Goal: Task Accomplishment & Management: Manage account settings

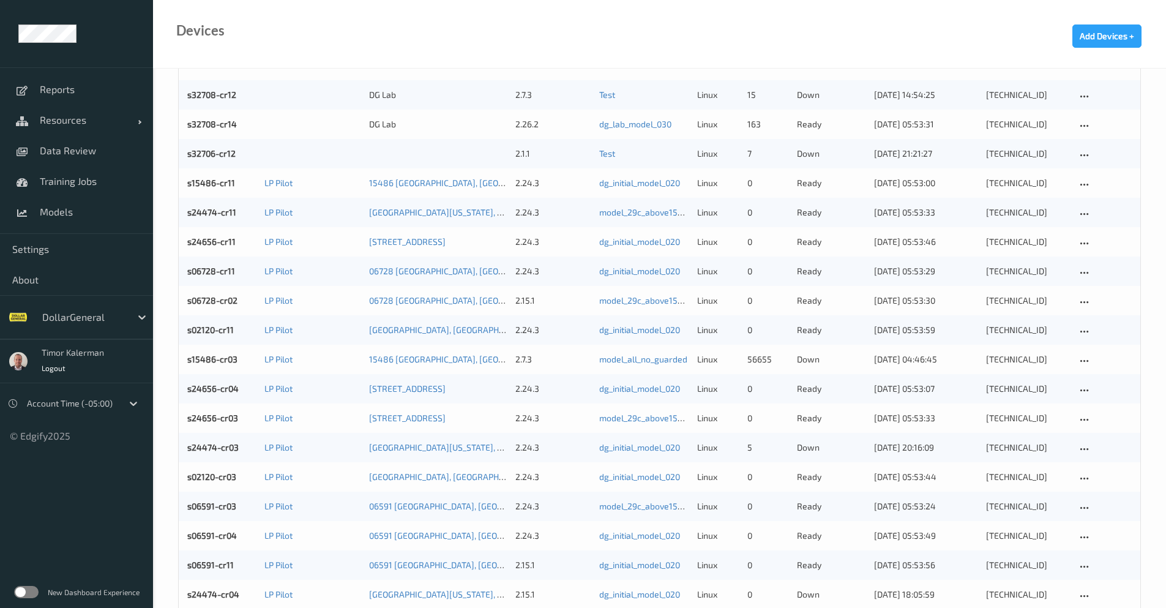
scroll to position [367, 0]
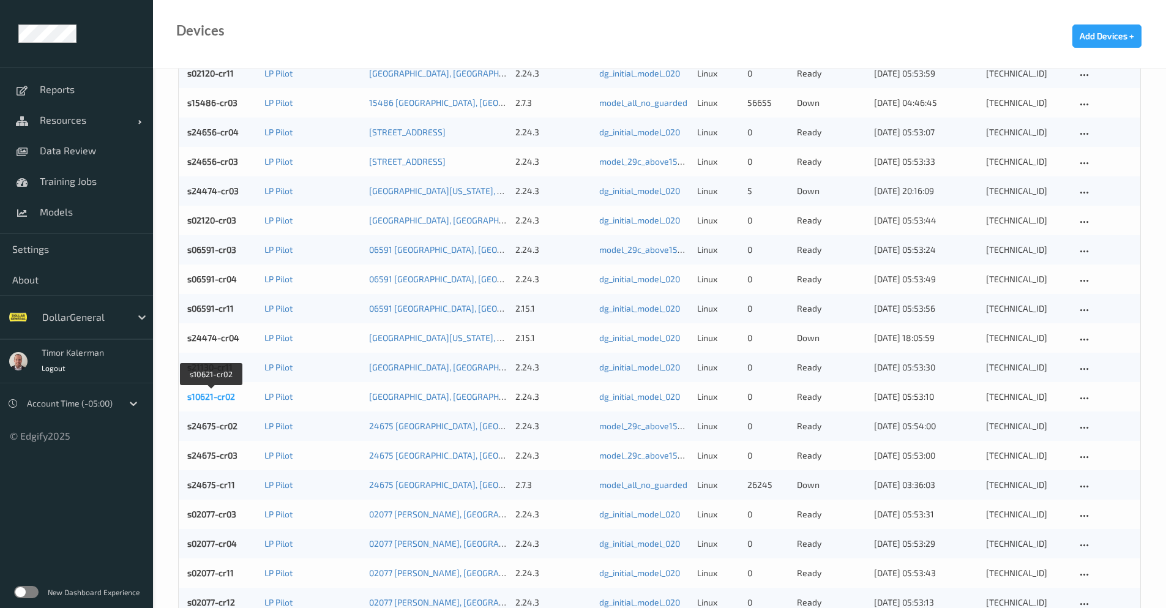
click at [214, 399] on link "s10621-cr02" at bounding box center [211, 396] width 48 height 10
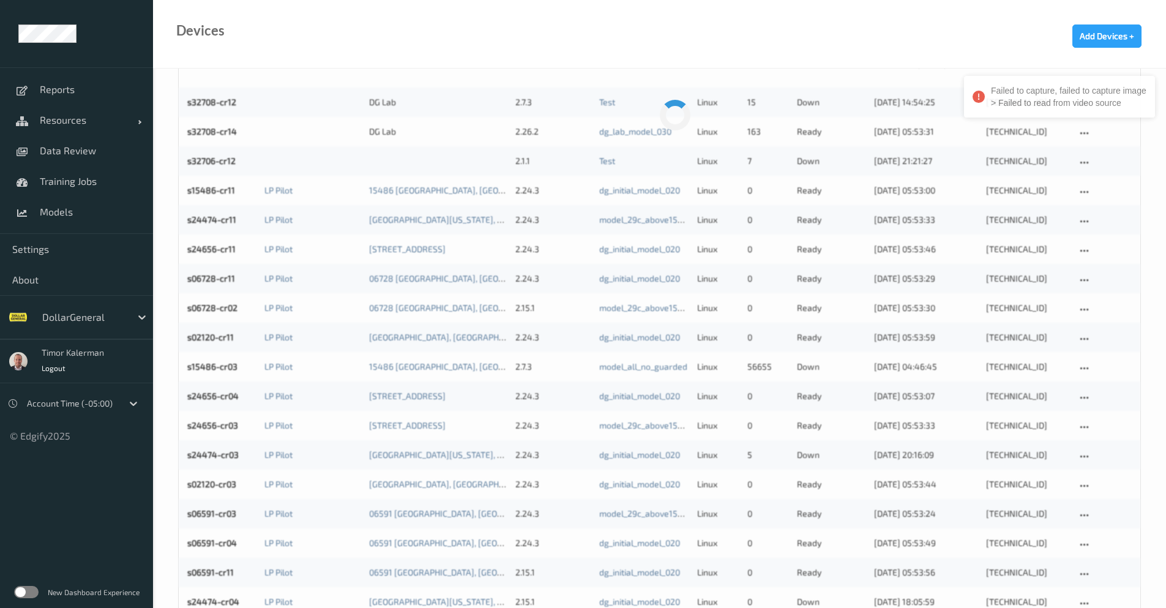
scroll to position [367, 0]
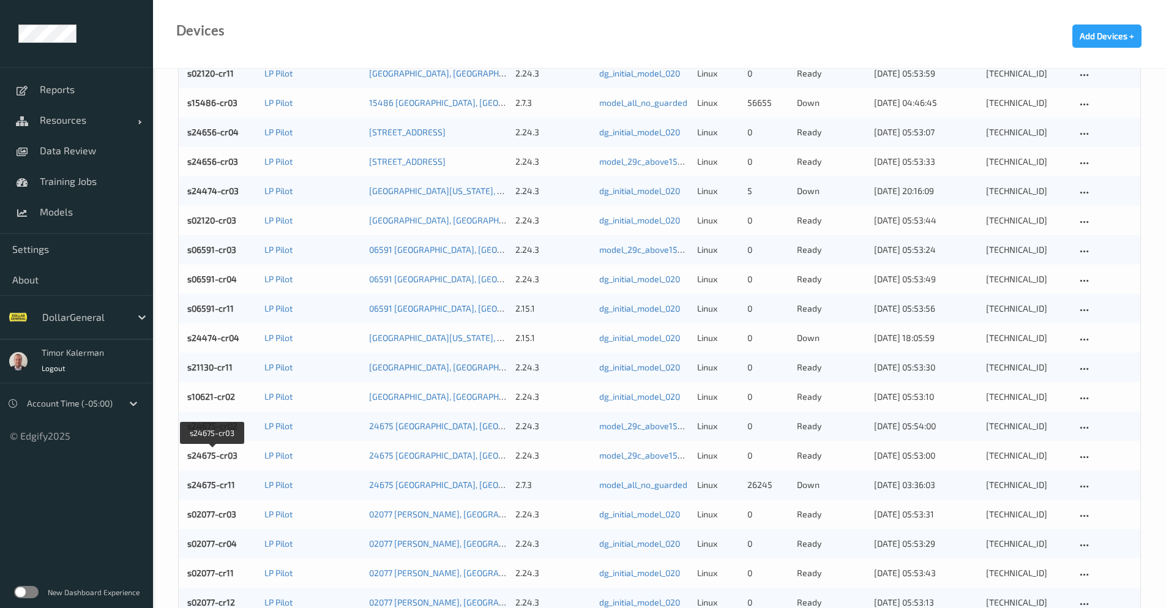
click at [230, 458] on link "s24675-cr03" at bounding box center [212, 455] width 50 height 10
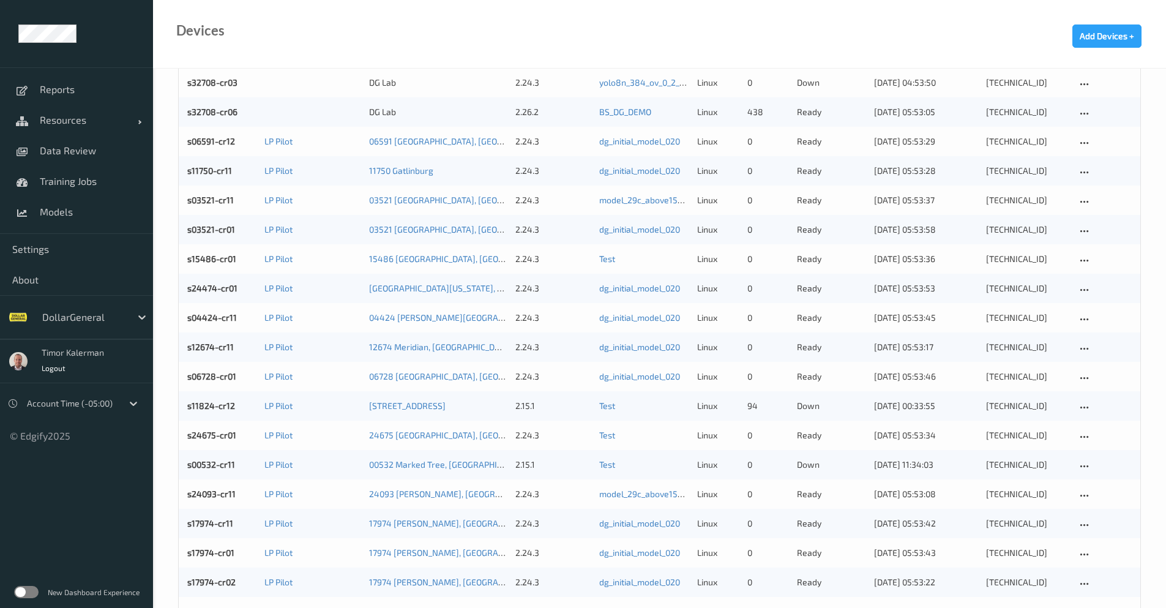
scroll to position [1078, 0]
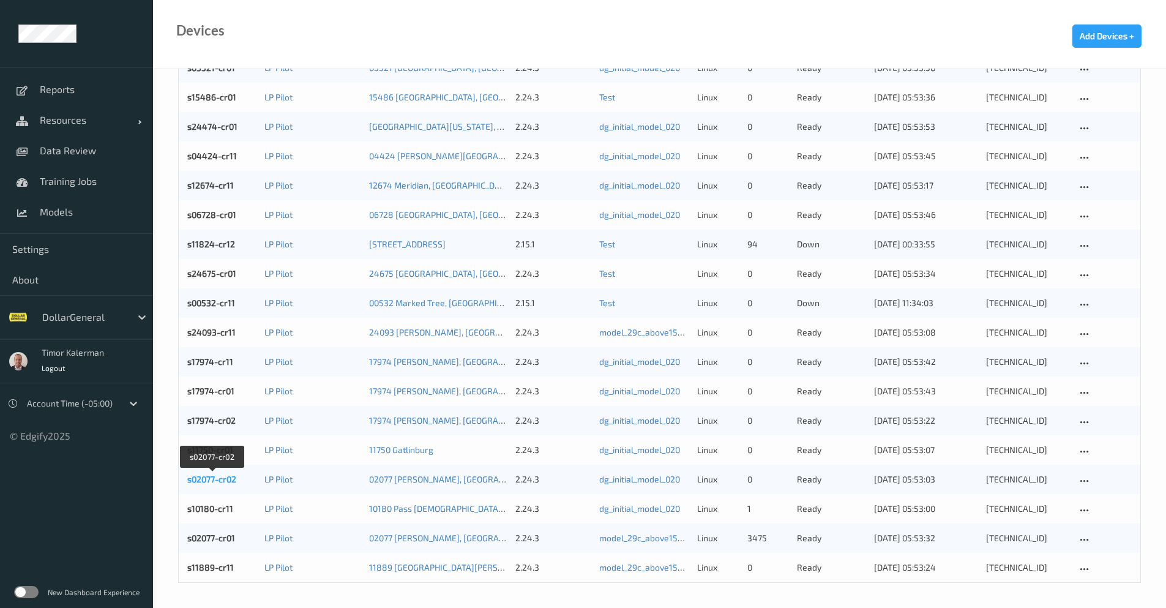
click at [204, 483] on link "s02077-cr02" at bounding box center [211, 479] width 49 height 10
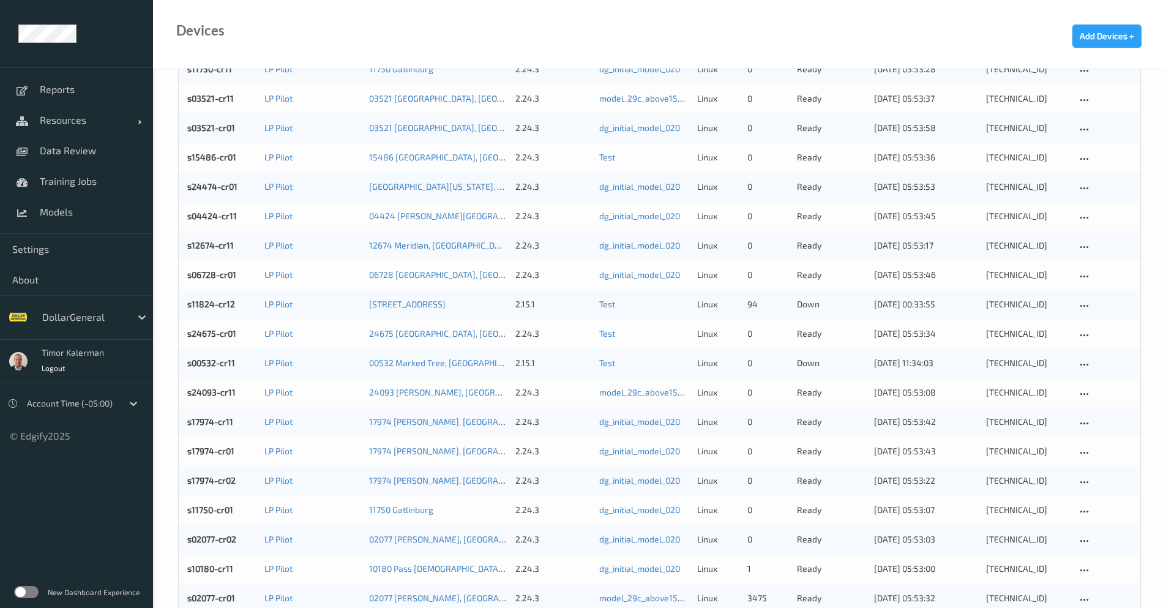
scroll to position [1078, 0]
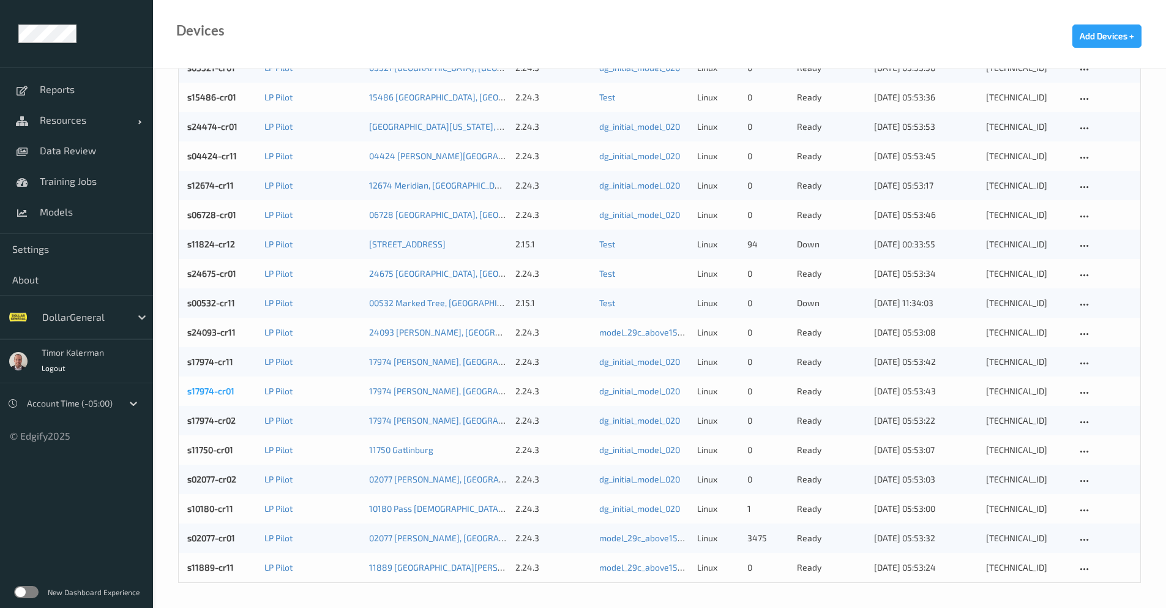
click at [223, 390] on link "s17974-cr01" at bounding box center [210, 391] width 47 height 10
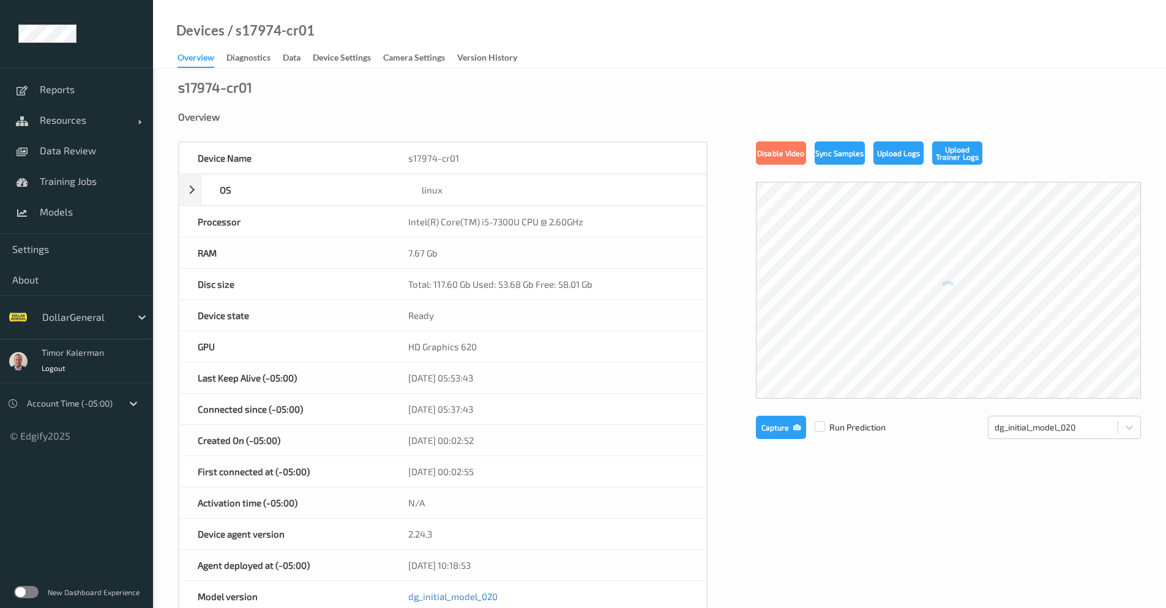
click at [22, 591] on label at bounding box center [26, 592] width 24 height 12
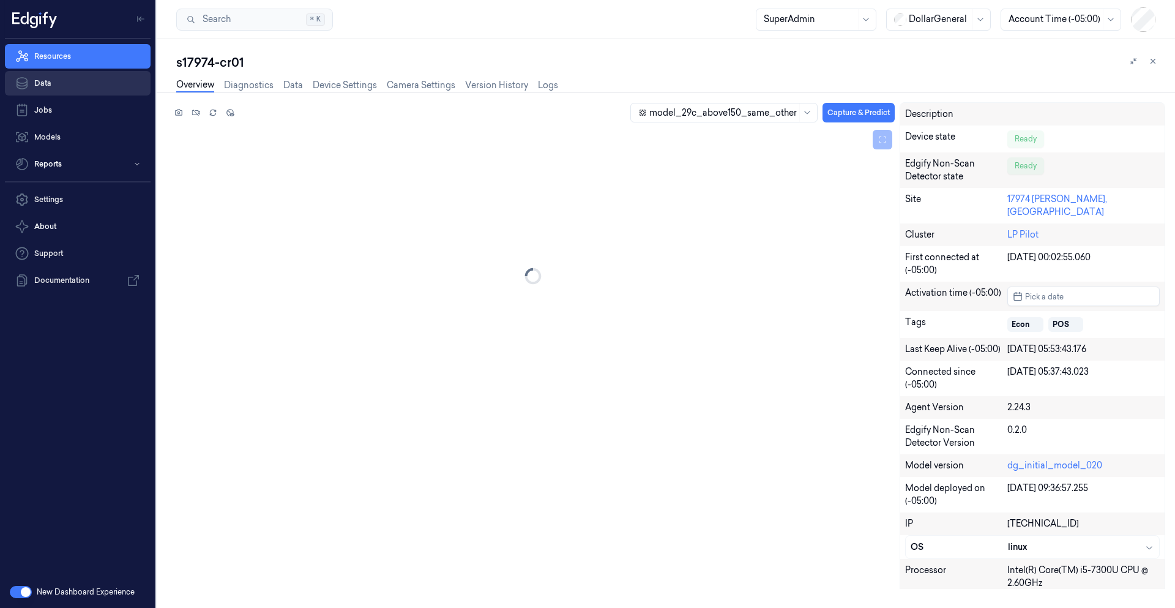
click at [59, 84] on link "Data" at bounding box center [78, 83] width 146 height 24
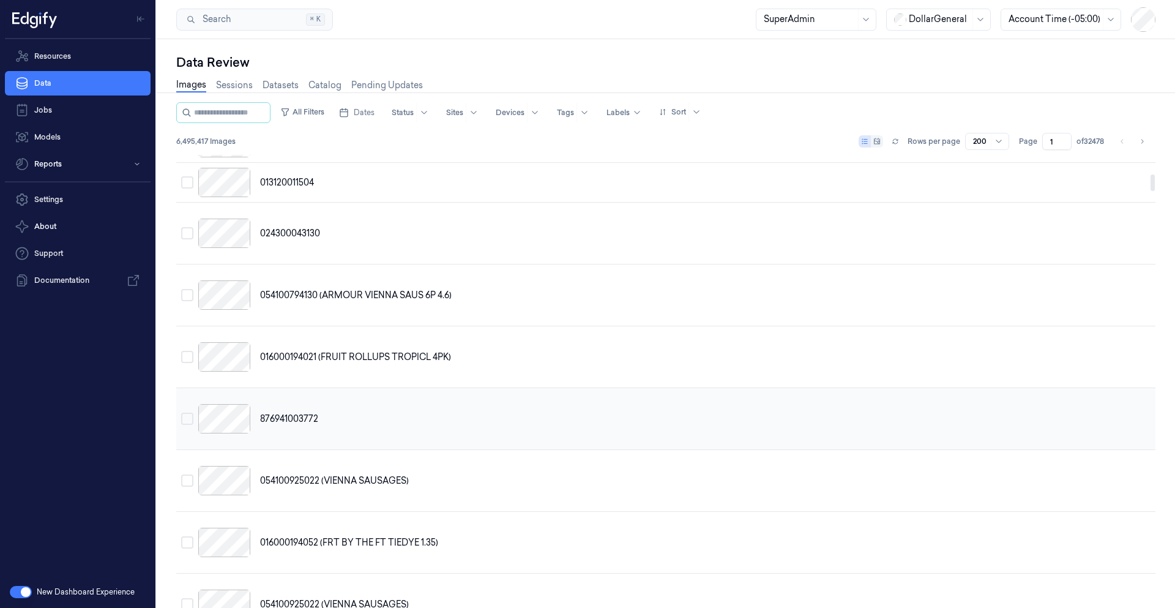
scroll to position [514, 0]
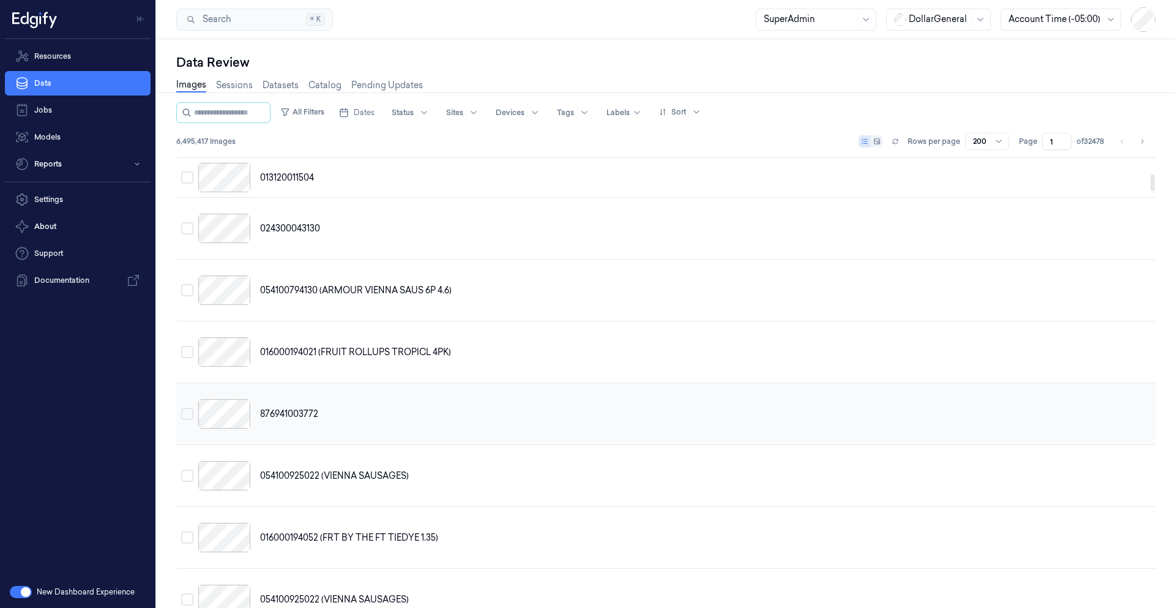
click at [240, 429] on div at bounding box center [224, 413] width 52 height 29
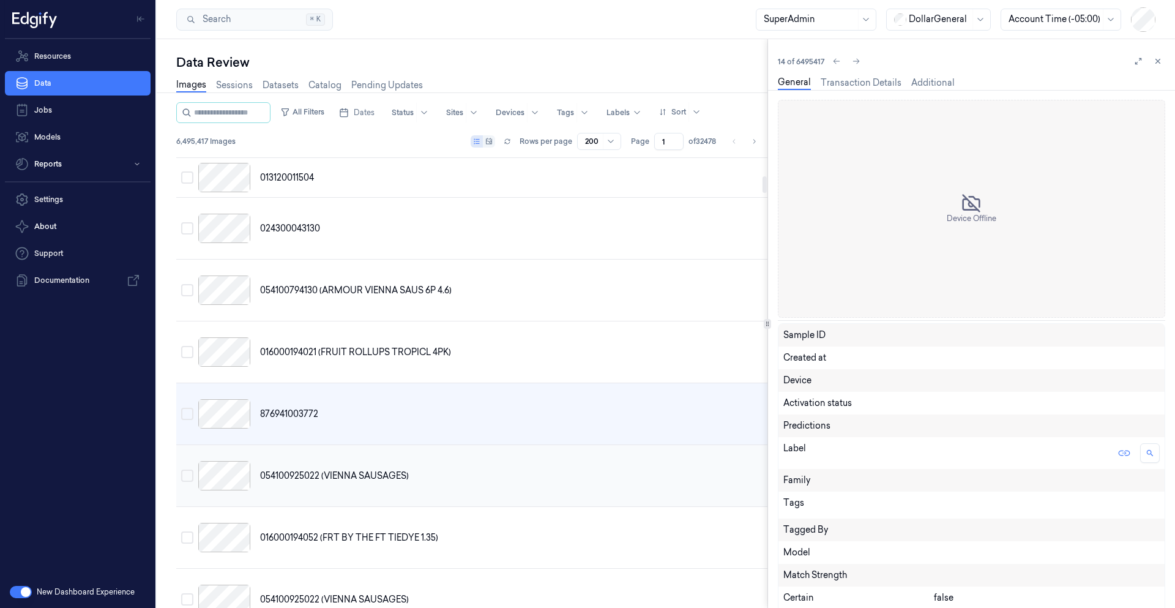
scroll to position [565, 0]
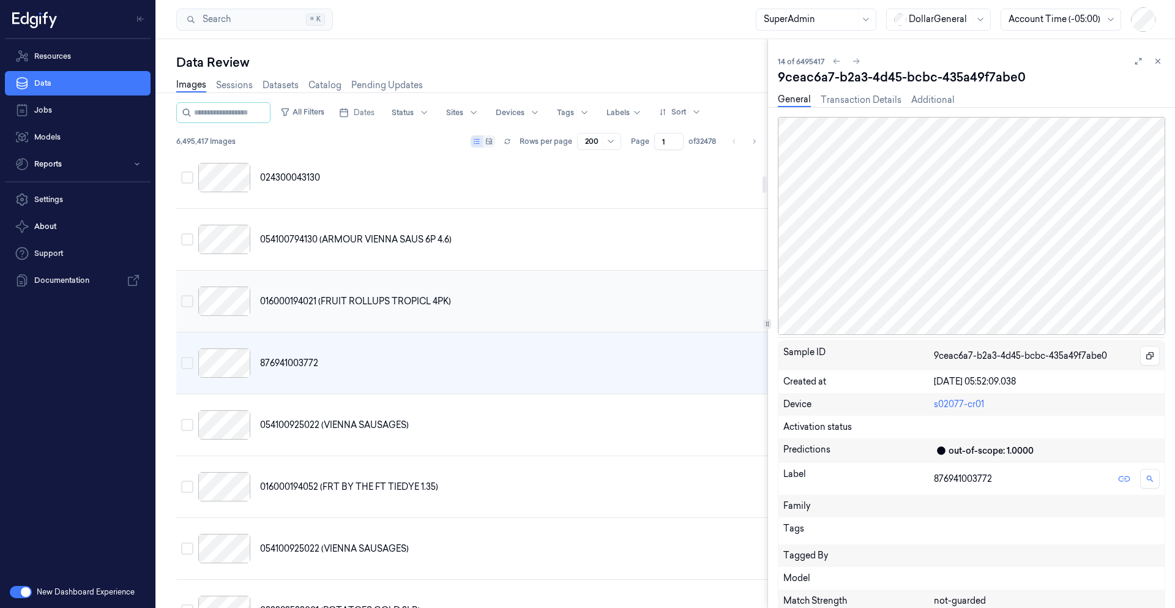
click at [227, 316] on div at bounding box center [224, 301] width 52 height 29
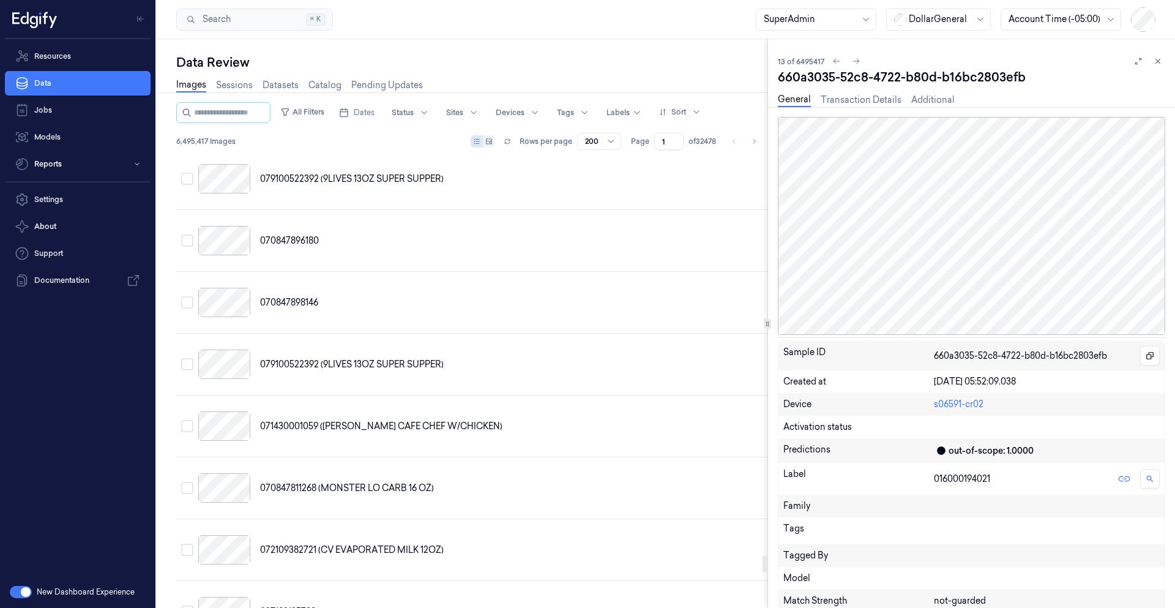
scroll to position [10864, 0]
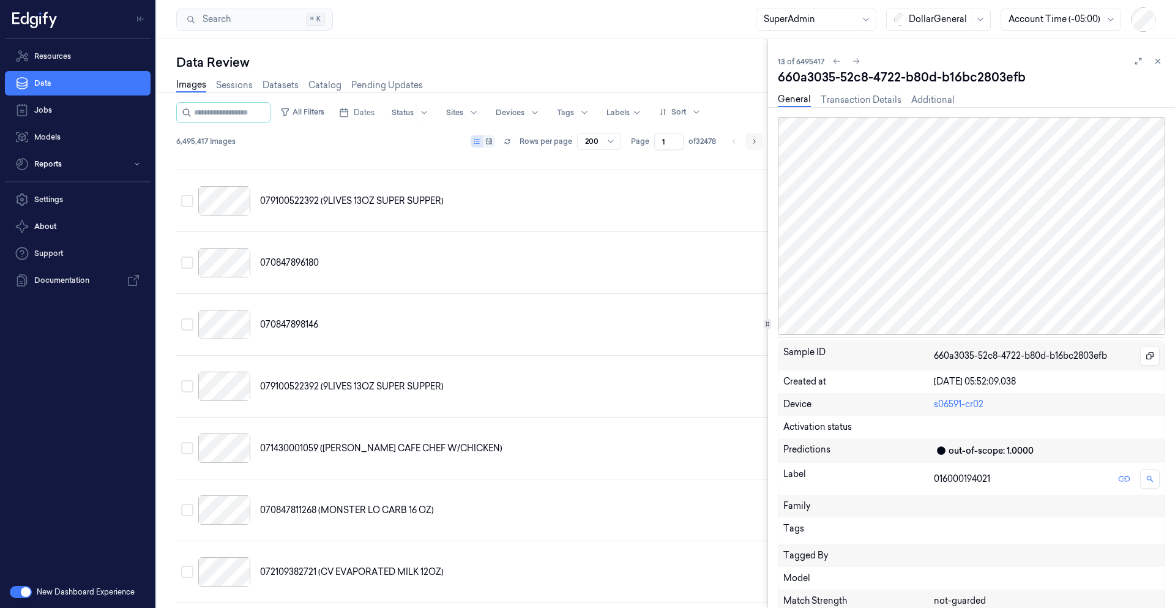
click at [753, 143] on icon "Go to next page" at bounding box center [754, 142] width 7 height 10
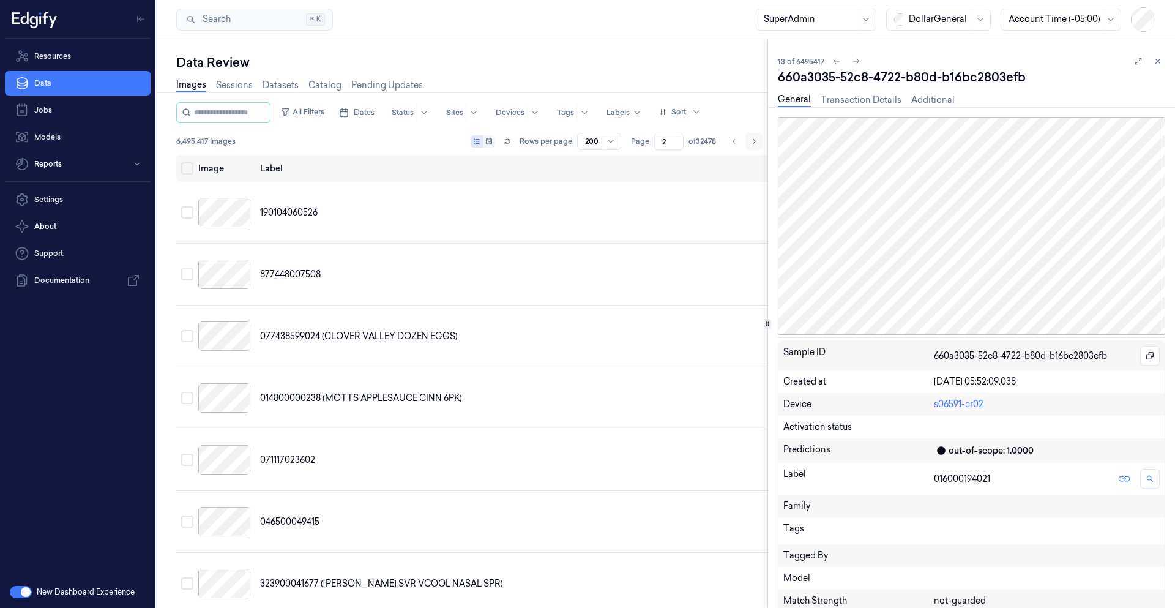
click at [754, 143] on icon "Go to next page" at bounding box center [755, 141] width 2 height 4
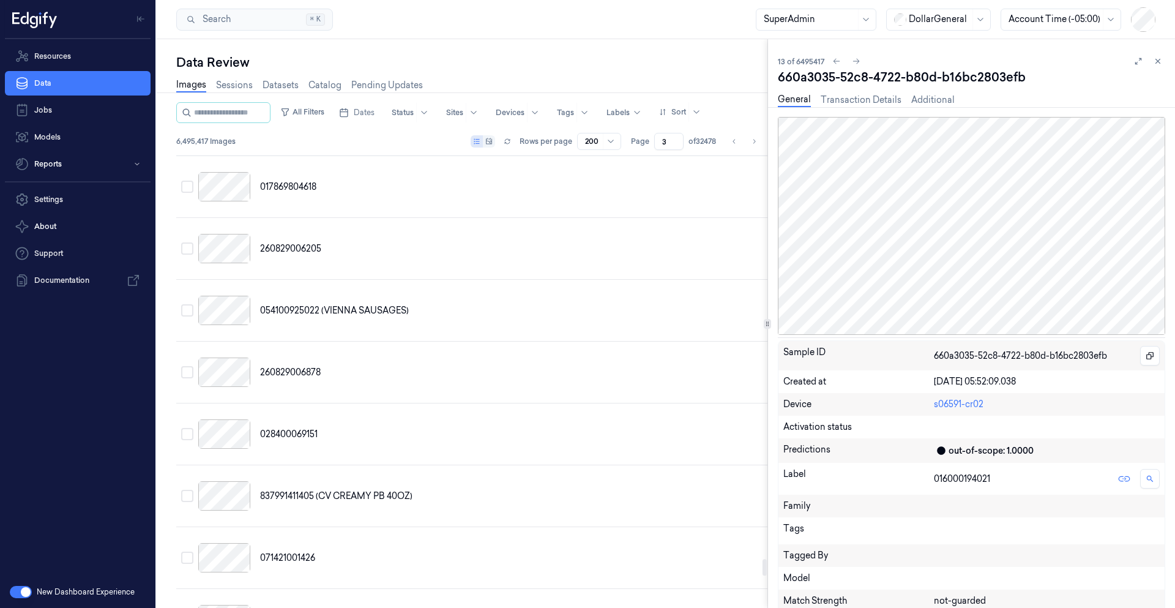
scroll to position [11933, 0]
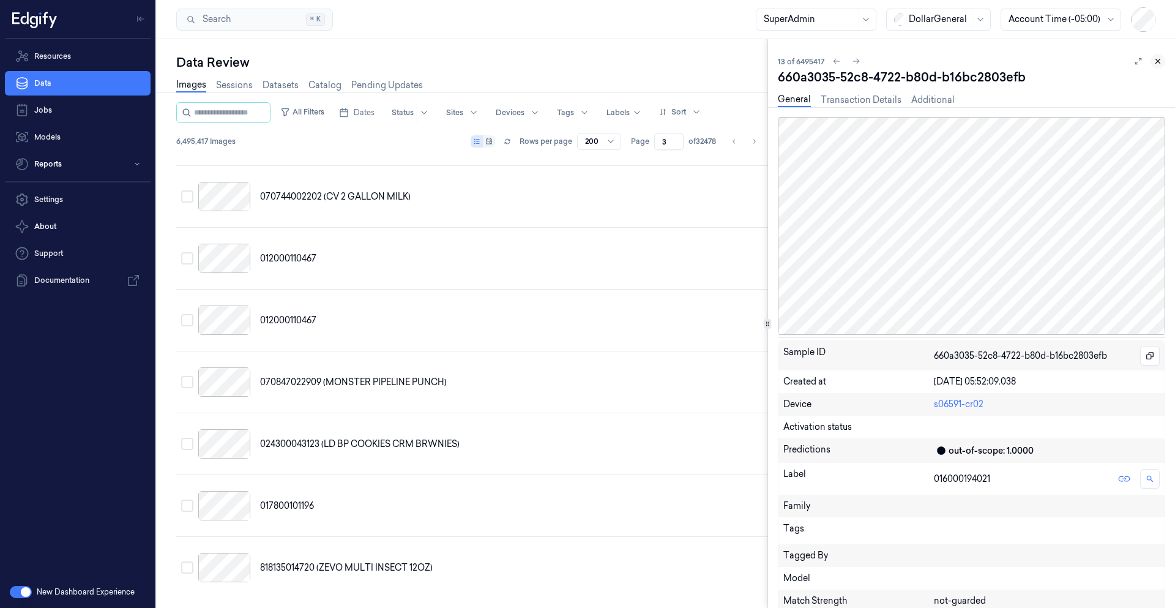
click at [1162, 61] on icon at bounding box center [1158, 61] width 9 height 9
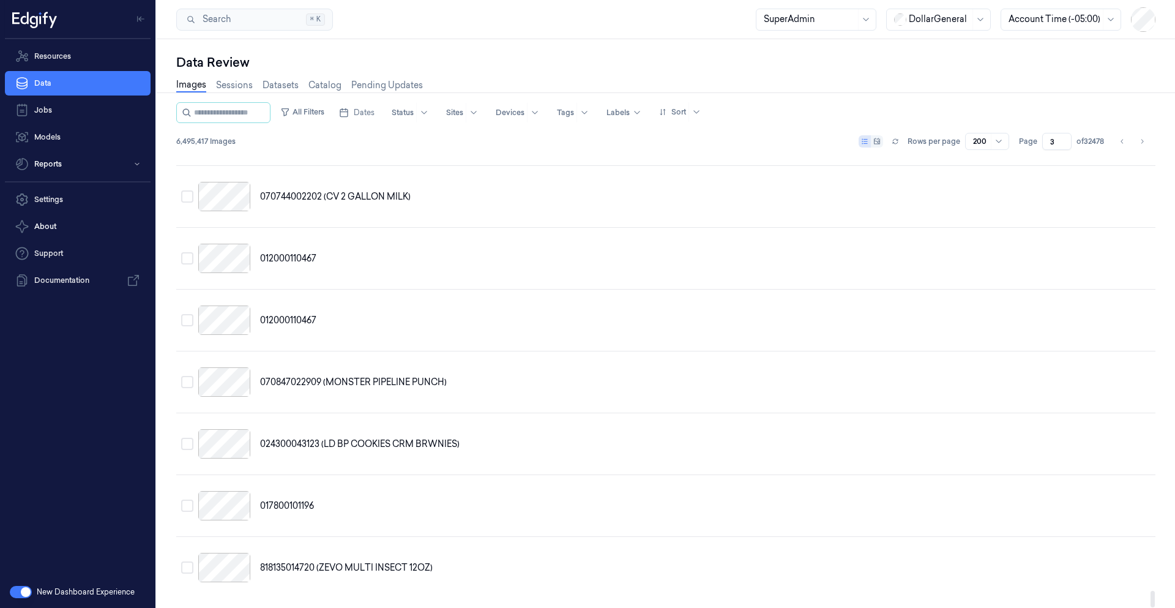
click at [879, 144] on icon at bounding box center [877, 141] width 7 height 7
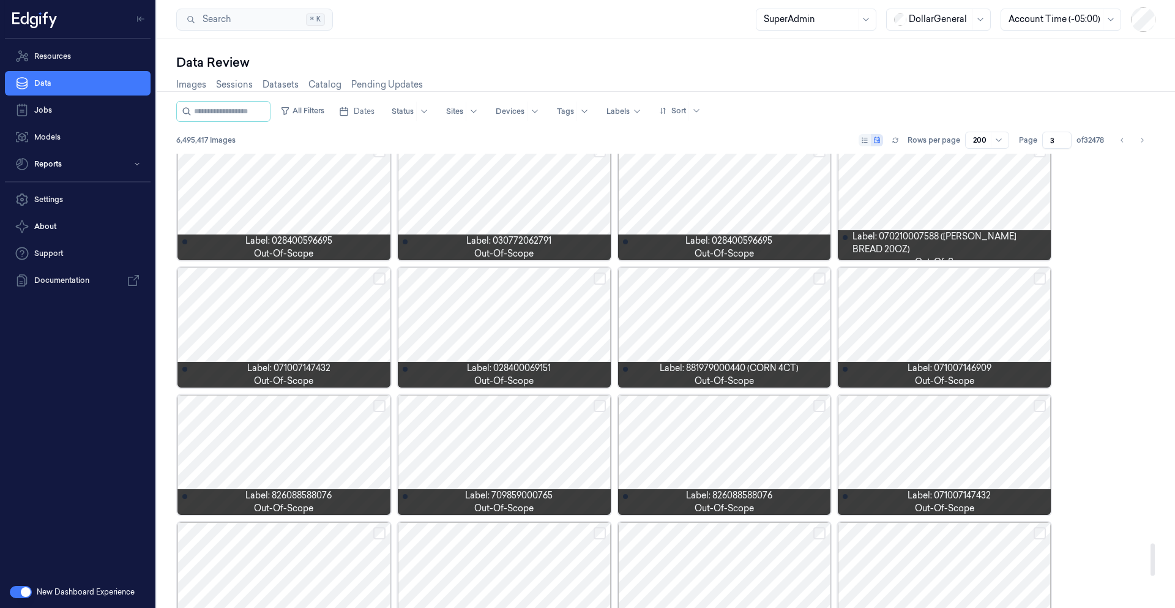
scroll to position [5918, 0]
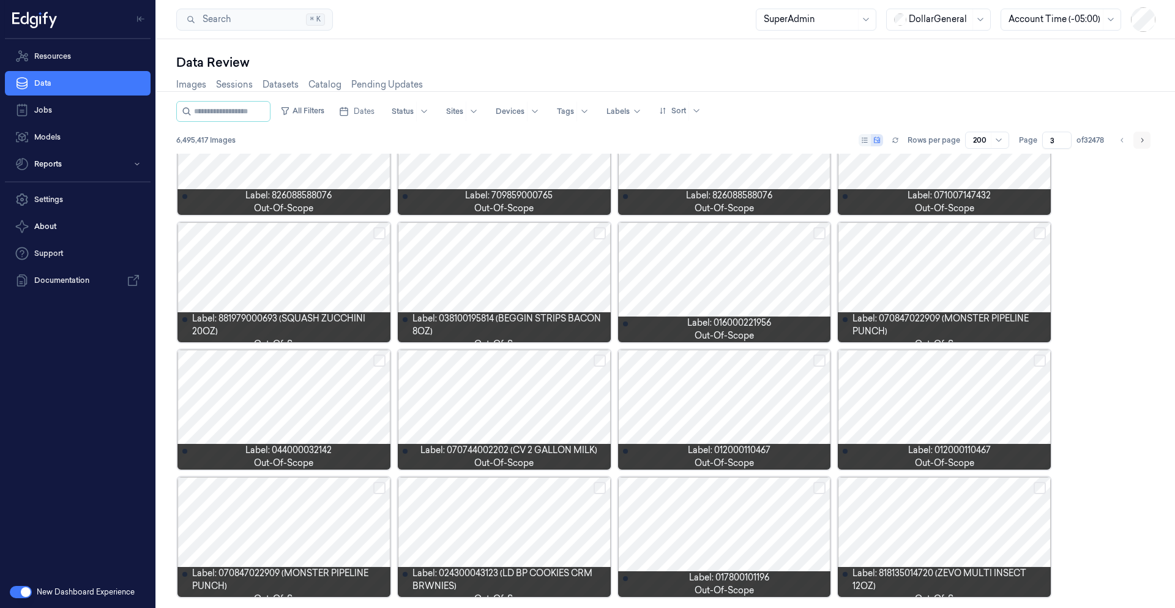
click at [1142, 145] on button "Go to next page" at bounding box center [1142, 140] width 17 height 17
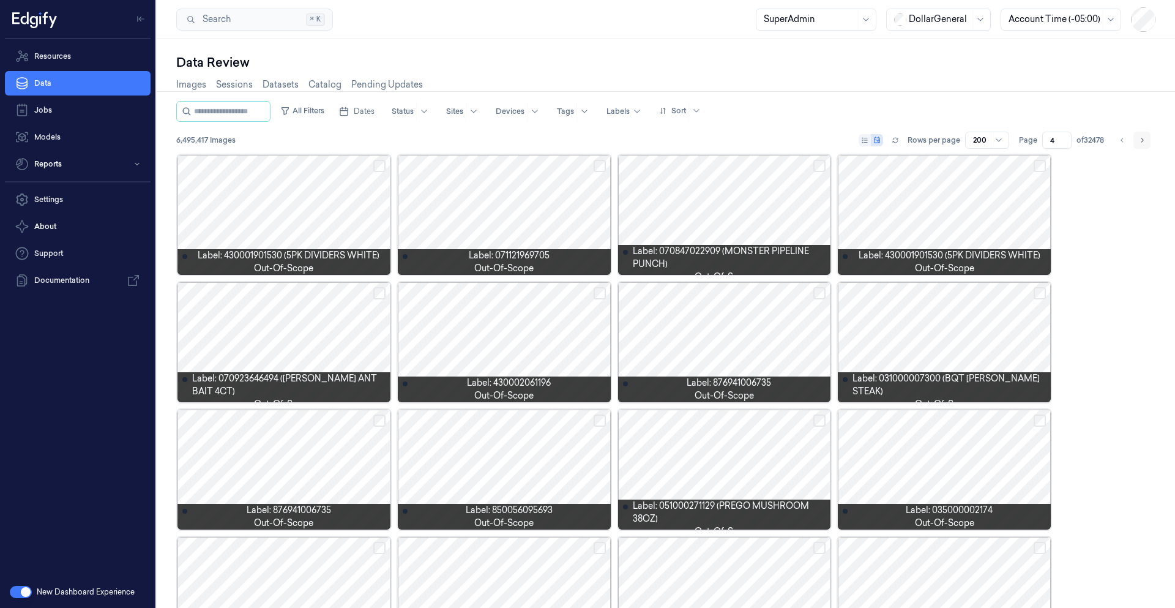
click at [1142, 144] on icon "Go to next page" at bounding box center [1142, 140] width 7 height 10
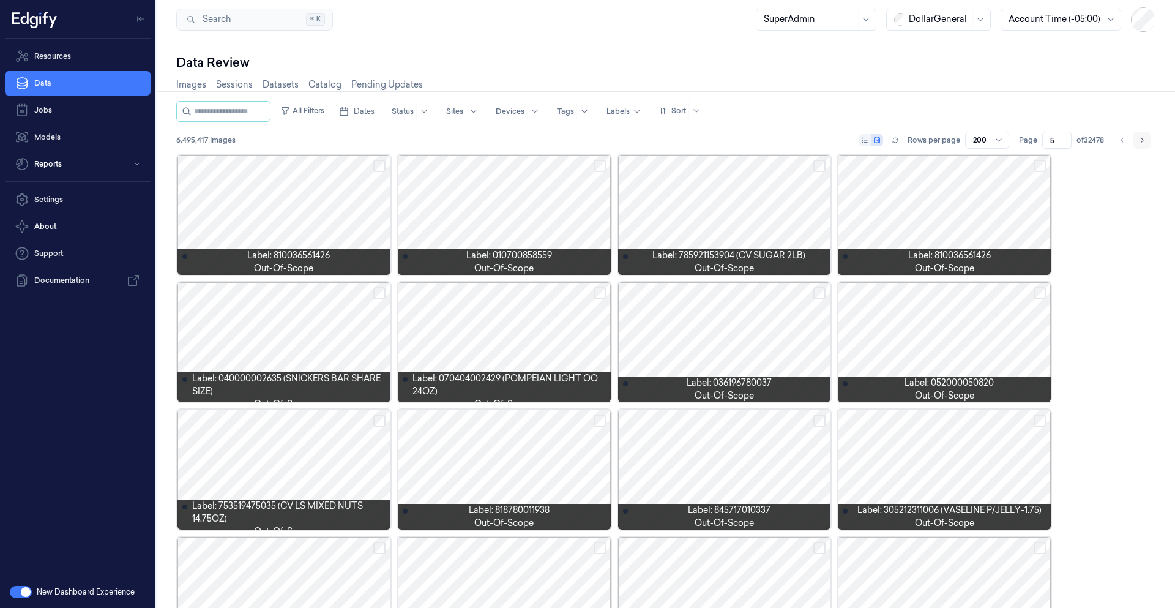
click at [1142, 144] on icon "Go to next page" at bounding box center [1142, 140] width 7 height 10
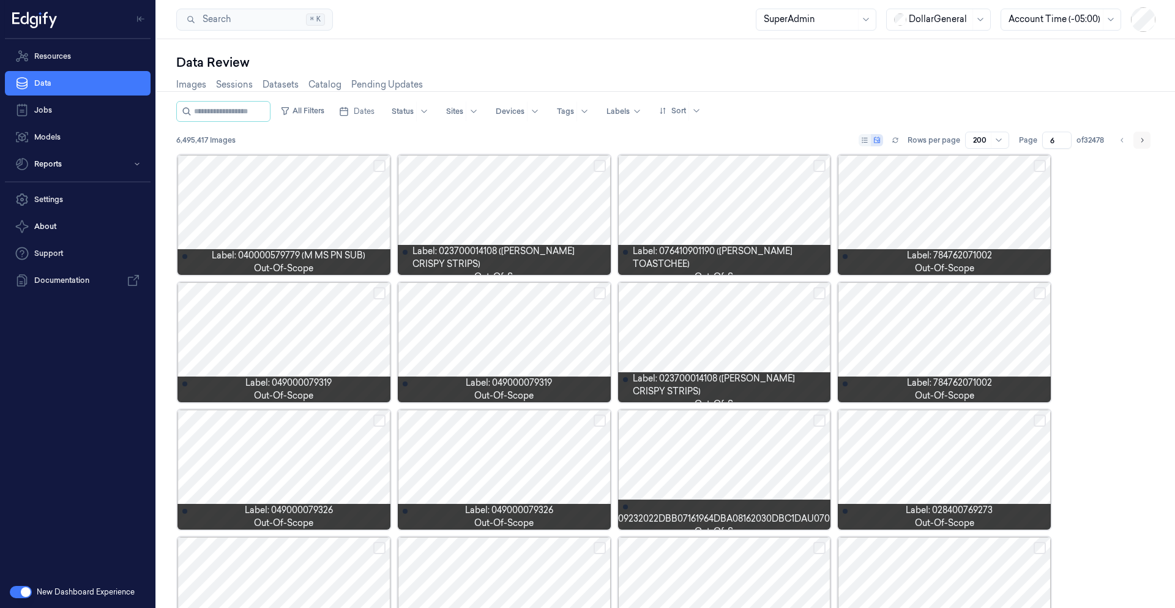
click at [1140, 141] on icon "Go to next page" at bounding box center [1142, 140] width 7 height 10
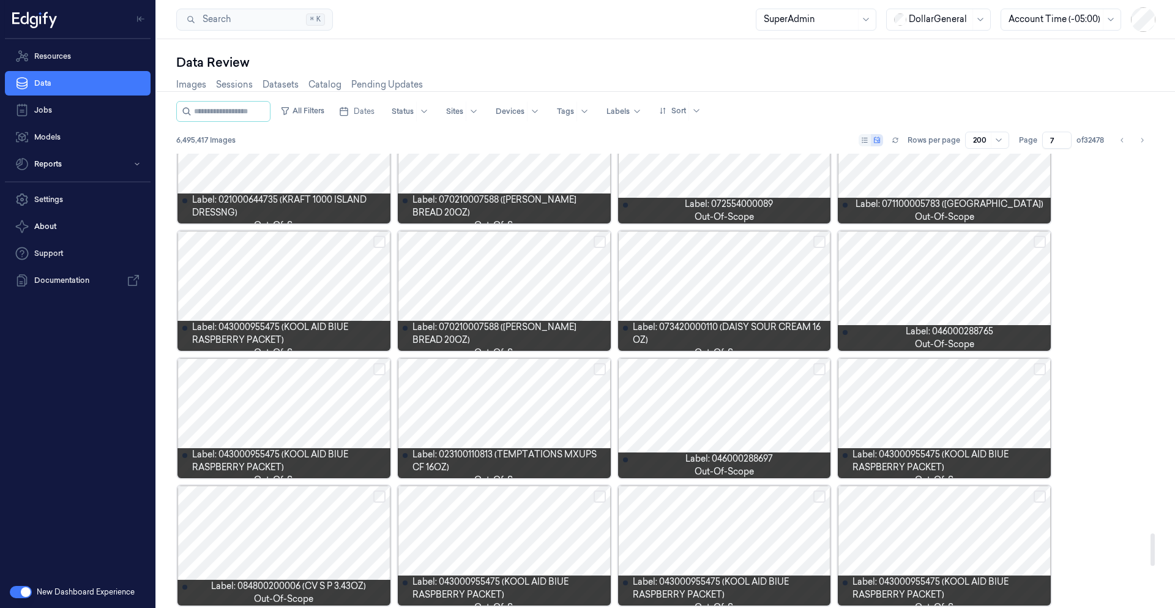
scroll to position [5918, 0]
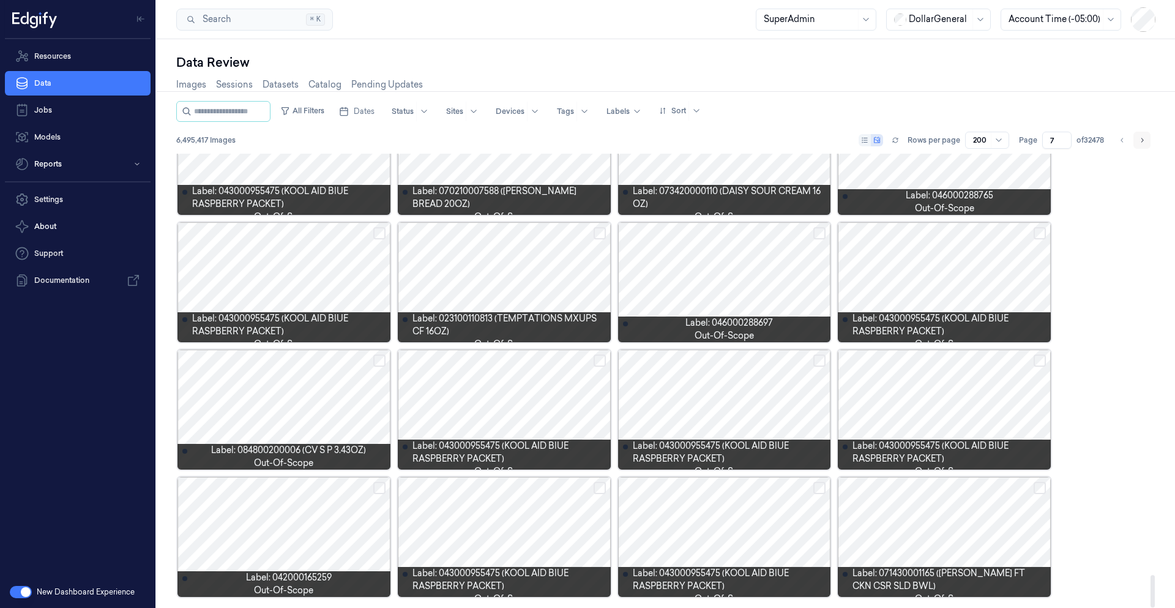
click at [1143, 141] on icon "Go to next page" at bounding box center [1142, 140] width 7 height 10
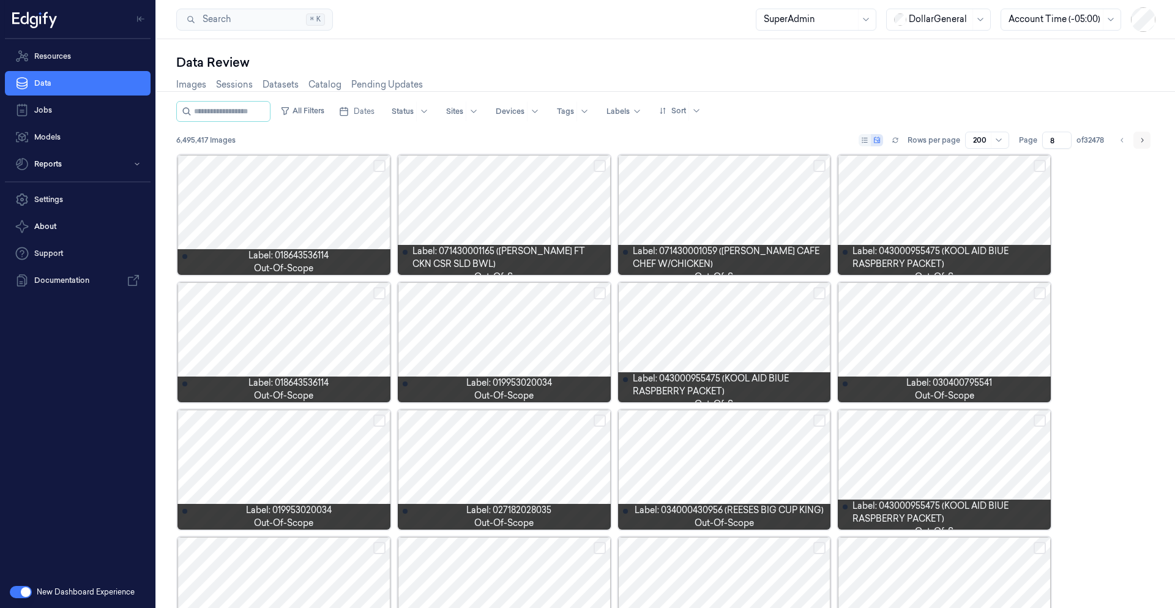
click at [1143, 141] on icon "Go to next page" at bounding box center [1142, 140] width 7 height 10
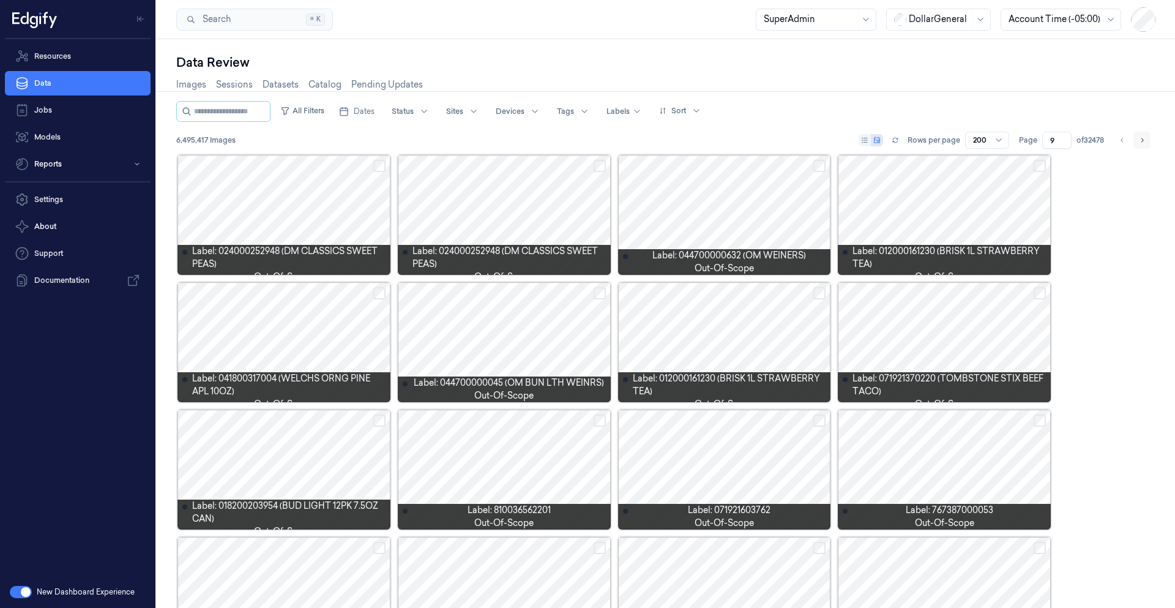
click at [1143, 141] on icon "Go to next page" at bounding box center [1142, 140] width 7 height 10
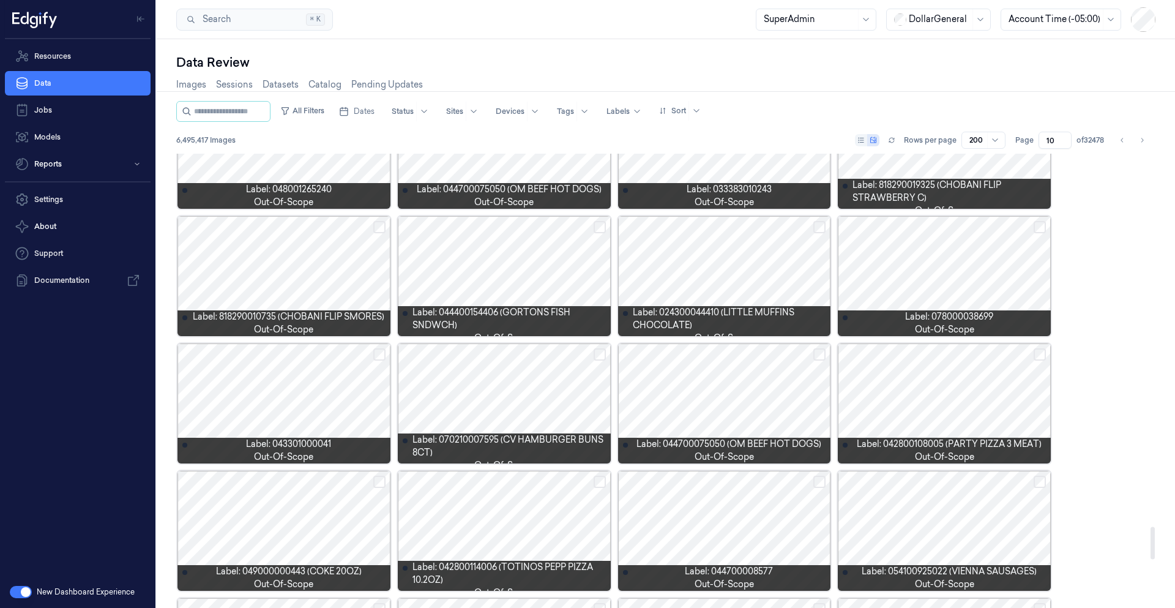
scroll to position [5583, 0]
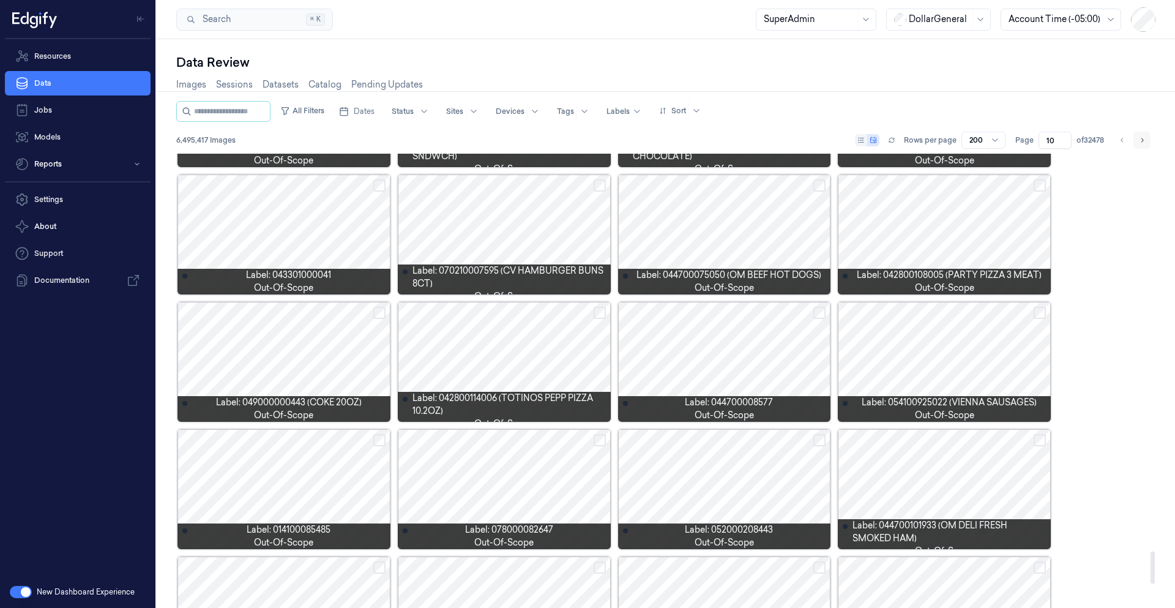
click at [1137, 144] on button "Go to next page" at bounding box center [1142, 140] width 17 height 17
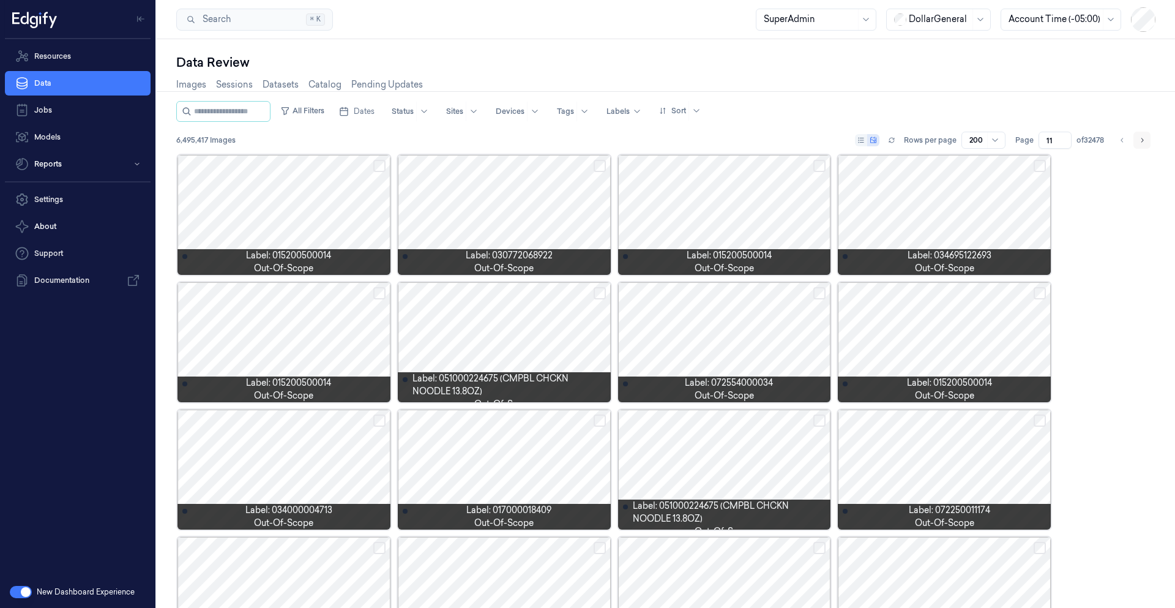
click at [1137, 144] on button "Go to next page" at bounding box center [1142, 140] width 17 height 17
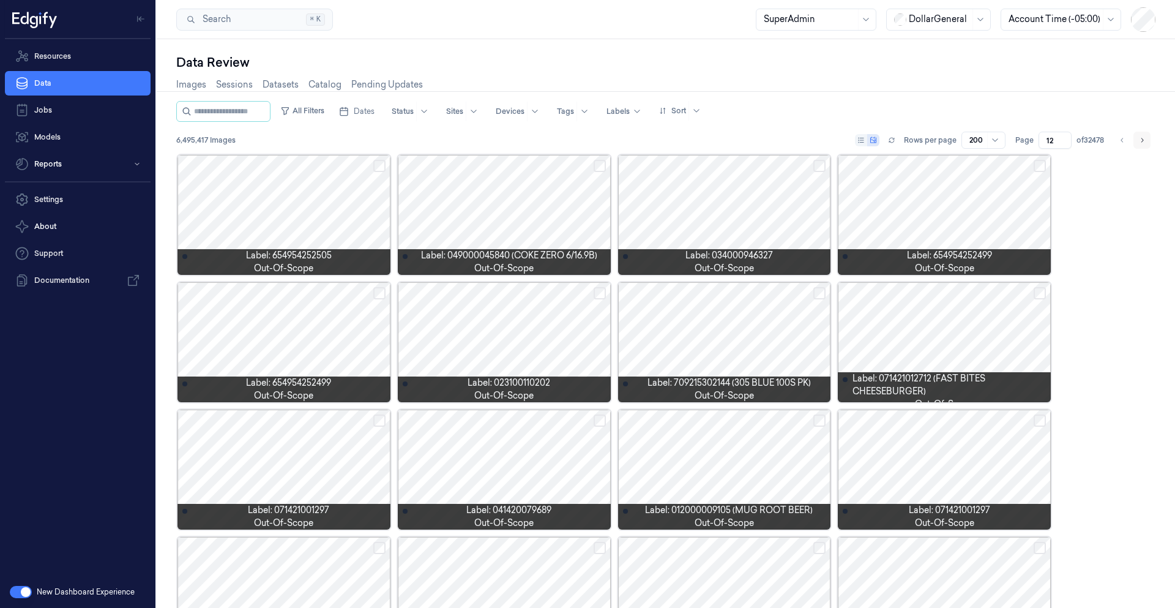
click at [1137, 144] on button "Go to next page" at bounding box center [1142, 140] width 17 height 17
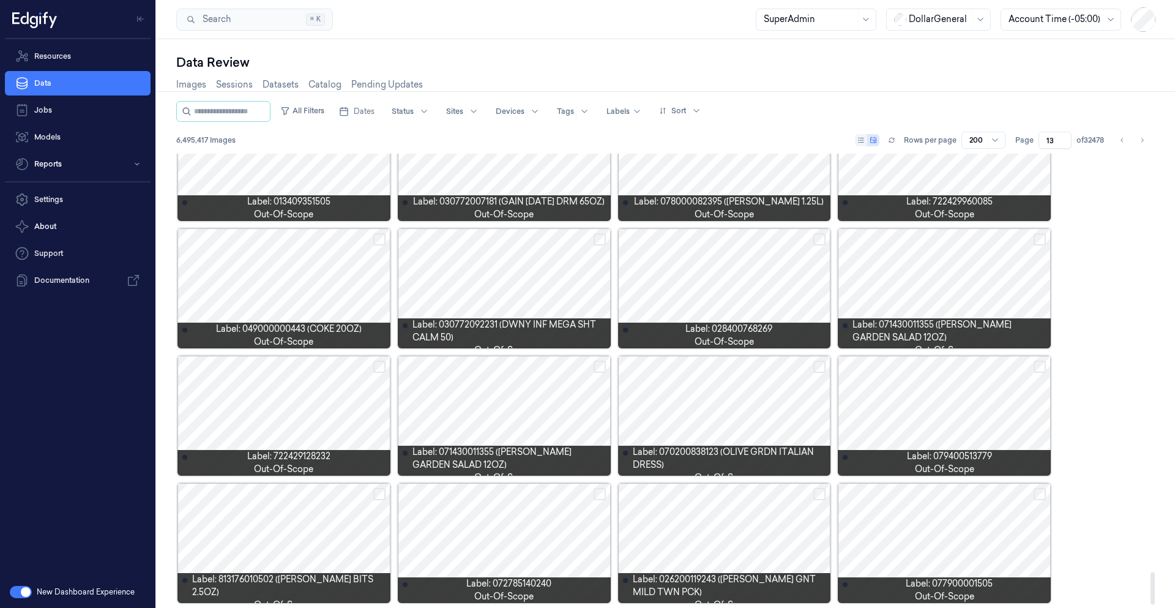
scroll to position [5918, 0]
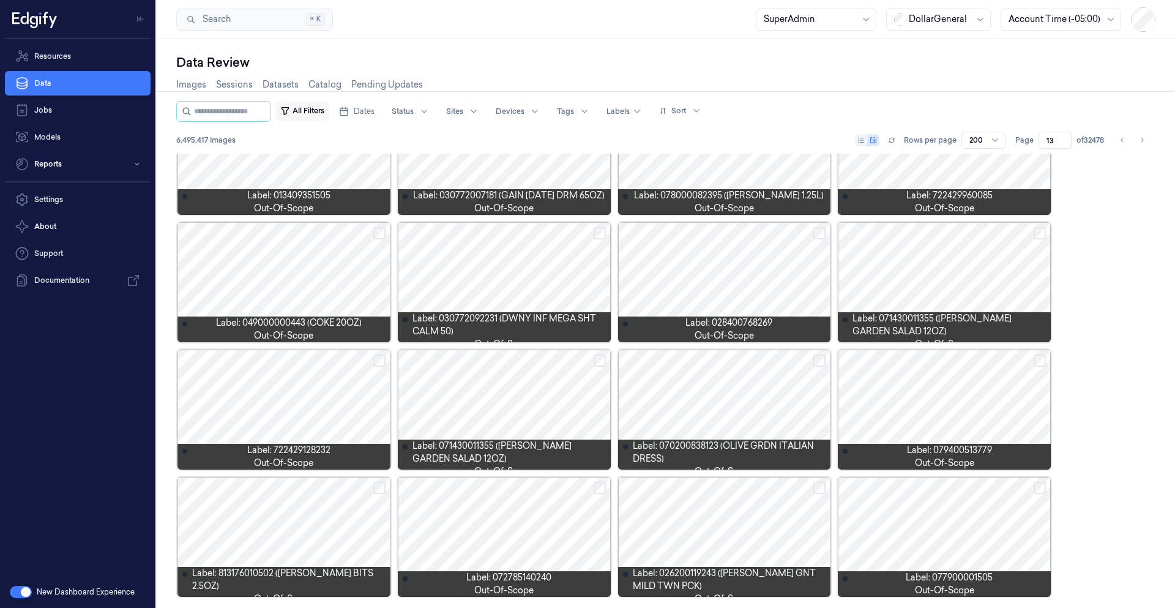
click at [329, 113] on button "All Filters" at bounding box center [302, 111] width 54 height 20
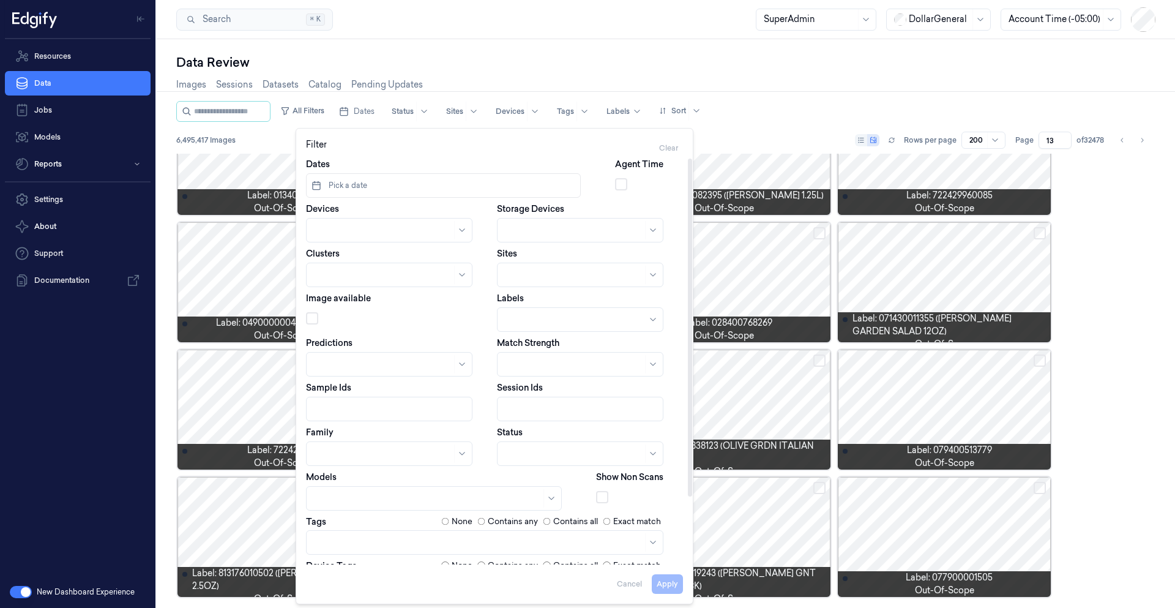
click at [542, 288] on div "Dates Pick a date Agent Time Devices Storage Devices Clusters Sites Image avail…" at bounding box center [494, 400] width 377 height 485
click at [545, 279] on div at bounding box center [574, 275] width 138 height 13
click at [545, 263] on div at bounding box center [580, 275] width 167 height 24
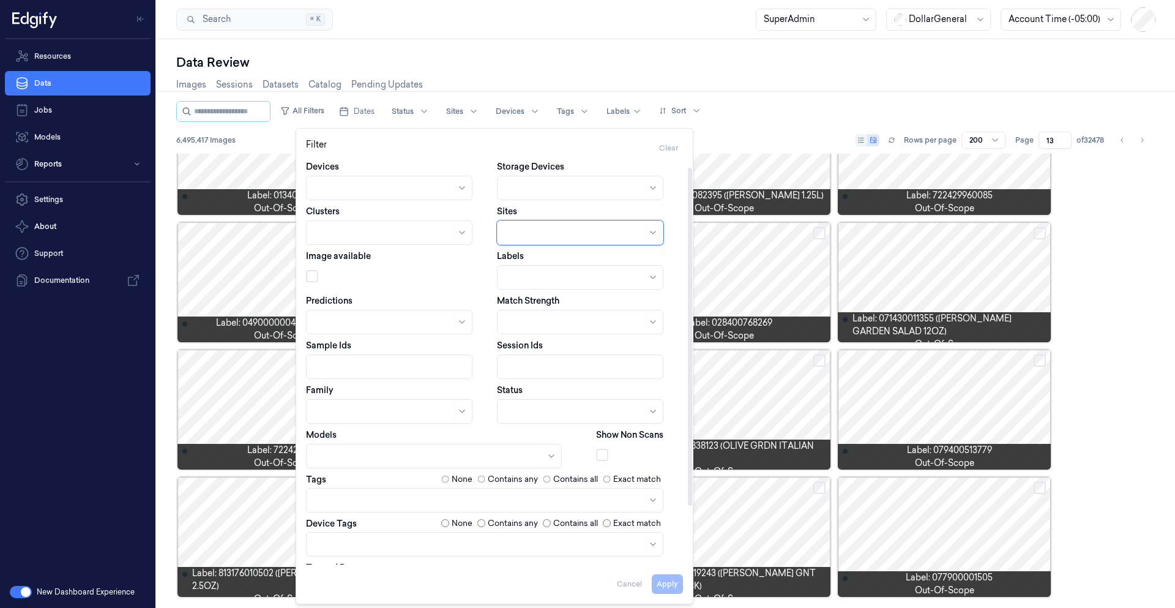
scroll to position [81, 0]
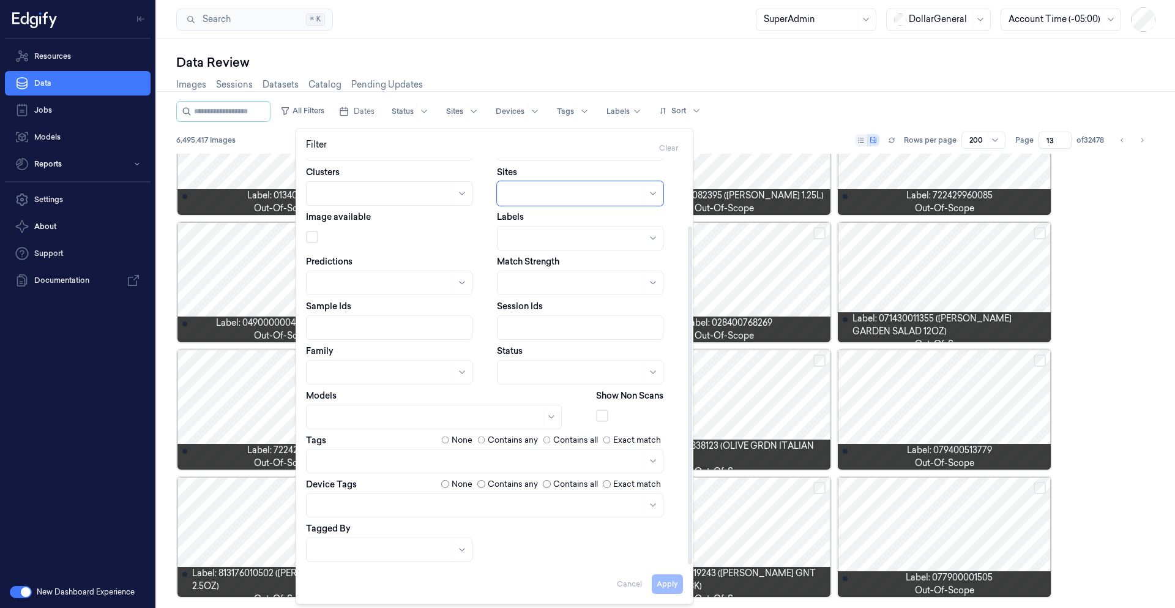
click at [525, 509] on div at bounding box center [478, 504] width 329 height 13
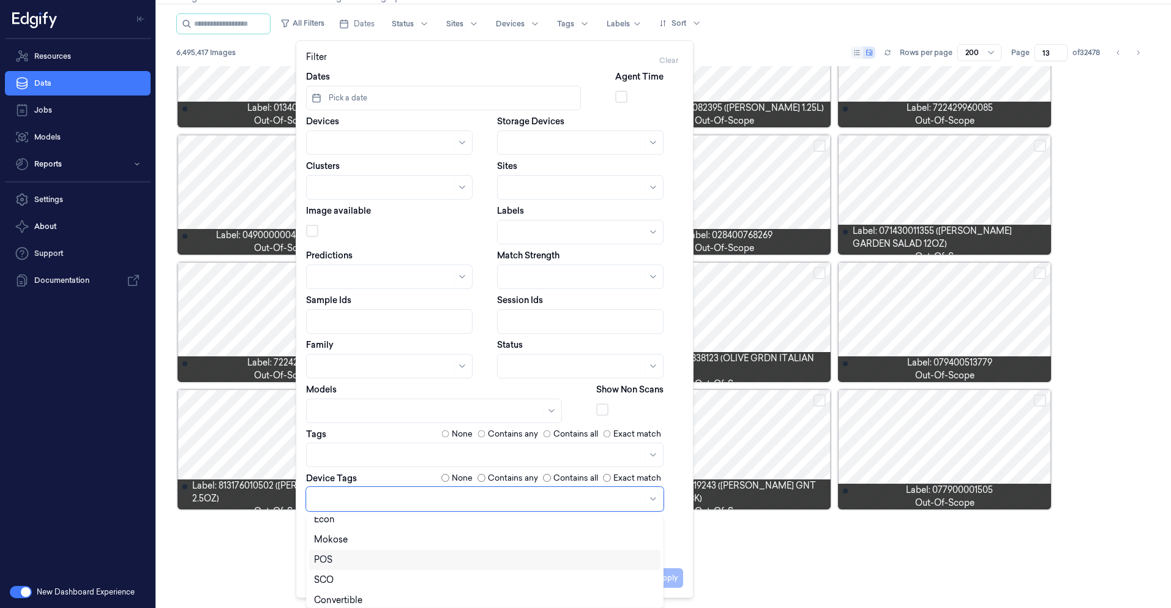
scroll to position [0, 0]
click at [384, 542] on div "Mokose" at bounding box center [485, 547] width 342 height 13
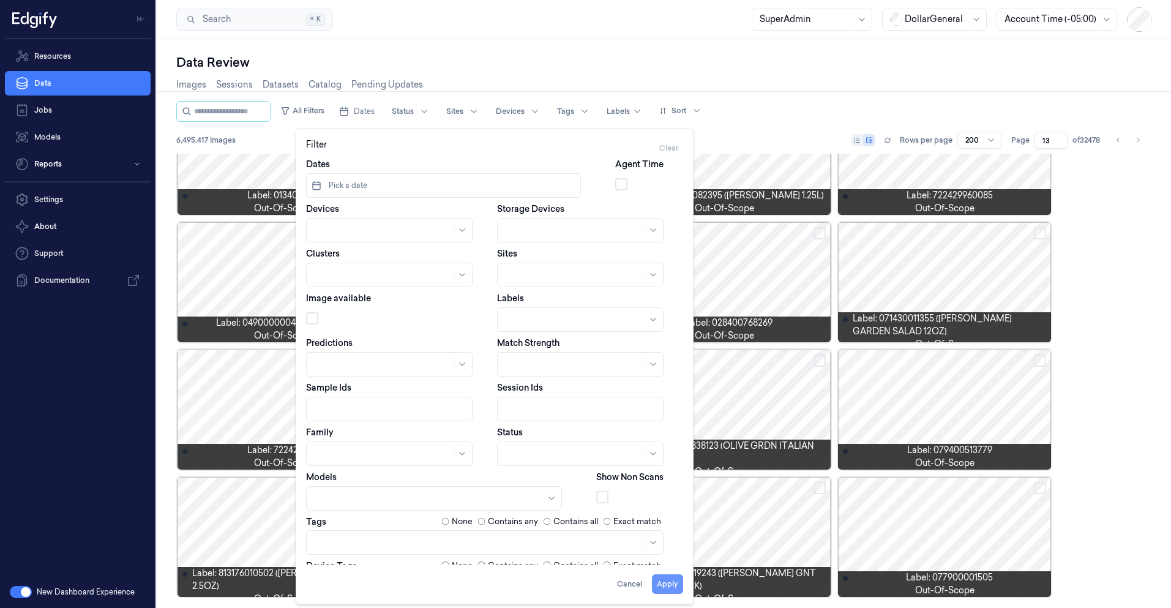
click at [673, 582] on button "Apply" at bounding box center [667, 584] width 31 height 20
type input "1"
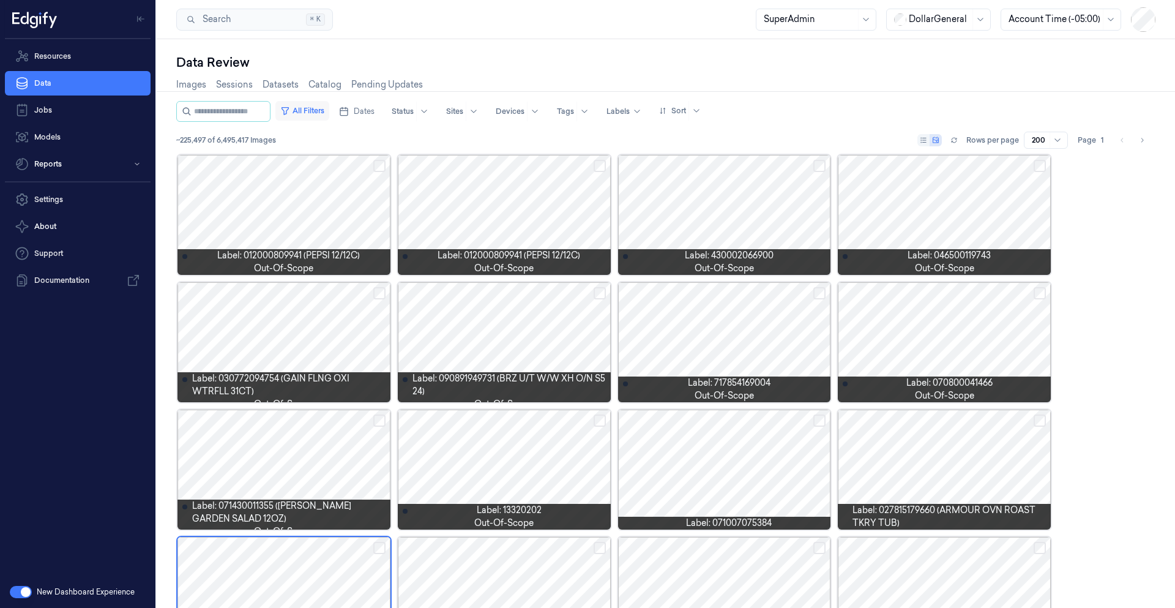
click at [329, 114] on button "All Filters" at bounding box center [302, 111] width 54 height 20
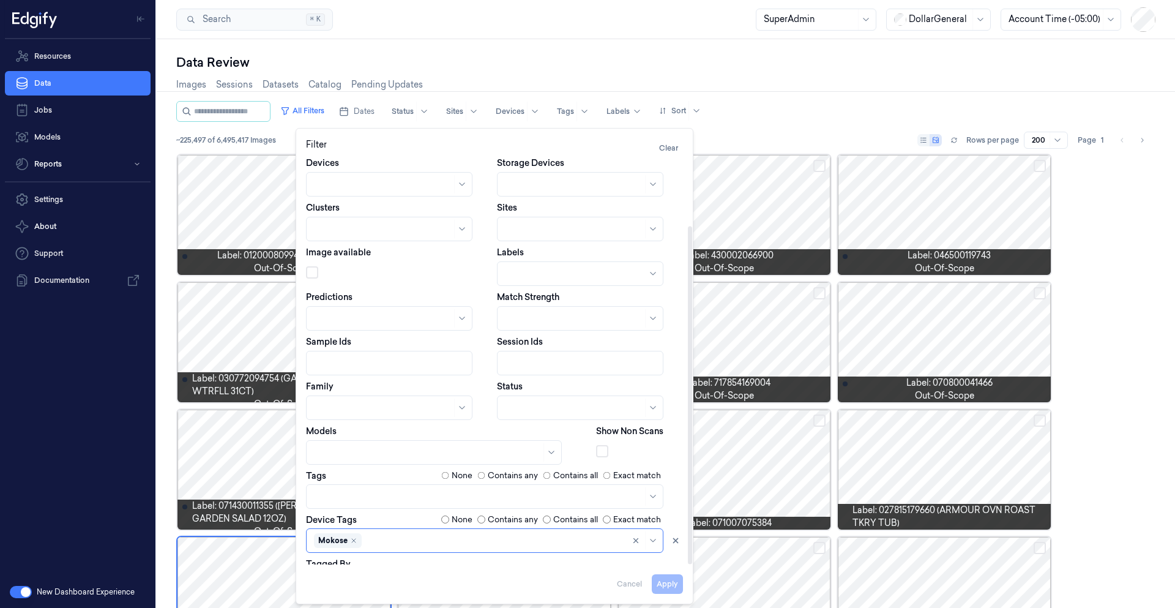
scroll to position [81, 0]
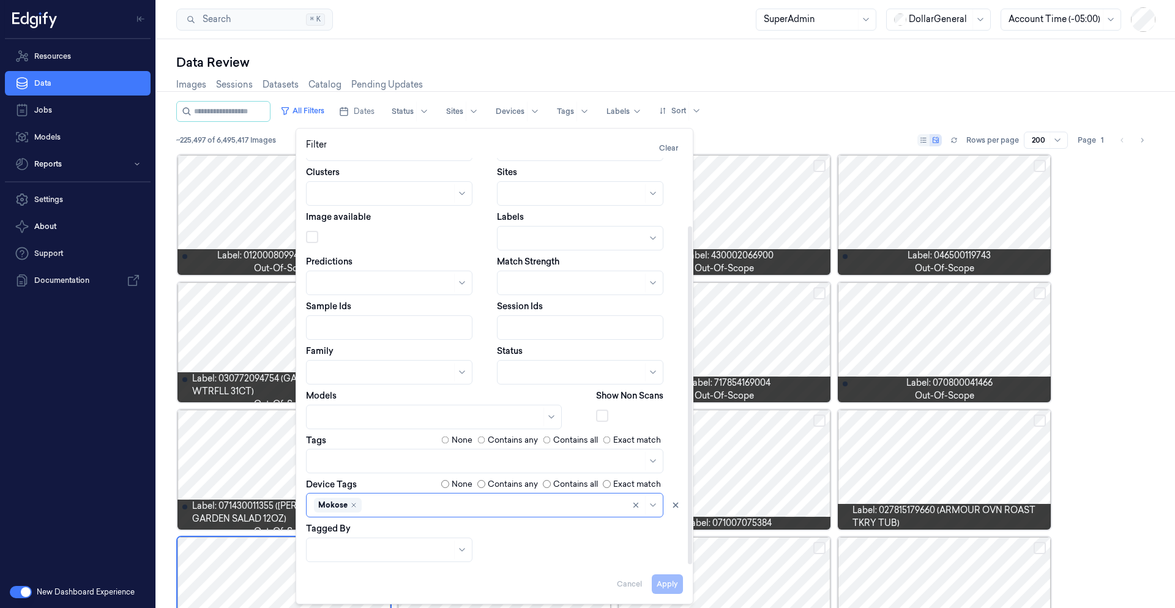
click at [434, 510] on div at bounding box center [494, 504] width 260 height 13
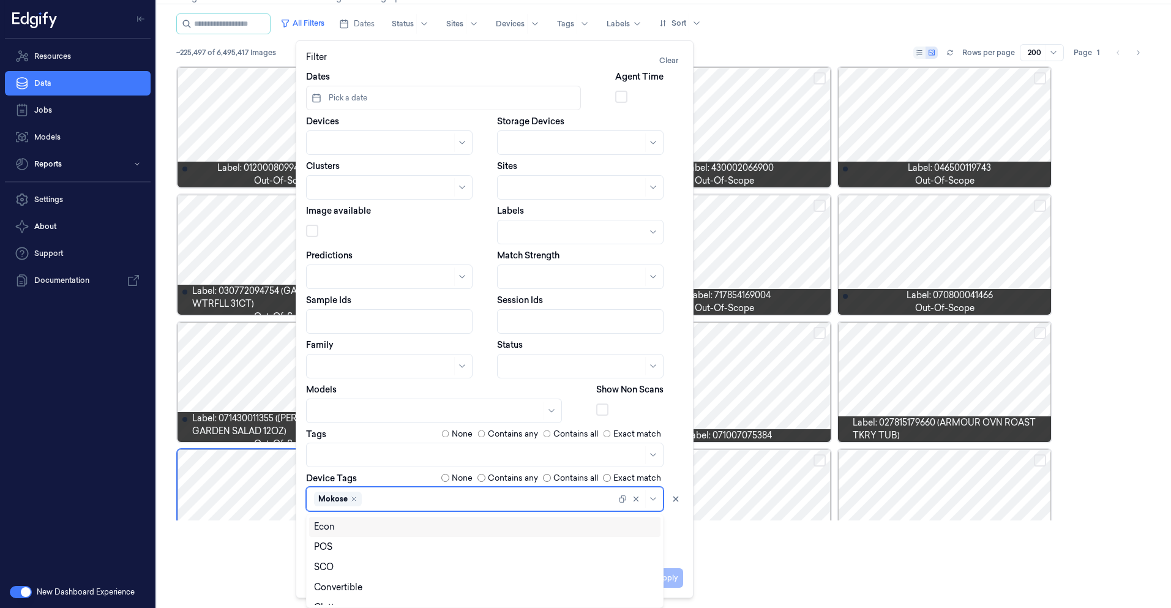
scroll to position [0, 0]
click at [369, 527] on div "Econ" at bounding box center [485, 526] width 342 height 13
click at [355, 500] on icon "Remove ,Mokose" at bounding box center [354, 499] width 4 height 4
click at [673, 577] on button "Apply" at bounding box center [667, 578] width 31 height 20
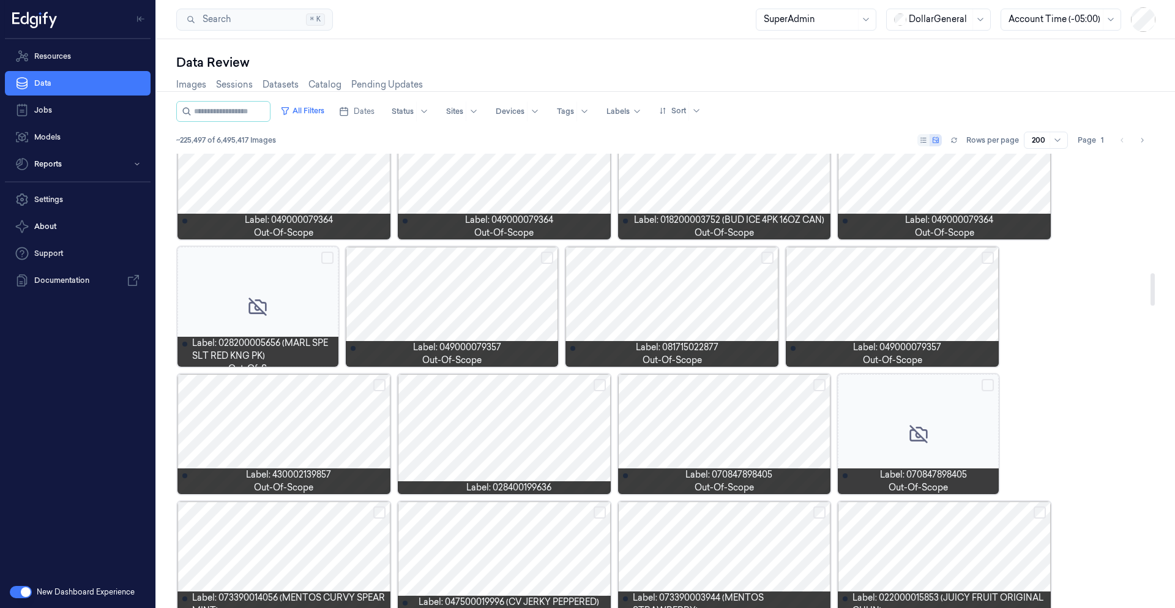
scroll to position [1657, 0]
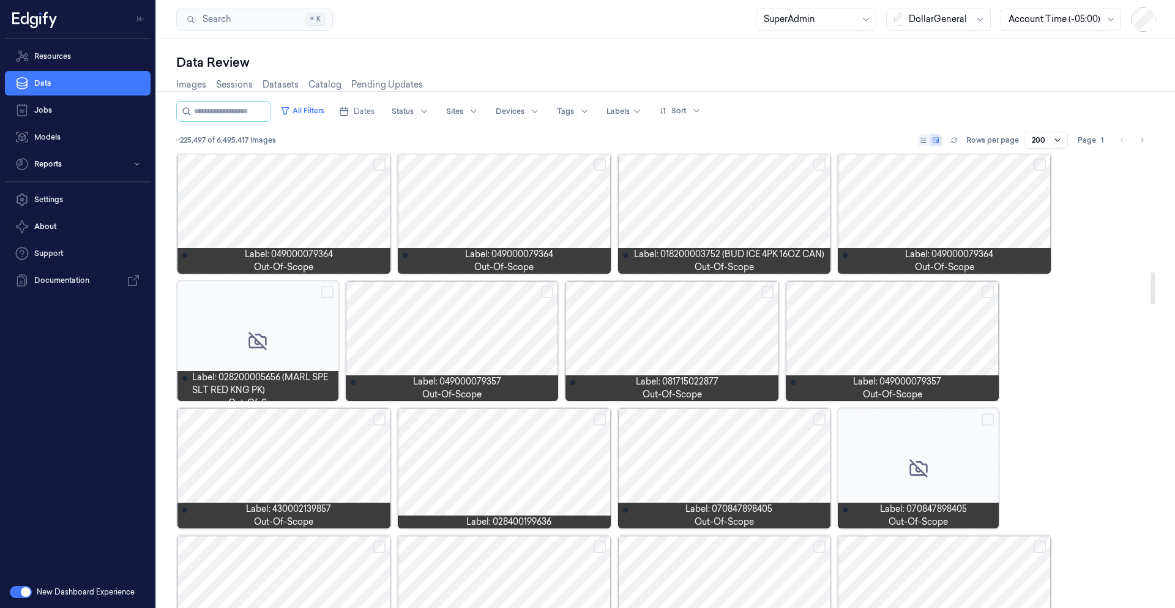
click at [1060, 142] on icon at bounding box center [1058, 140] width 10 height 10
click at [1120, 149] on div "All Filters Dates Status Sites Devices Tags Labels Sort ~225,497 of 6,495,417 I…" at bounding box center [666, 127] width 980 height 53
click at [1144, 138] on icon "Go to next page" at bounding box center [1142, 140] width 7 height 10
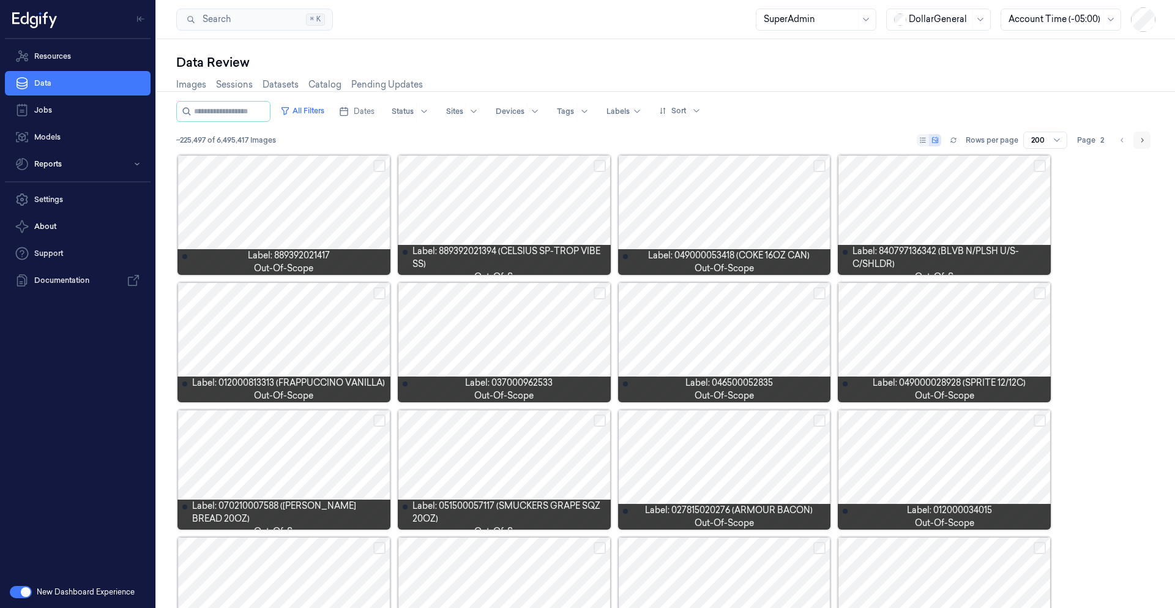
click at [1144, 139] on icon "Go to next page" at bounding box center [1142, 140] width 7 height 10
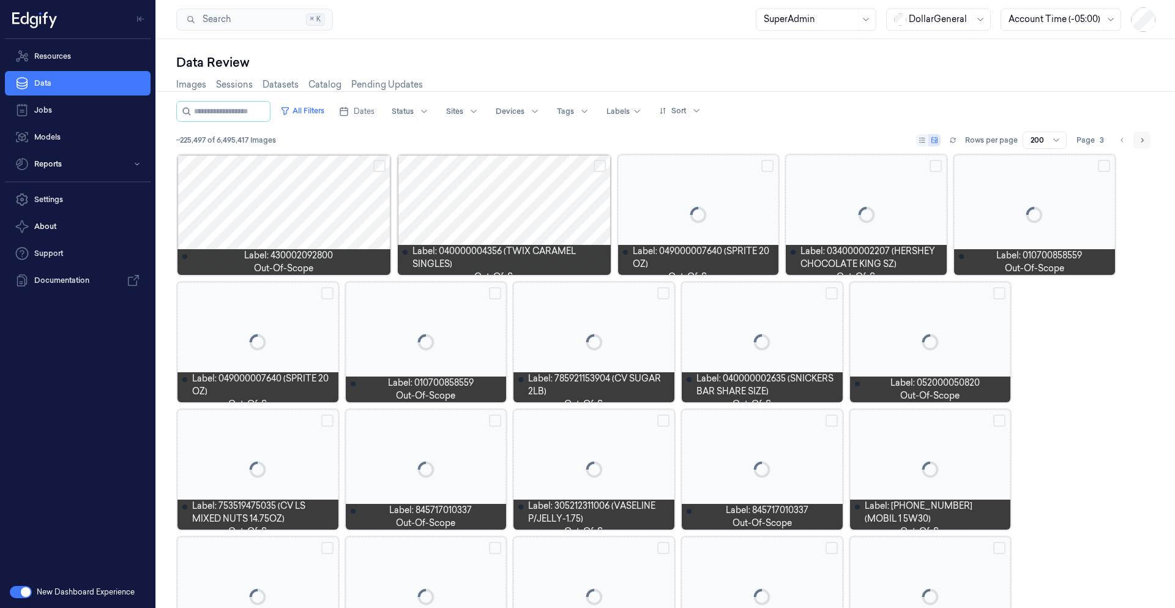
click at [1144, 139] on icon "Go to next page" at bounding box center [1142, 140] width 7 height 10
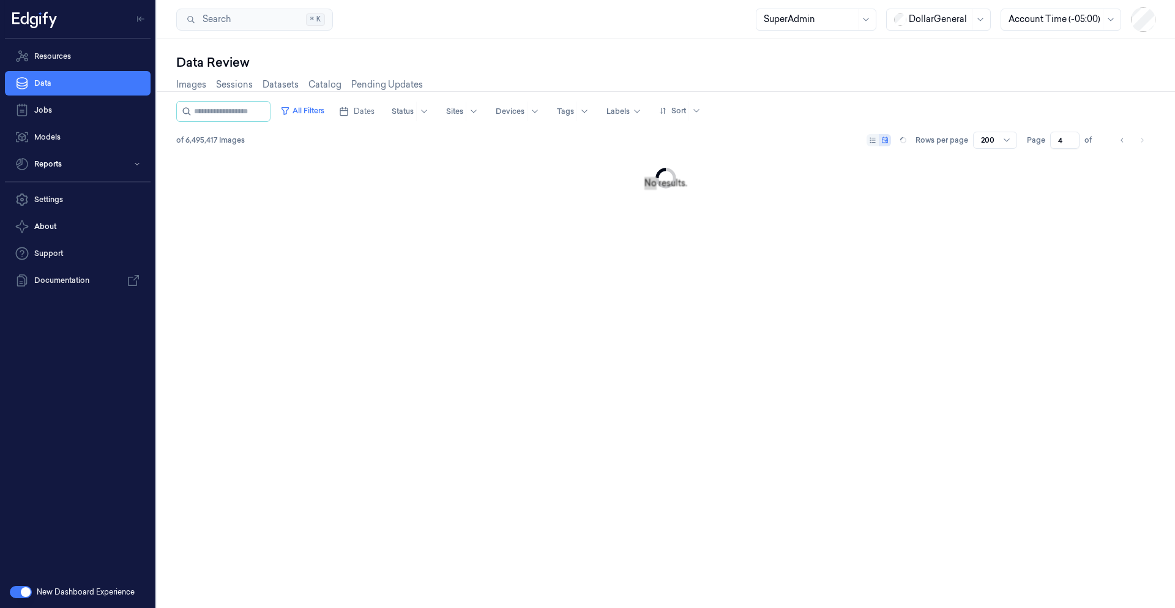
click at [1144, 139] on li "pagination" at bounding box center [1142, 140] width 17 height 17
click at [1144, 139] on icon "Go to next page" at bounding box center [1142, 140] width 7 height 10
click at [1055, 141] on input "5" at bounding box center [1065, 140] width 29 height 17
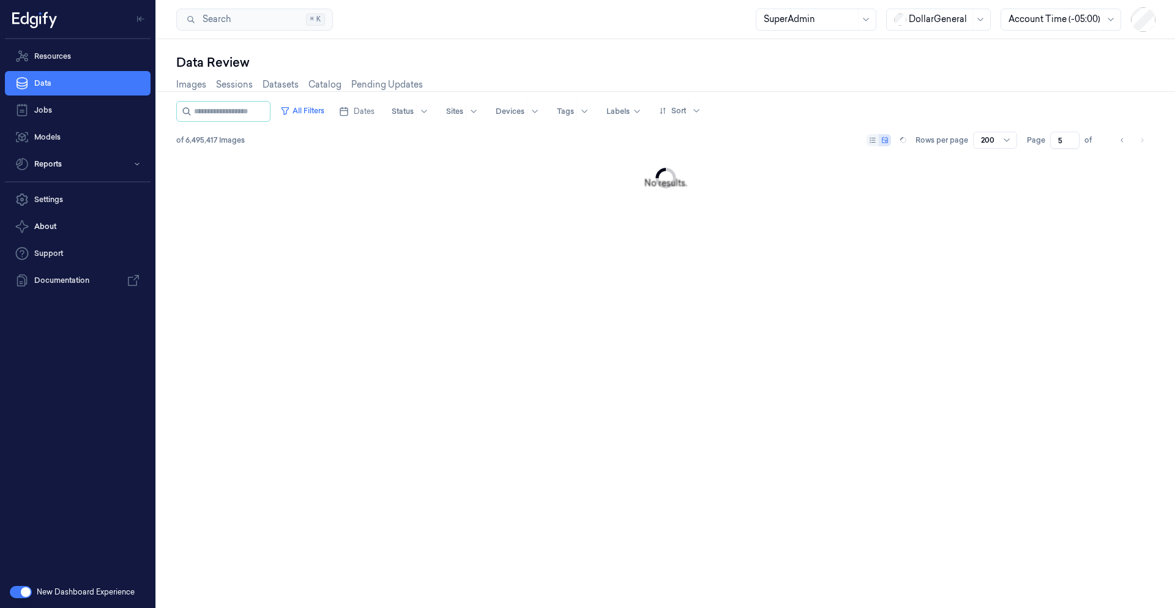
click at [1055, 141] on input "5" at bounding box center [1065, 140] width 29 height 17
click at [1012, 141] on icon at bounding box center [1007, 140] width 10 height 10
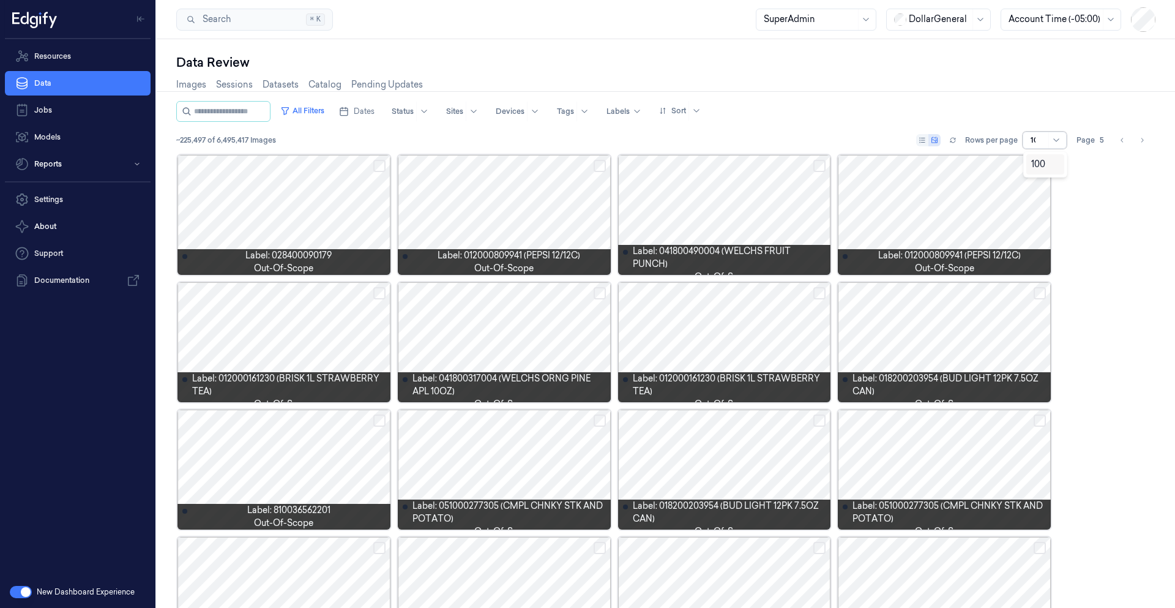
type input "100"
click at [327, 112] on button "All Filters" at bounding box center [302, 111] width 54 height 20
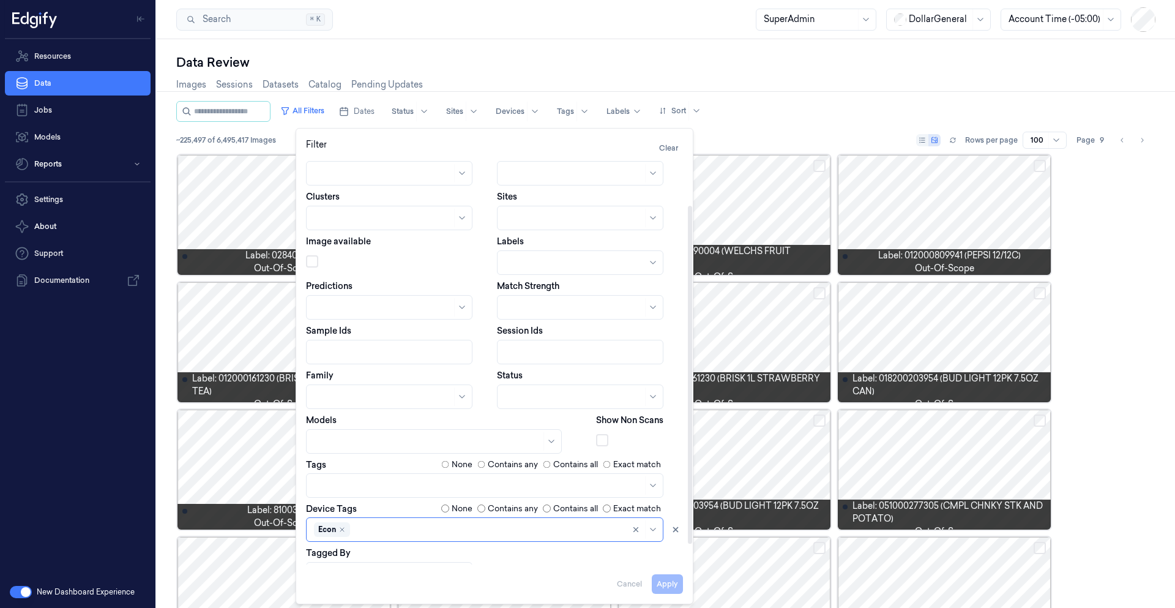
scroll to position [81, 0]
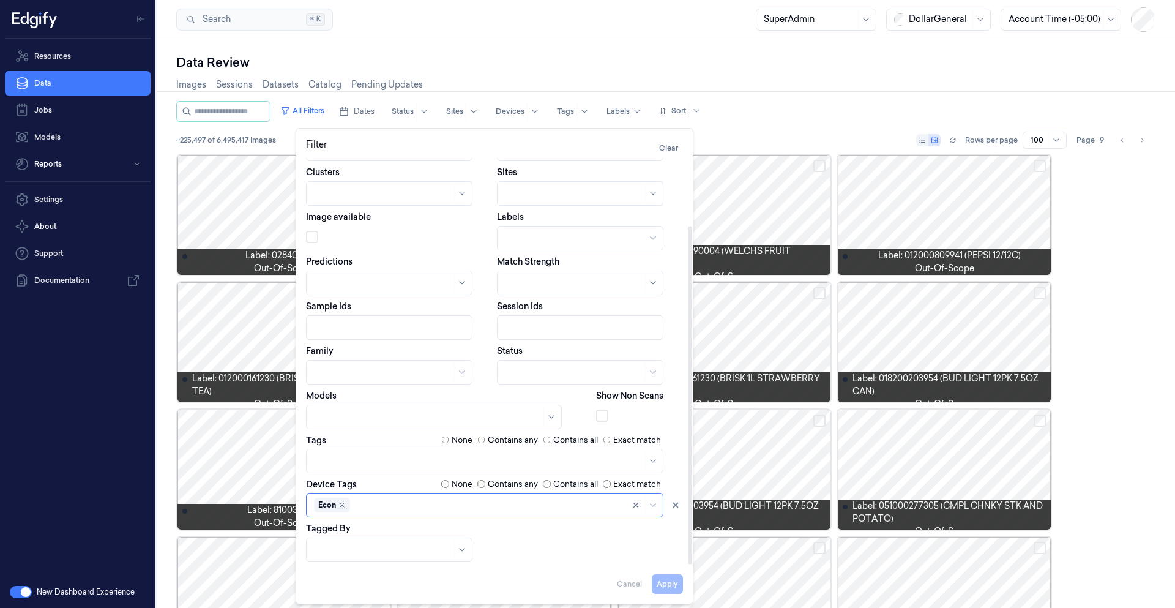
click at [424, 459] on div at bounding box center [478, 460] width 329 height 13
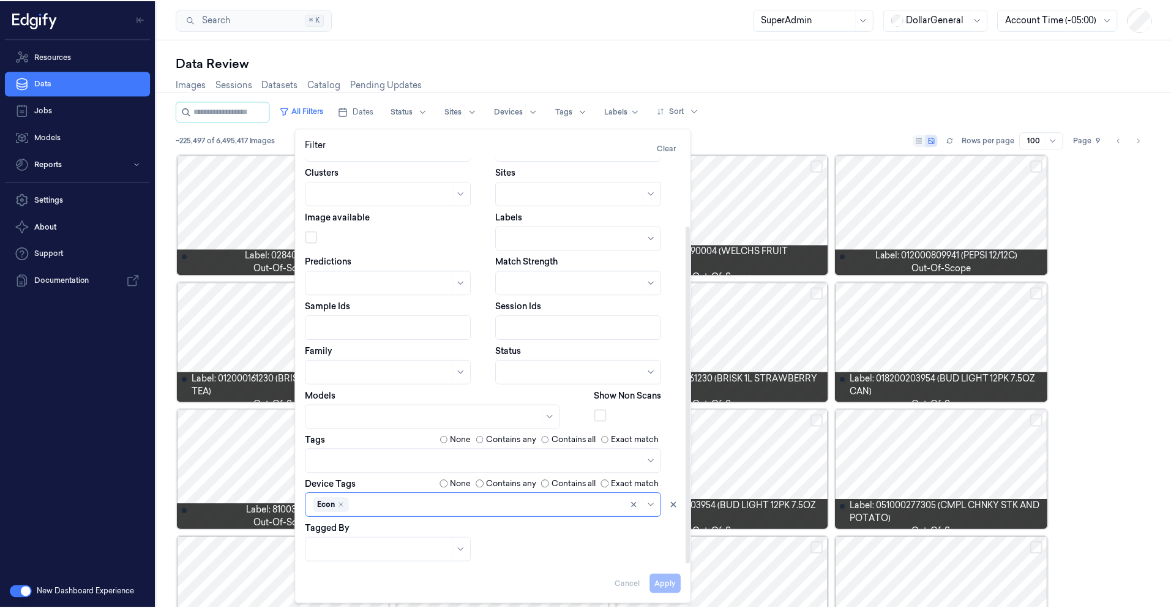
scroll to position [0, 0]
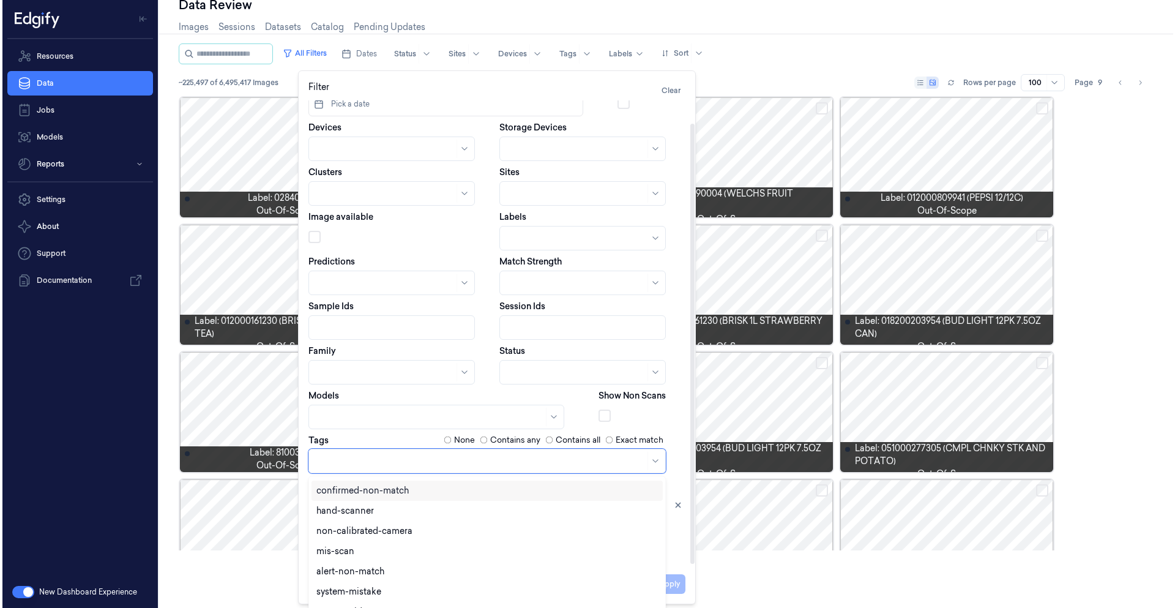
click at [393, 441] on div "Dates Pick a date Agent Time Devices Storage Devices Clusters Sites Image avail…" at bounding box center [494, 319] width 377 height 485
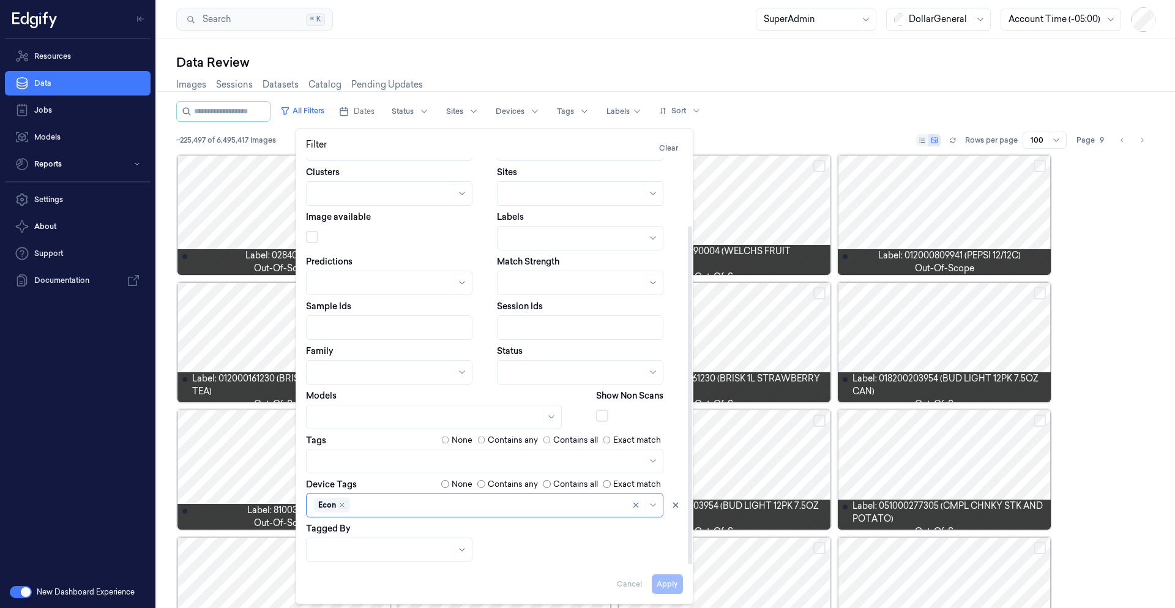
click at [405, 546] on body "Resources Data Jobs Models Reports Settings About Support Documentation New Das…" at bounding box center [587, 304] width 1175 height 608
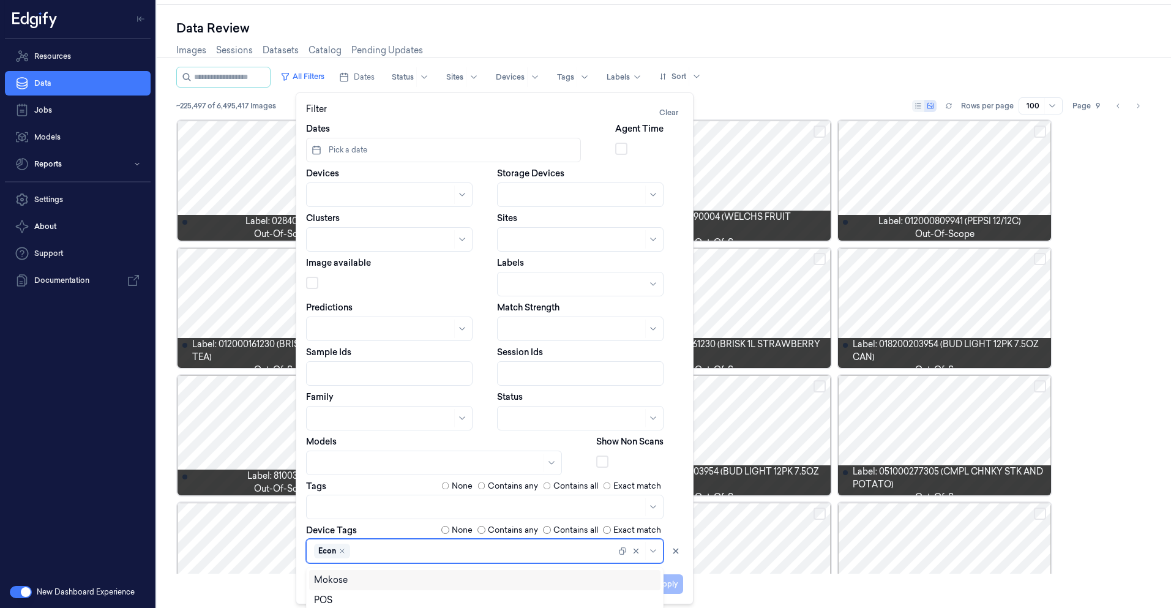
click at [408, 443] on div "Dates Pick a date Agent Time Devices Storage Devices Clusters Sites Image avail…" at bounding box center [494, 364] width 377 height 485
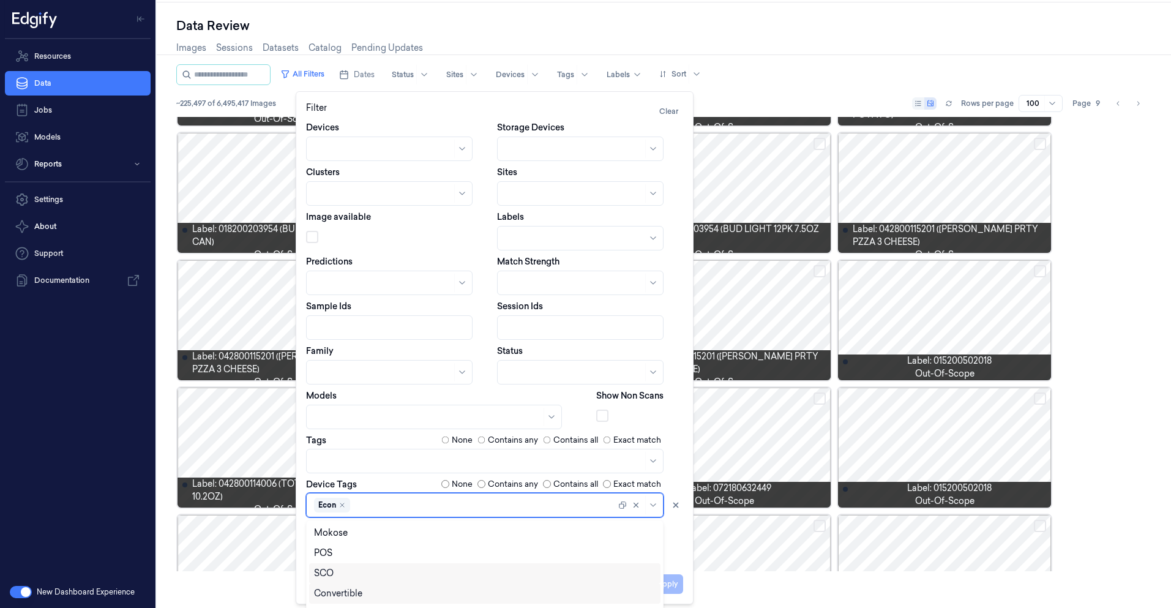
click at [389, 569] on div "SCO" at bounding box center [485, 573] width 342 height 13
click at [667, 588] on button "Apply" at bounding box center [667, 584] width 31 height 20
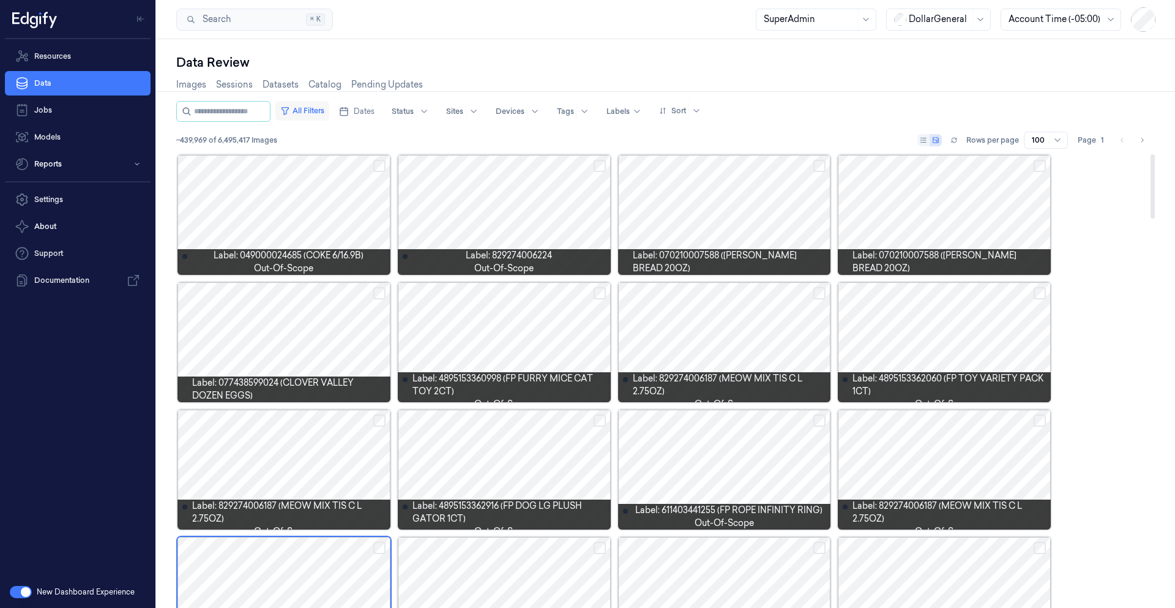
click at [318, 108] on button "All Filters" at bounding box center [302, 111] width 54 height 20
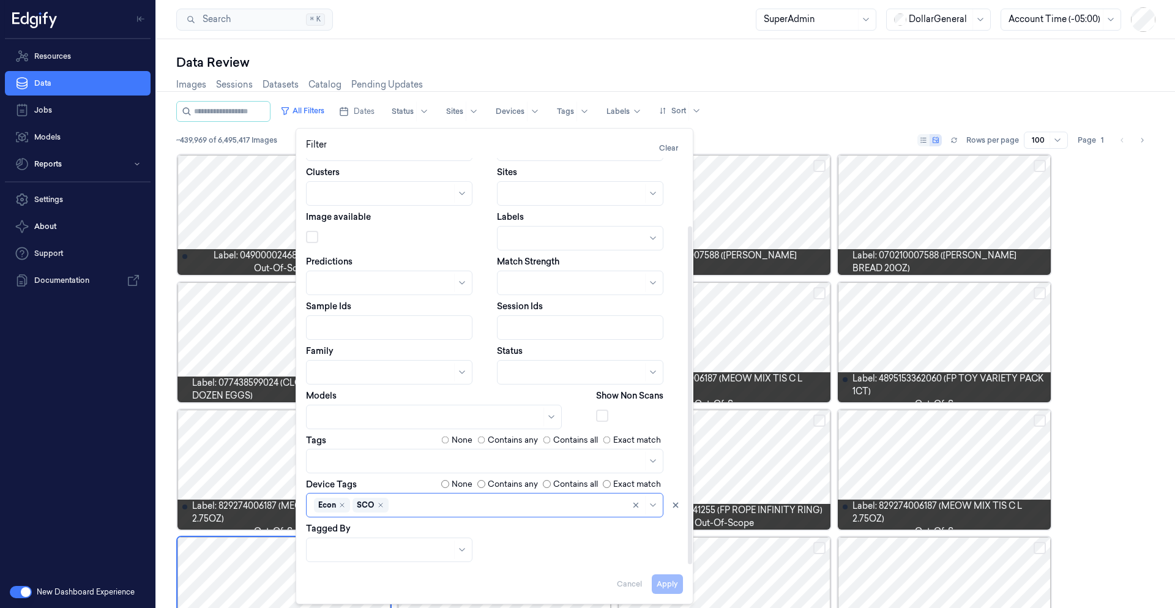
click at [564, 484] on label "Contains all" at bounding box center [575, 484] width 45 height 12
click at [667, 579] on button "Apply" at bounding box center [667, 584] width 31 height 20
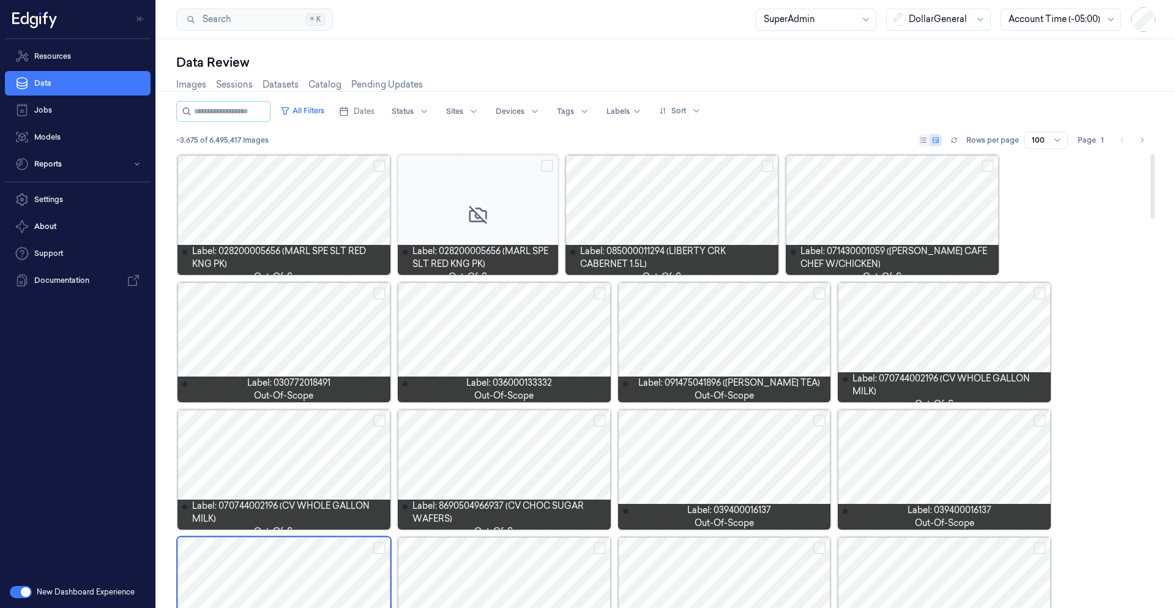
click at [1030, 147] on div "100" at bounding box center [1046, 140] width 44 height 17
click at [1036, 204] on div "200" at bounding box center [1041, 204] width 16 height 13
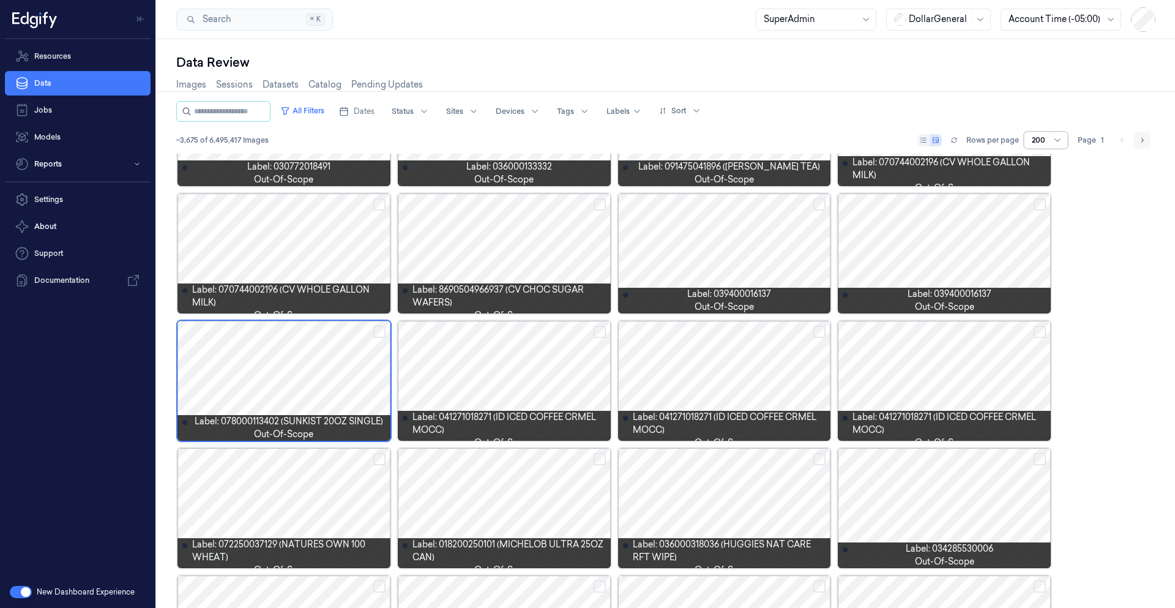
click at [1144, 138] on icon "Go to next page" at bounding box center [1142, 140] width 7 height 10
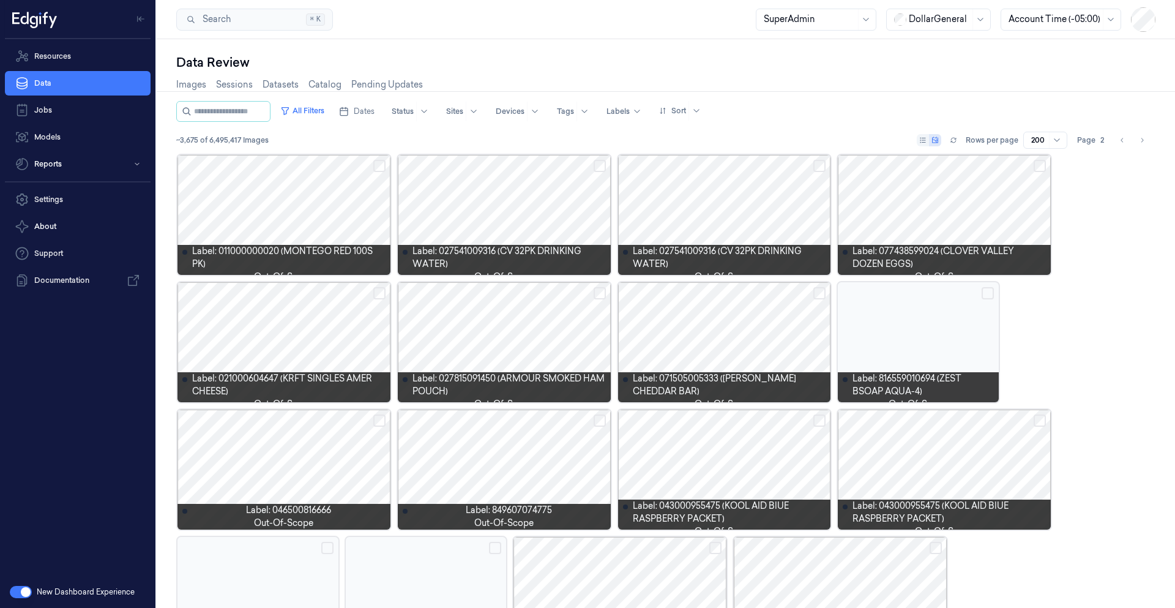
click at [1143, 137] on icon "Go to next page" at bounding box center [1142, 140] width 7 height 10
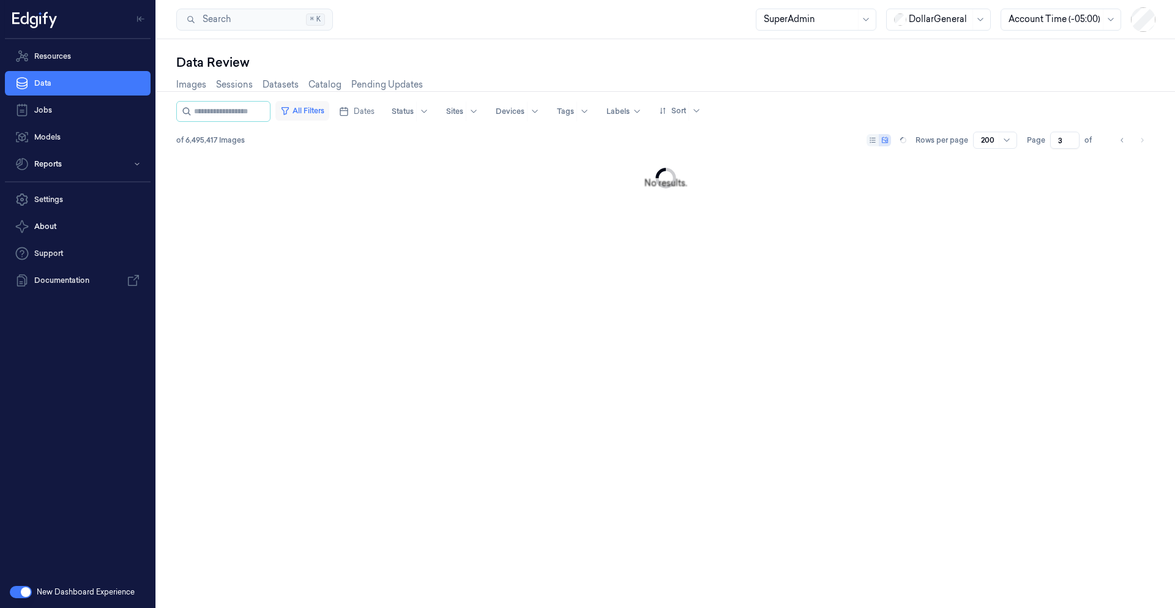
click at [329, 116] on button "All Filters" at bounding box center [302, 111] width 54 height 20
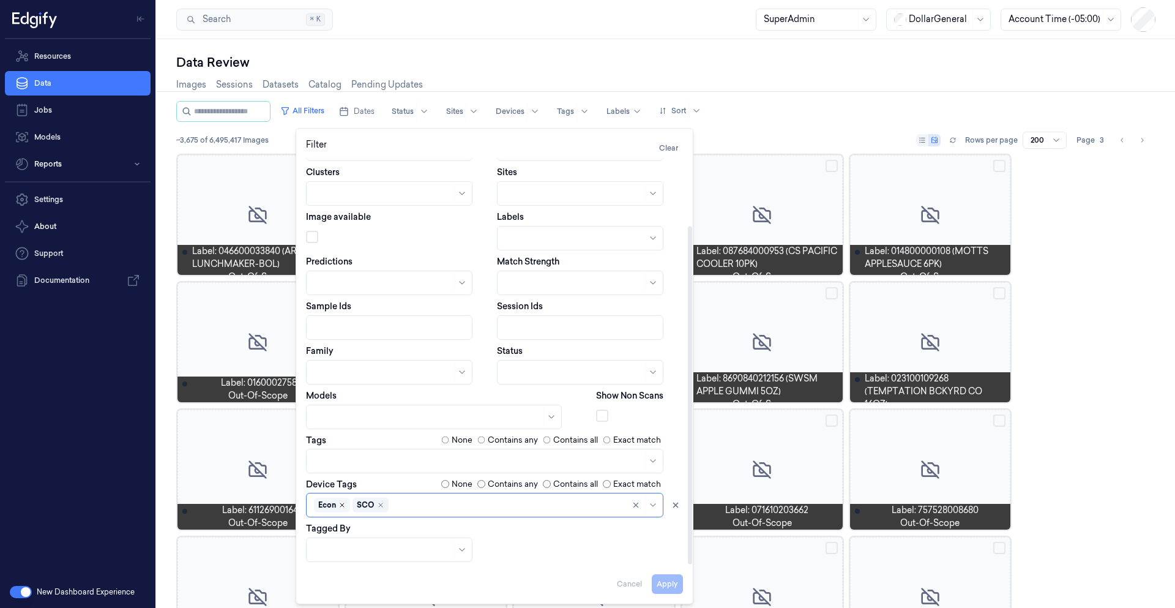
click at [342, 506] on icon "Remove ,Econ" at bounding box center [342, 504] width 7 height 7
click at [660, 583] on button "Apply" at bounding box center [667, 584] width 31 height 20
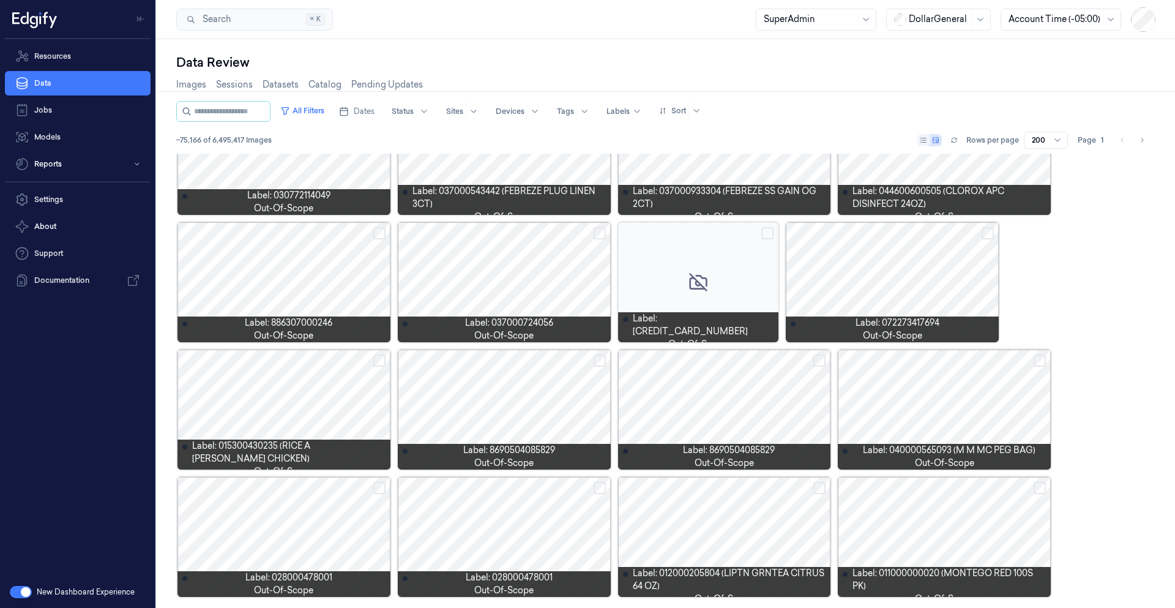
click at [1142, 140] on icon "Go to next page" at bounding box center [1142, 140] width 7 height 10
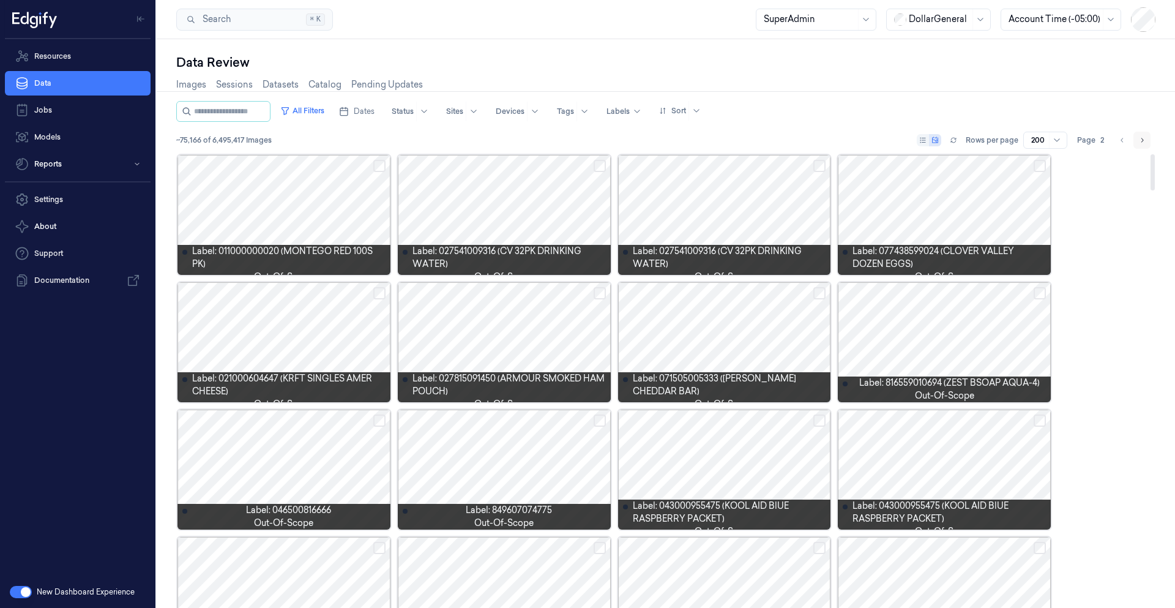
click at [1142, 143] on icon "Go to next page" at bounding box center [1142, 140] width 7 height 10
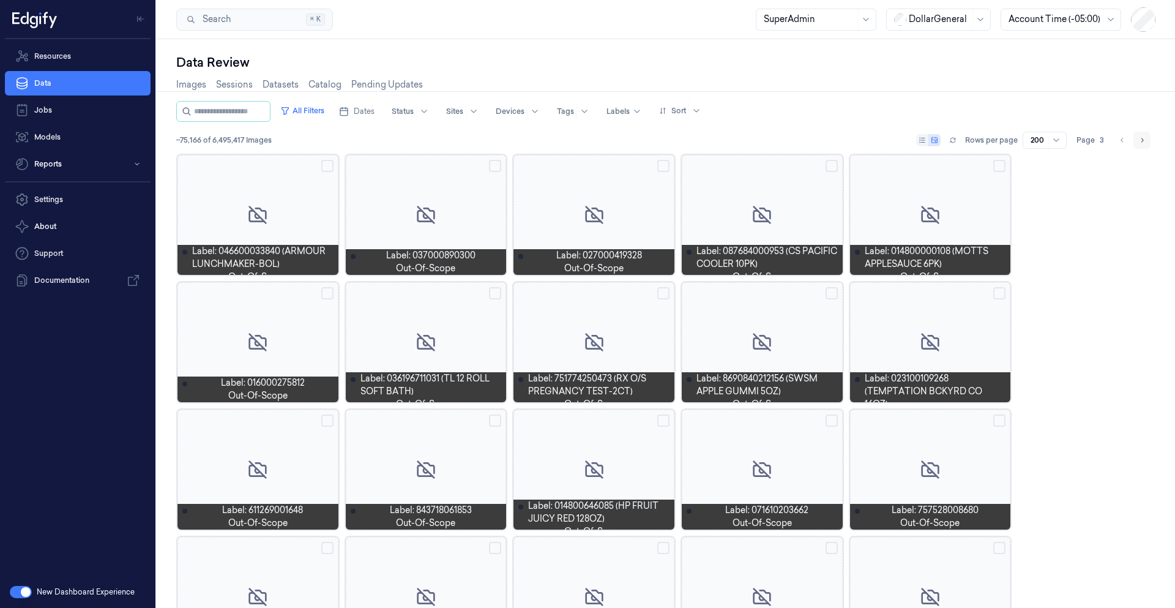
click at [1145, 142] on icon "Go to next page" at bounding box center [1142, 140] width 7 height 10
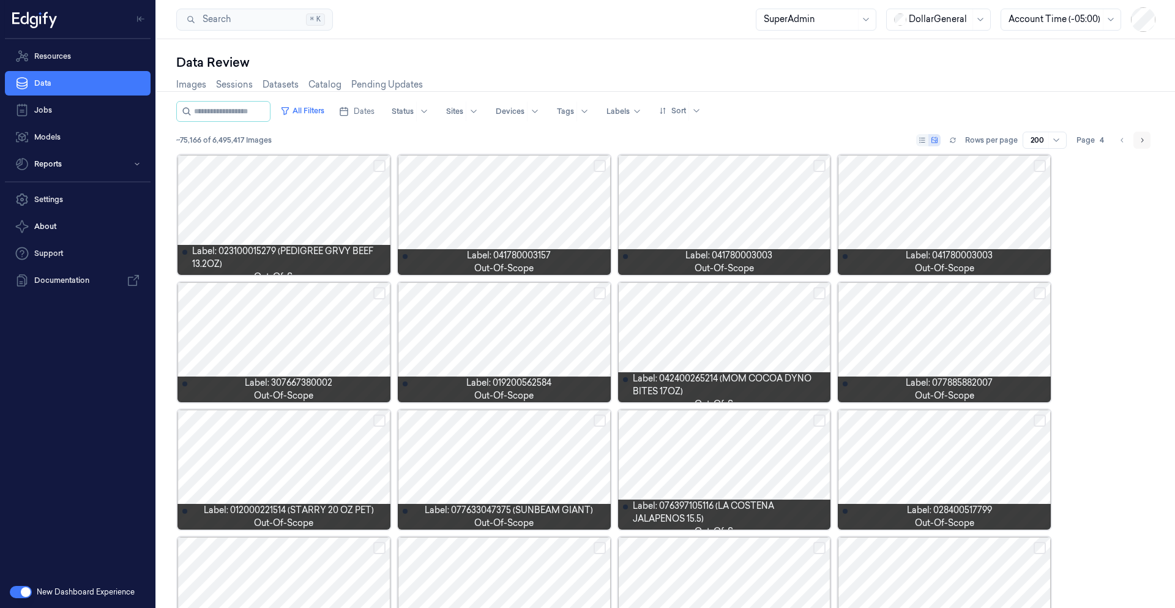
click at [1149, 143] on button "Go to next page" at bounding box center [1142, 140] width 17 height 17
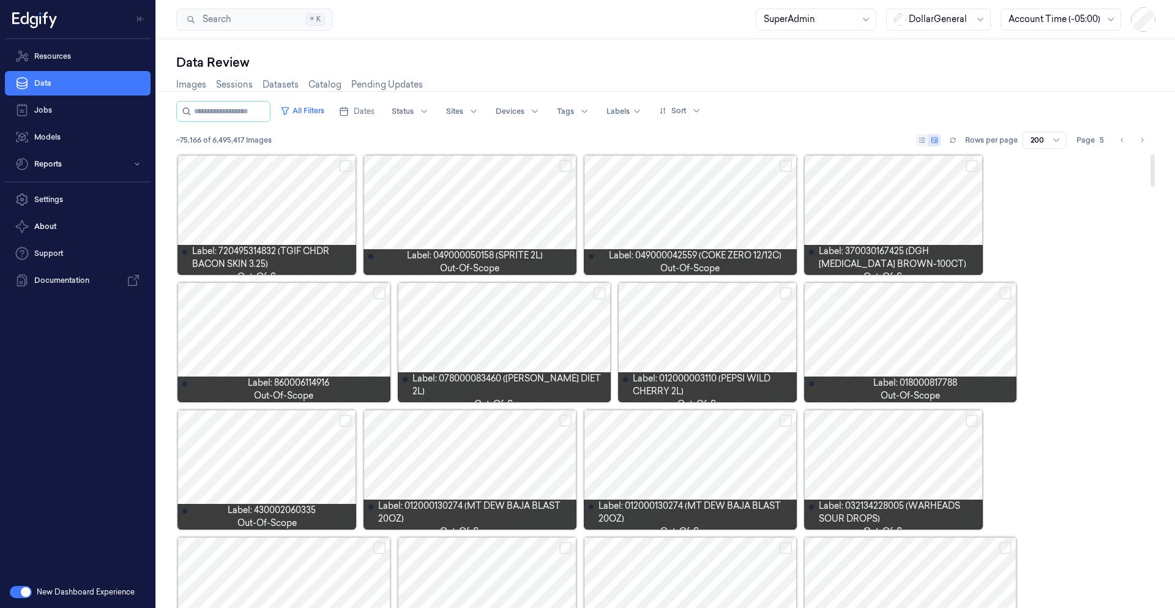
click at [935, 217] on div at bounding box center [893, 215] width 179 height 120
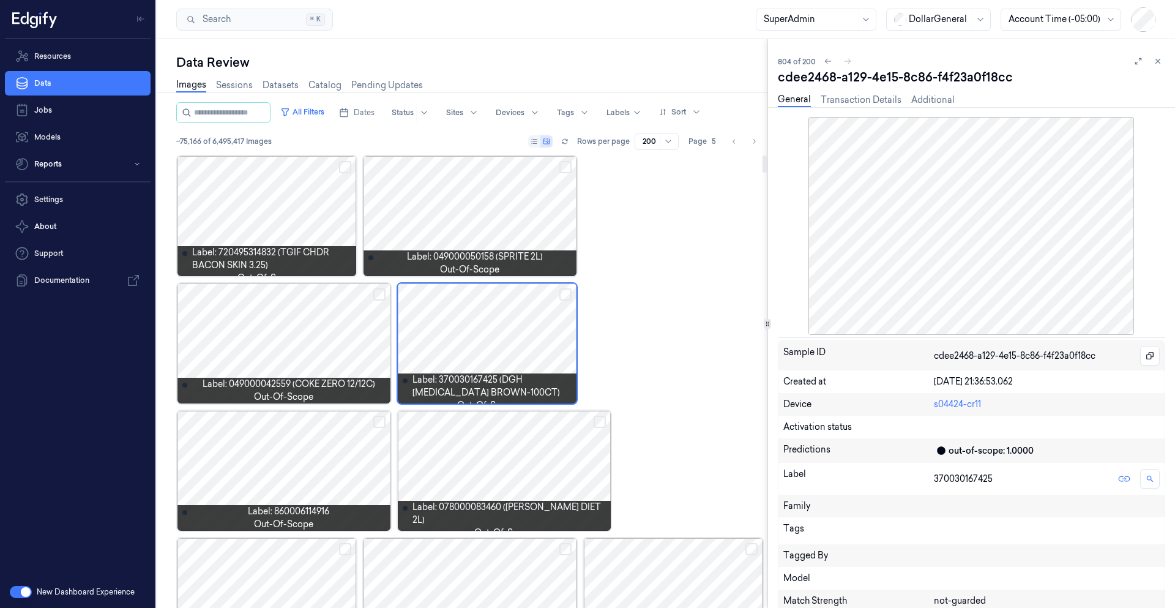
click at [450, 464] on div at bounding box center [504, 471] width 213 height 120
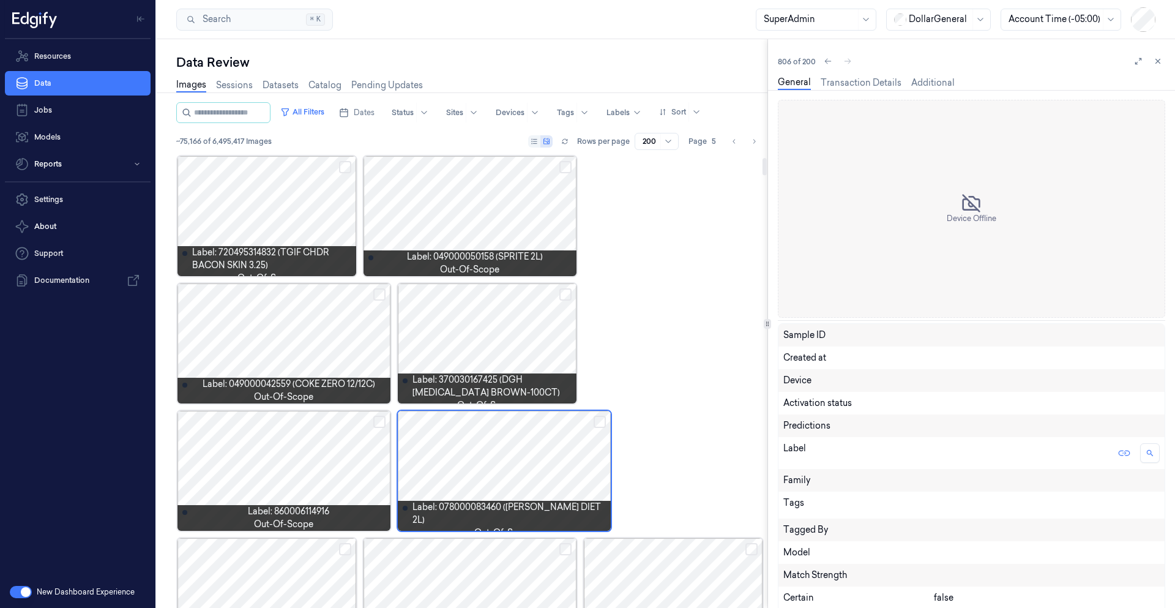
scroll to position [89, 0]
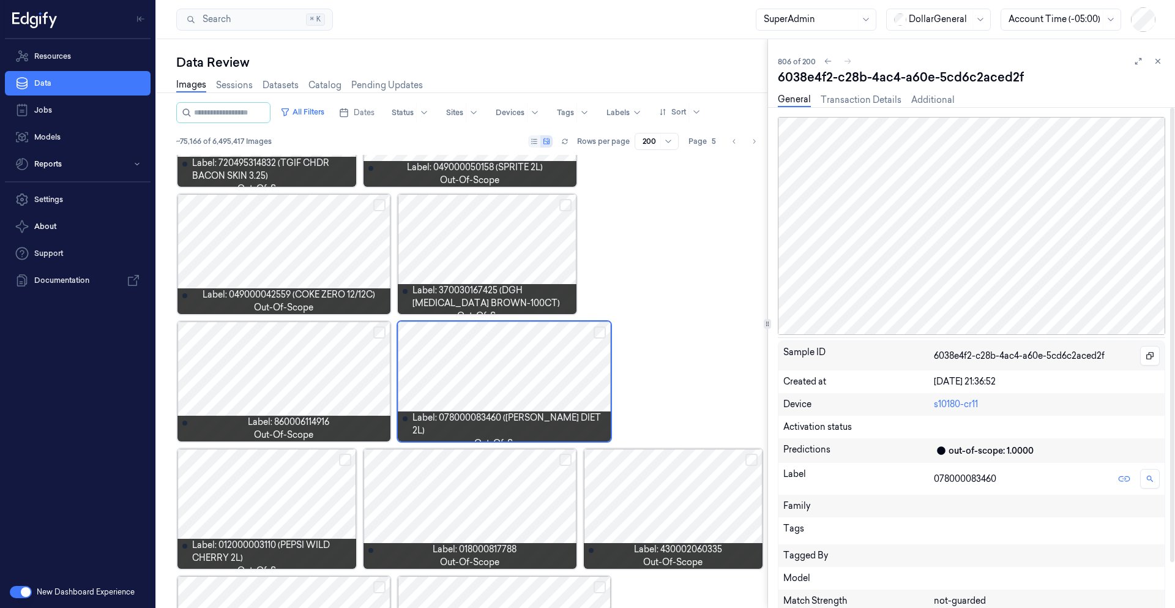
click at [283, 394] on div "Data Review Images Sessions Datasets Catalog Pending Updates All Filters Dates …" at bounding box center [666, 323] width 1019 height 569
click at [286, 383] on div at bounding box center [284, 381] width 213 height 120
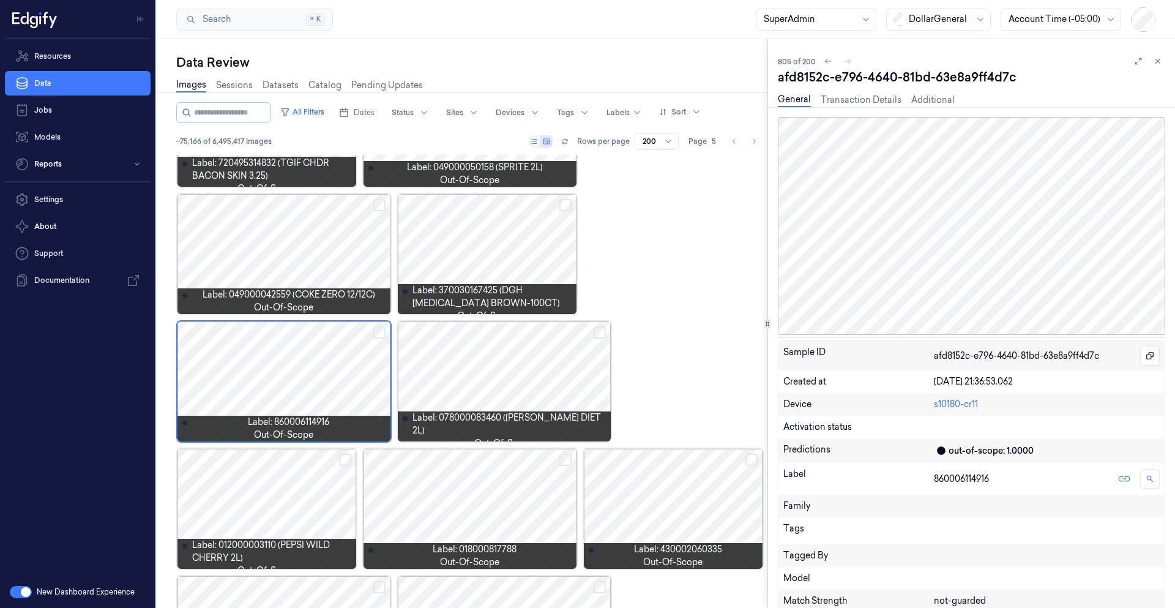
click at [915, 22] on div at bounding box center [939, 19] width 61 height 13
click at [925, 86] on div "GiantEagle" at bounding box center [925, 86] width 63 height 13
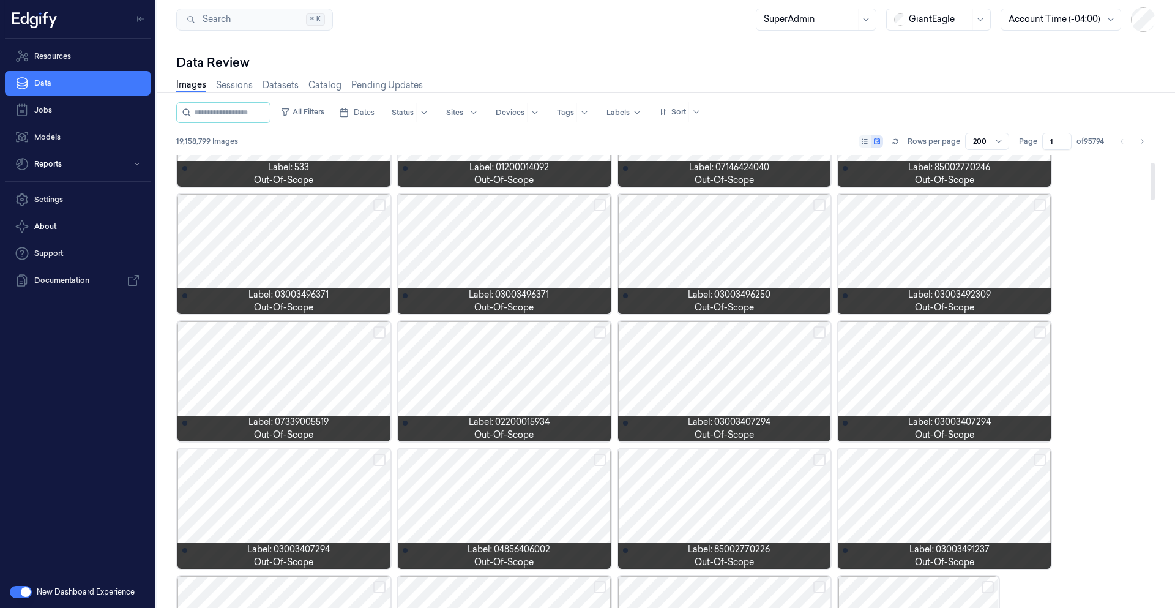
click at [534, 247] on div at bounding box center [504, 254] width 213 height 120
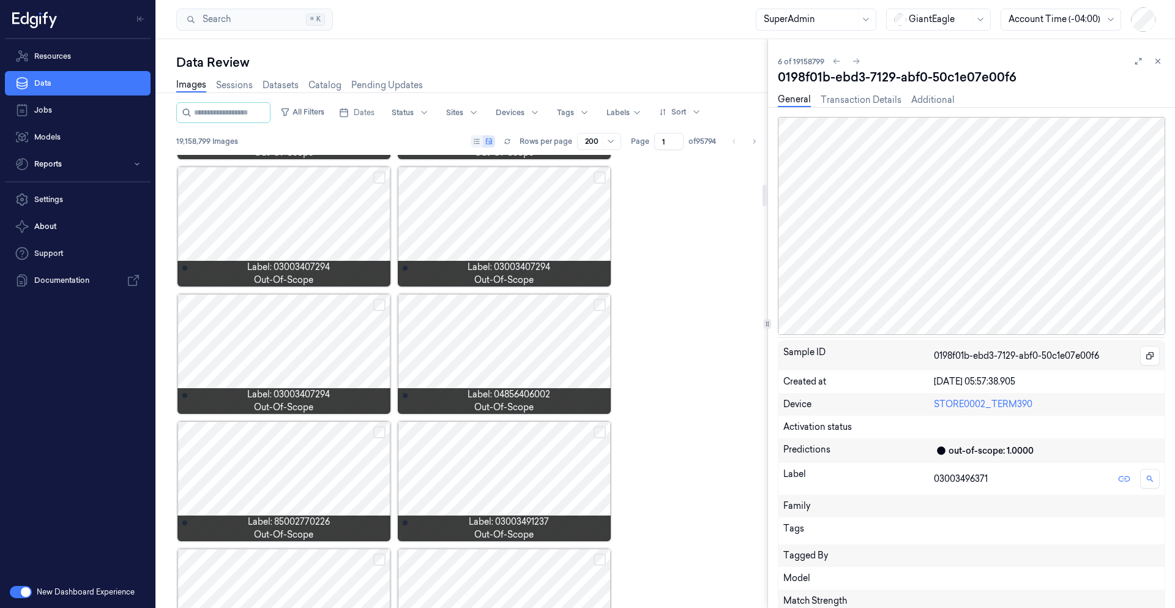
scroll to position [808, 0]
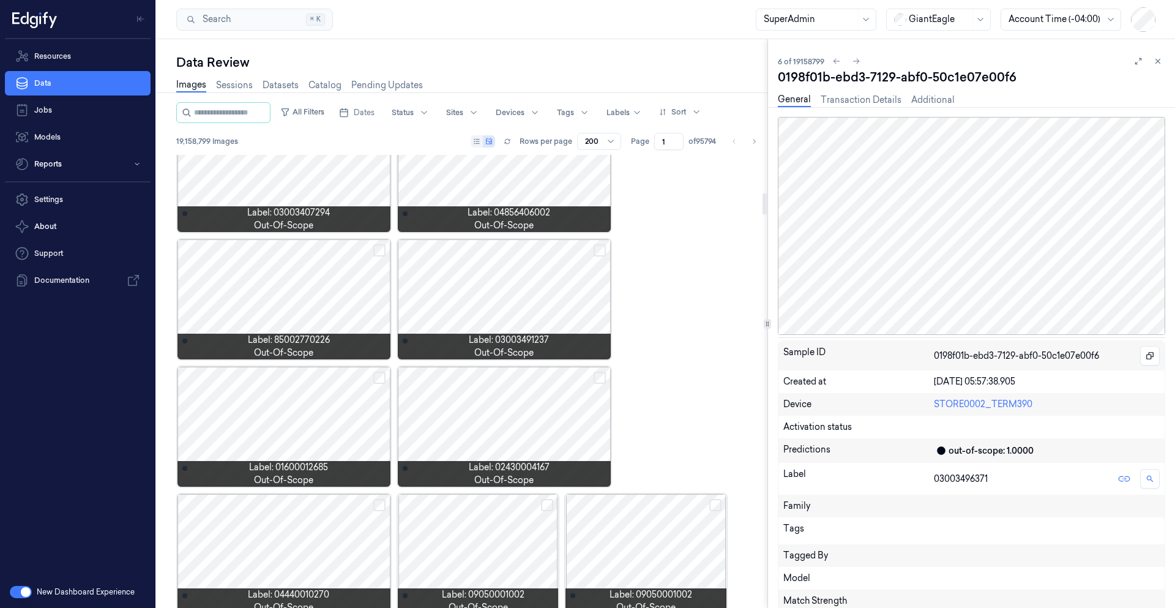
click at [308, 410] on div at bounding box center [284, 427] width 213 height 120
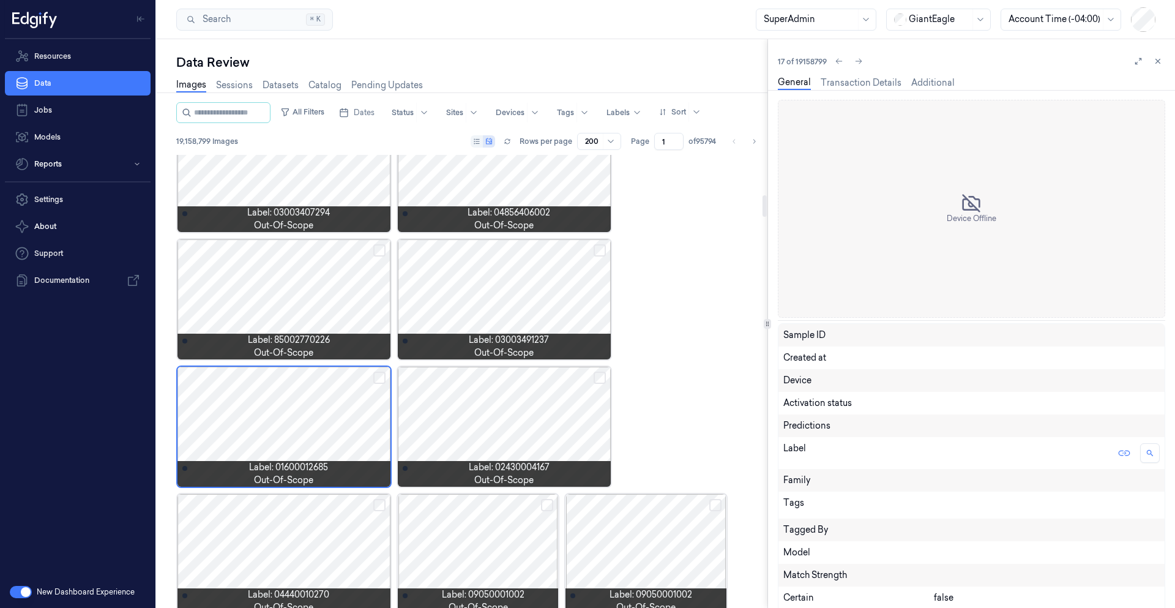
scroll to position [853, 0]
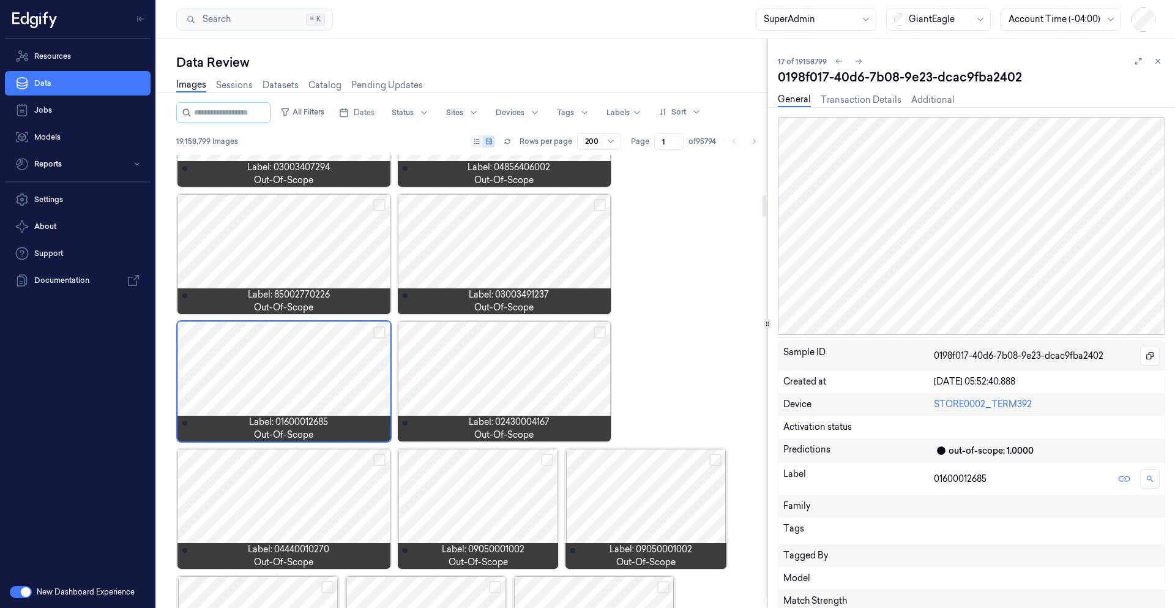
click at [531, 377] on div at bounding box center [504, 381] width 213 height 120
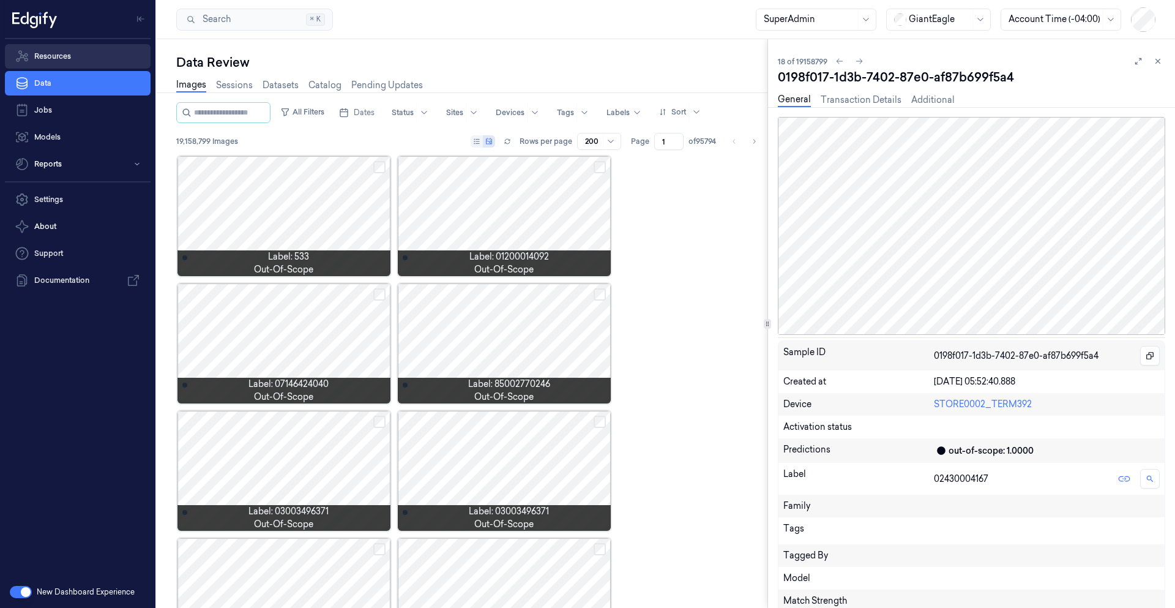
click at [84, 56] on link "Resources" at bounding box center [78, 56] width 146 height 24
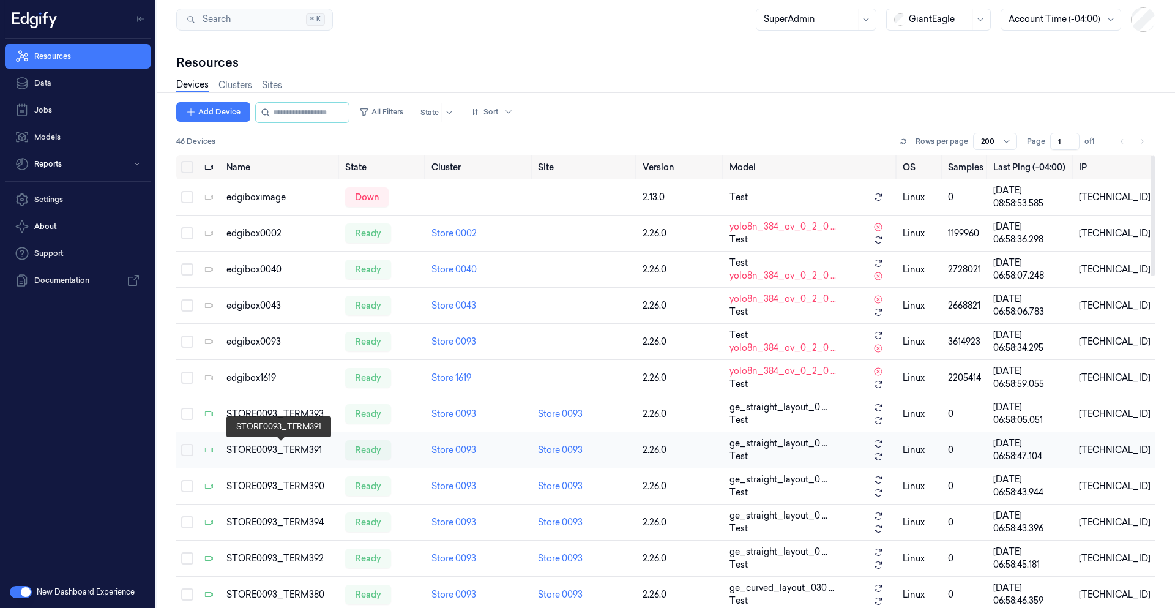
click at [293, 451] on div "STORE0093_TERM391" at bounding box center [282, 450] width 110 height 13
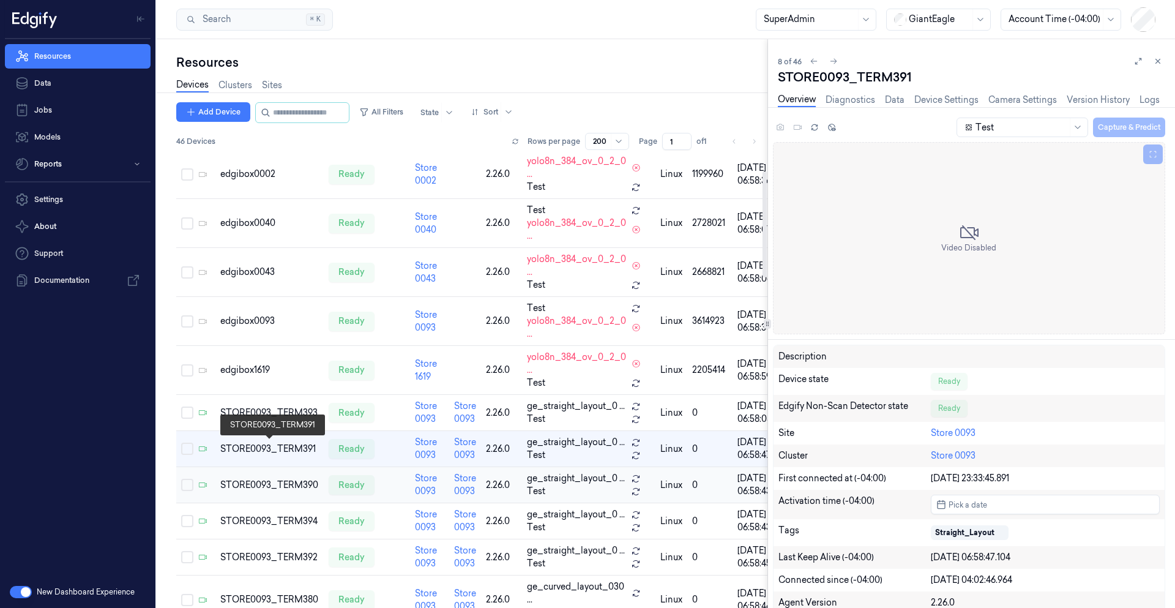
scroll to position [69, 0]
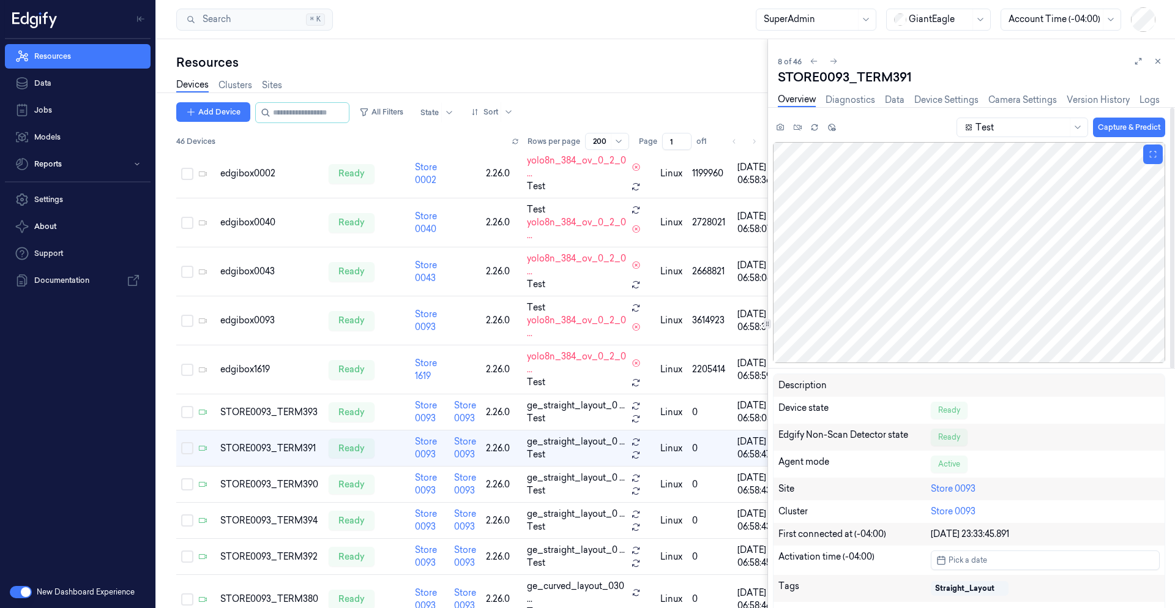
drag, startPoint x: 938, startPoint y: 229, endPoint x: 990, endPoint y: 208, distance: 56.0
click at [990, 208] on div at bounding box center [969, 252] width 392 height 221
drag, startPoint x: 948, startPoint y: 220, endPoint x: 1000, endPoint y: 133, distance: 101.8
click at [1000, 133] on div "Test Capture & Predict" at bounding box center [969, 240] width 392 height 246
click at [1151, 155] on icon at bounding box center [1153, 154] width 9 height 9
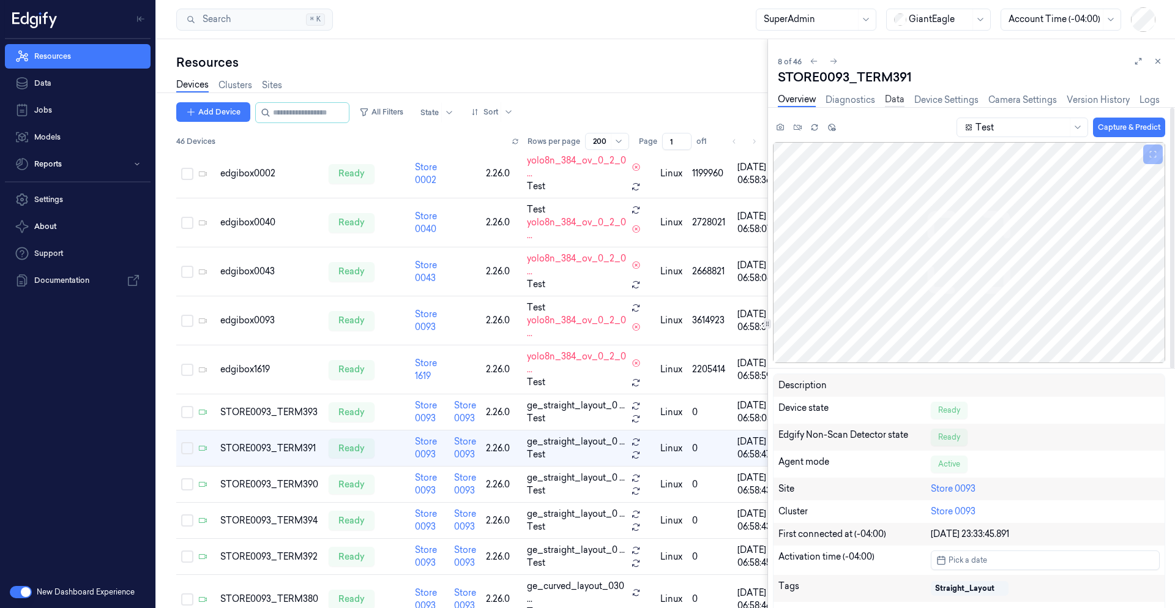
drag, startPoint x: 920, startPoint y: 221, endPoint x: 901, endPoint y: 97, distance: 125.2
click at [901, 97] on div "STORE0093_TERM391 Overview Diagnostics Data Device Settings Camera Settings Ver…" at bounding box center [972, 338] width 388 height 539
click at [1019, 99] on link "Camera Settings" at bounding box center [1023, 100] width 69 height 14
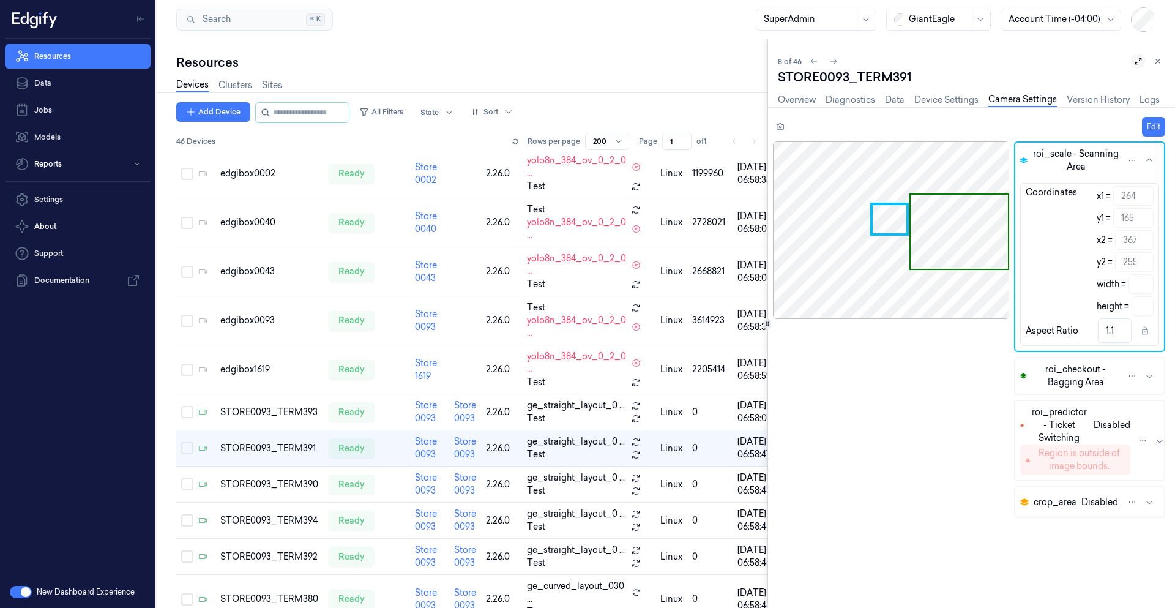
click at [1136, 67] on button at bounding box center [1138, 61] width 15 height 15
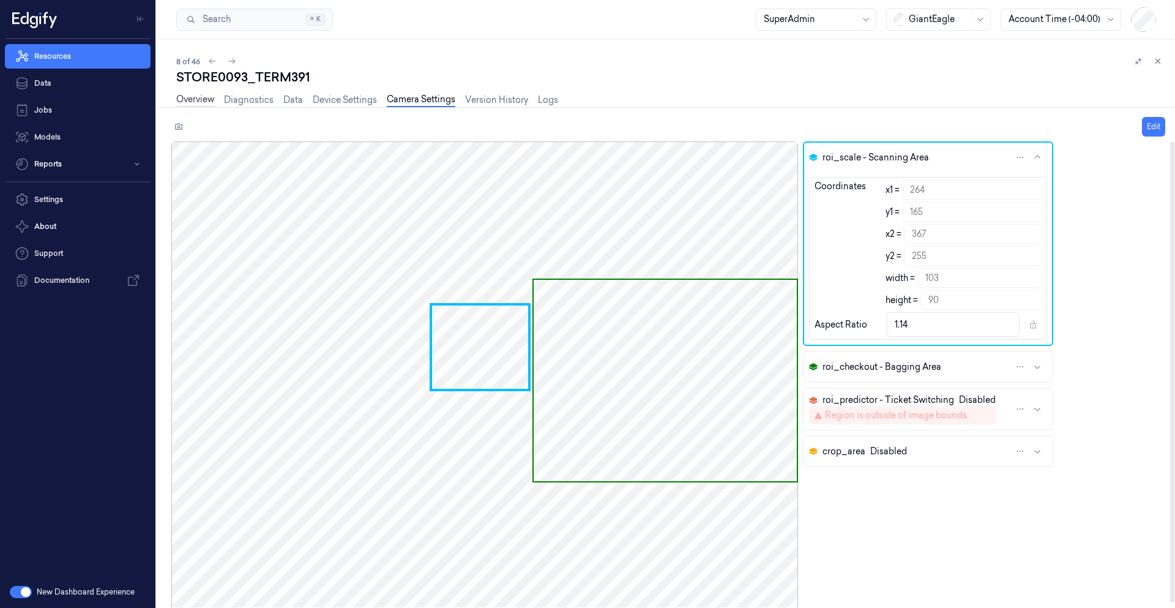
click at [201, 99] on link "Overview" at bounding box center [195, 100] width 38 height 14
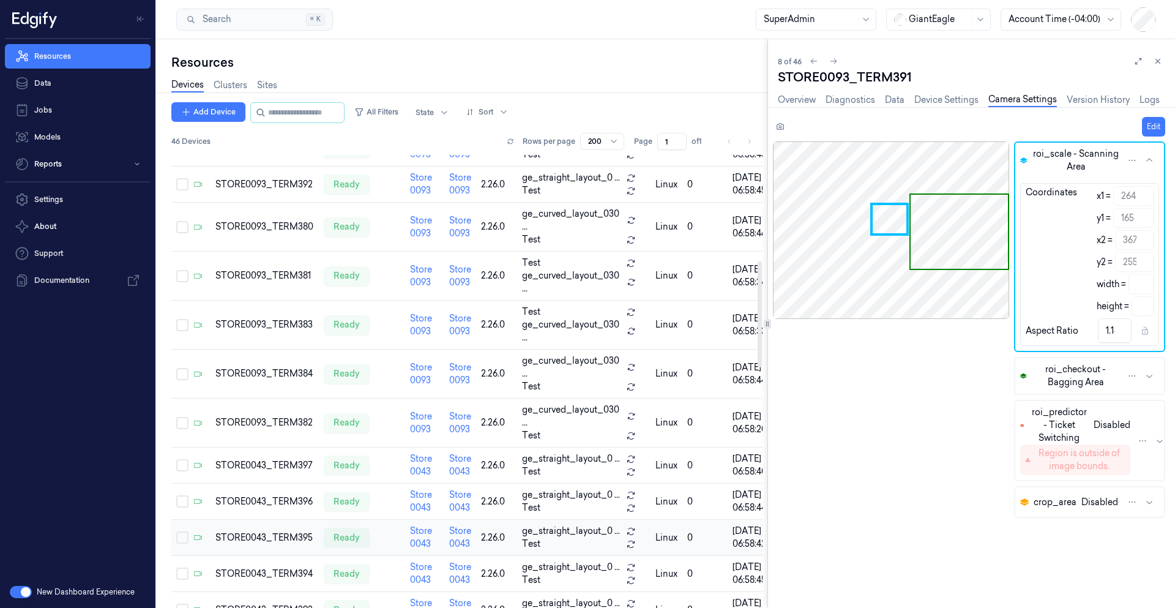
scroll to position [588, 0]
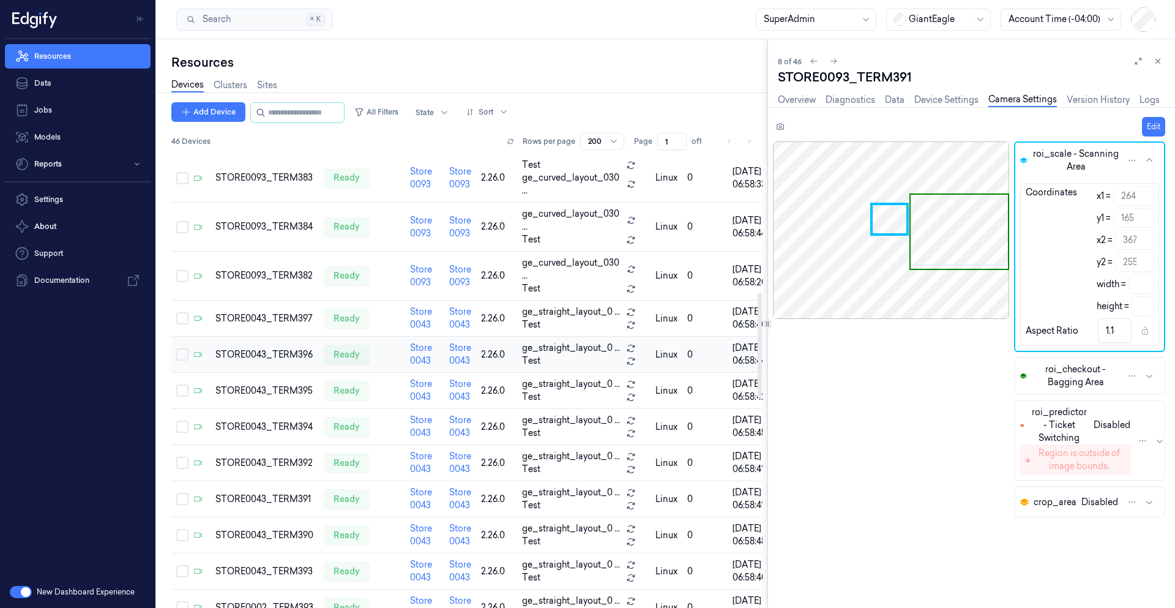
click at [272, 361] on td "STORE0043_TERM396" at bounding box center [265, 355] width 108 height 36
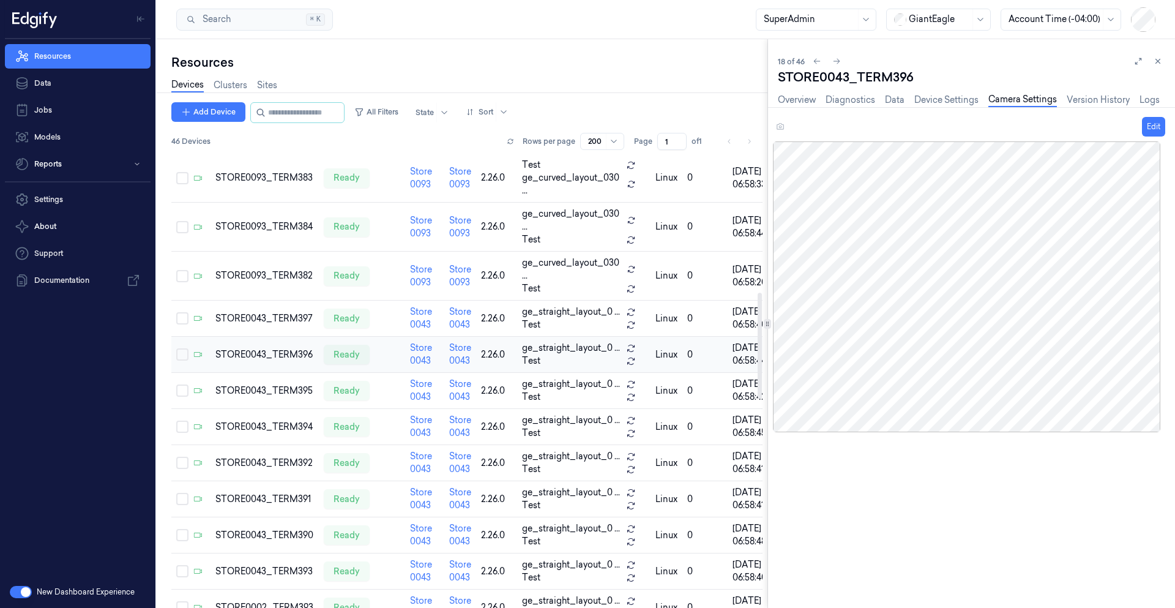
scroll to position [561, 0]
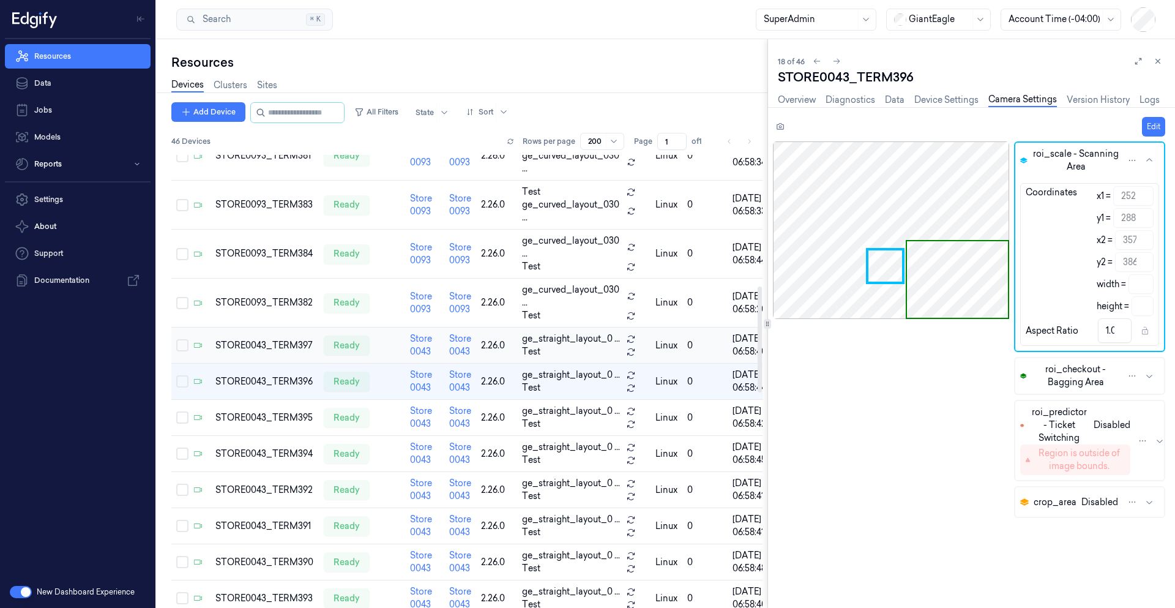
click at [271, 339] on div "STORE0043_TERM397" at bounding box center [265, 345] width 99 height 13
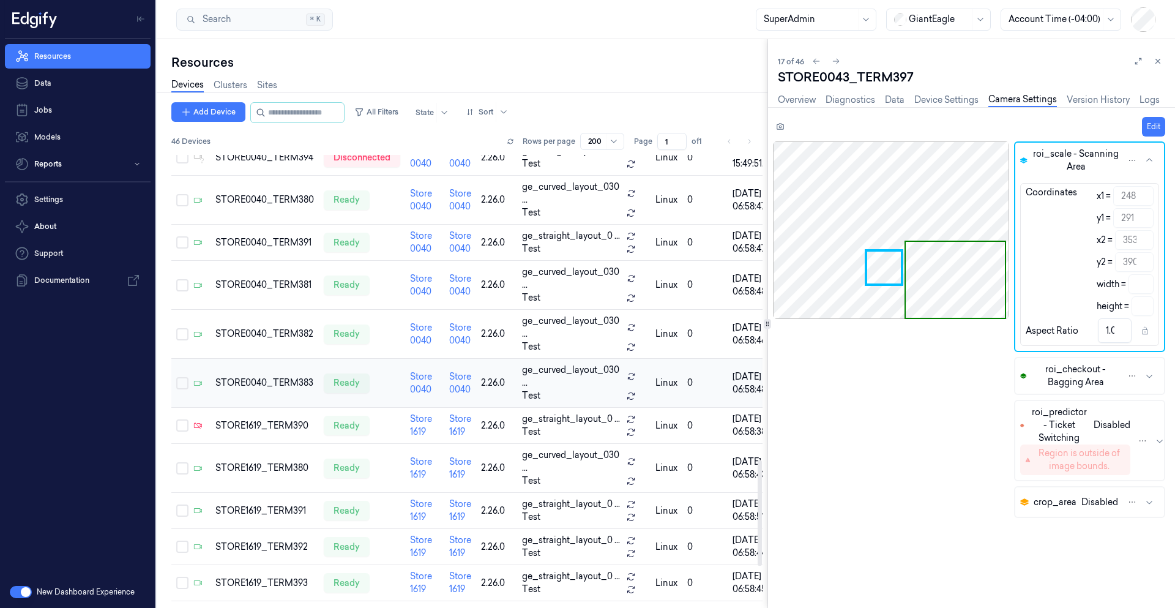
scroll to position [1334, 0]
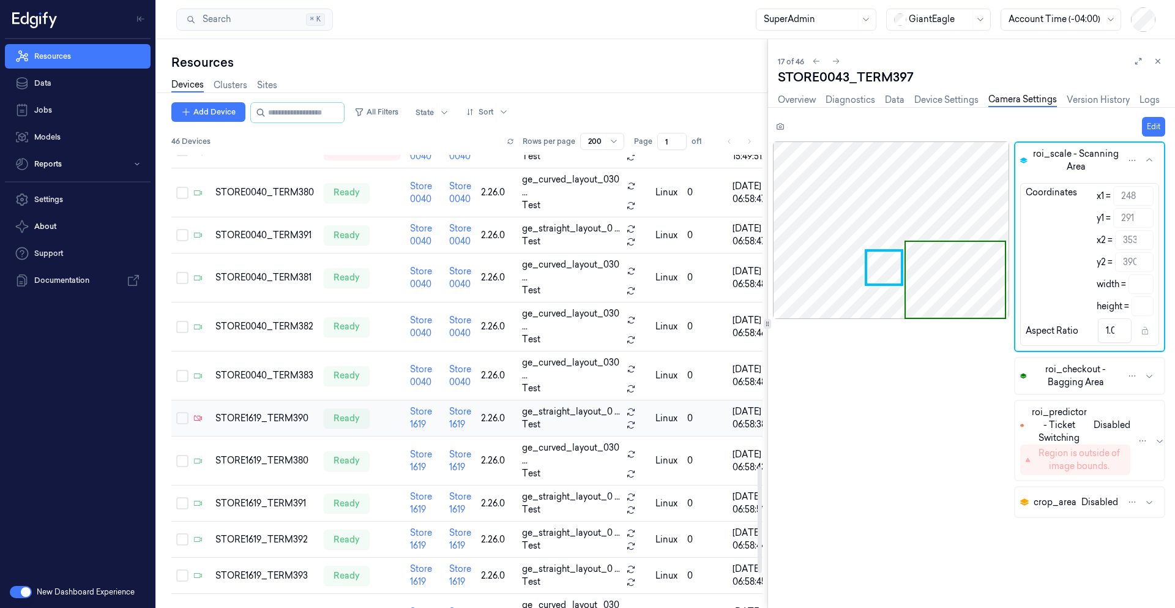
click at [274, 430] on td "STORE1619_TERM390" at bounding box center [265, 418] width 108 height 36
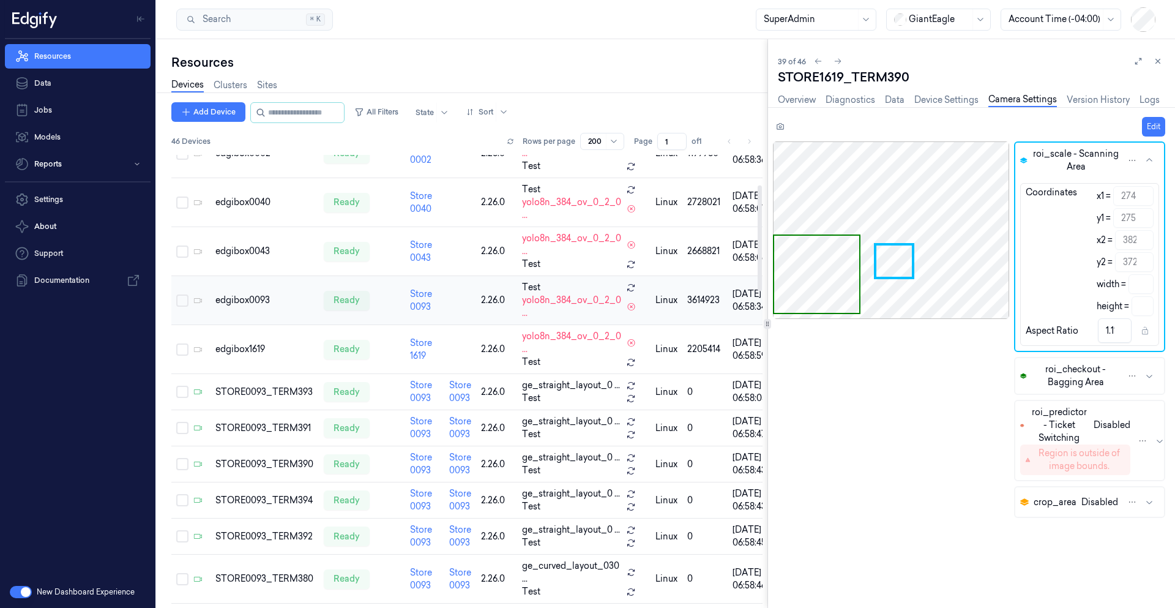
scroll to position [147, 0]
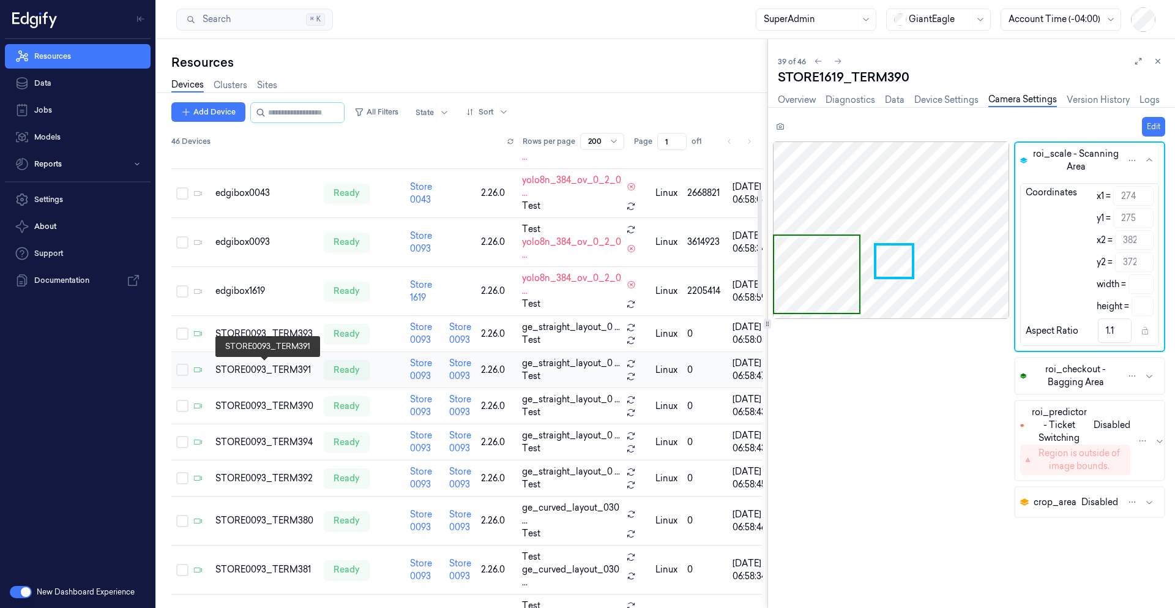
click at [275, 374] on div "STORE0093_TERM391" at bounding box center [265, 370] width 99 height 13
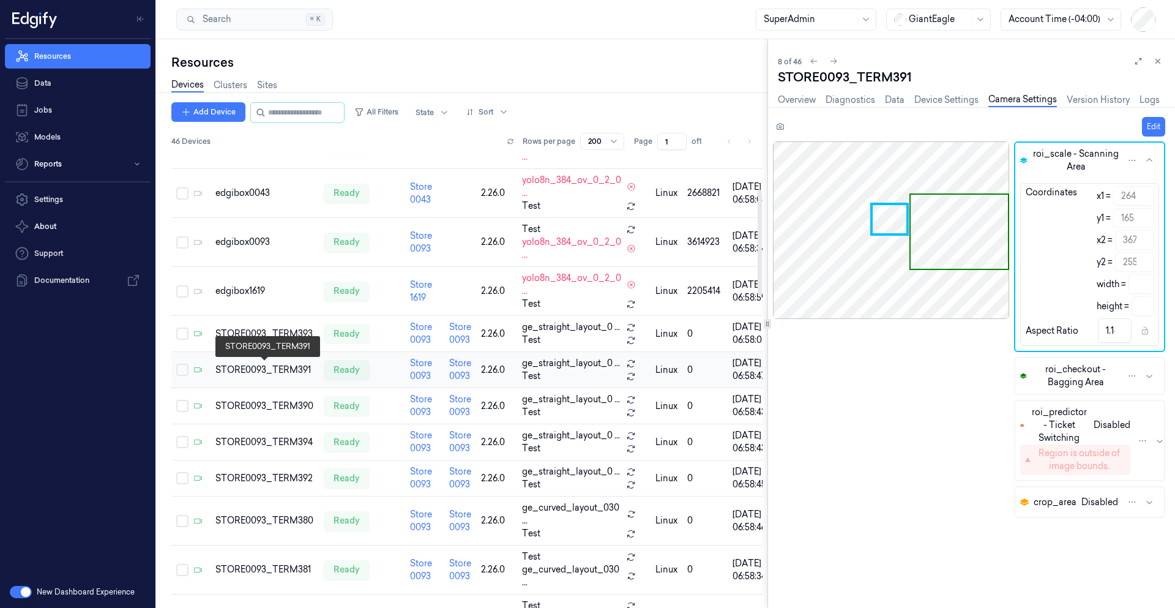
type input "264"
type input "165"
type input "367"
type input "255"
type input "103"
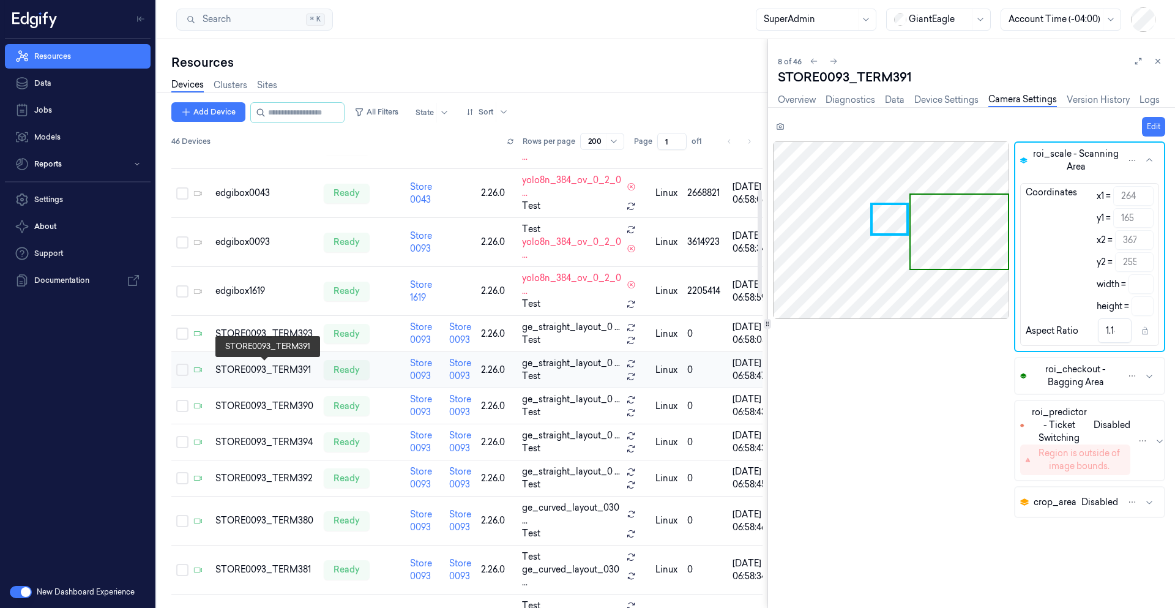
type input "90"
type input "1.14"
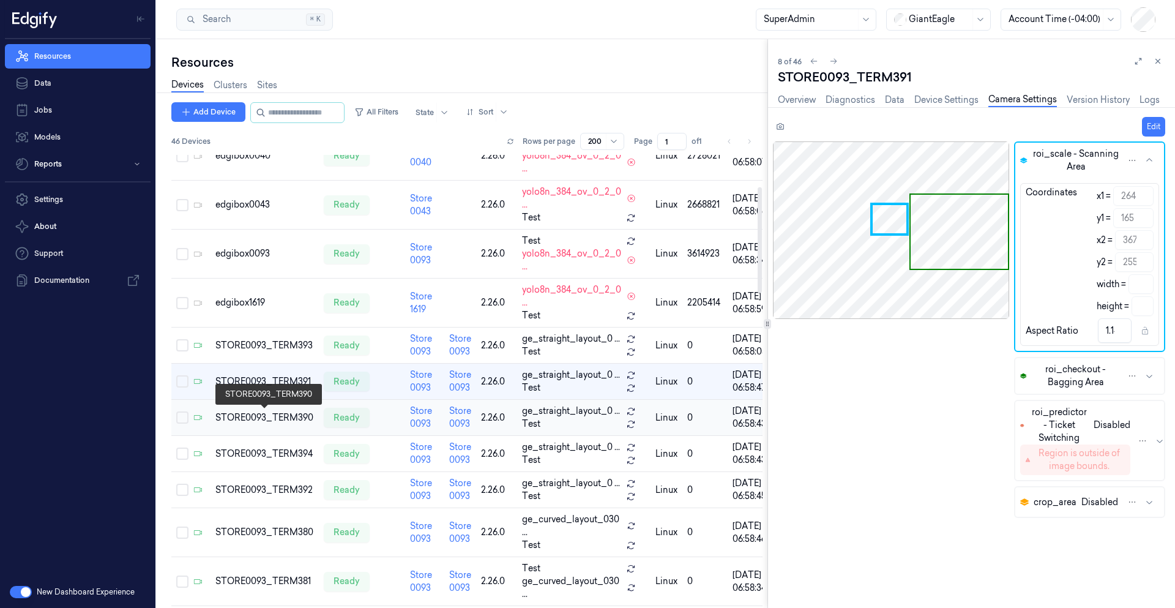
click at [279, 419] on div "STORE0093_TERM390" at bounding box center [265, 417] width 99 height 13
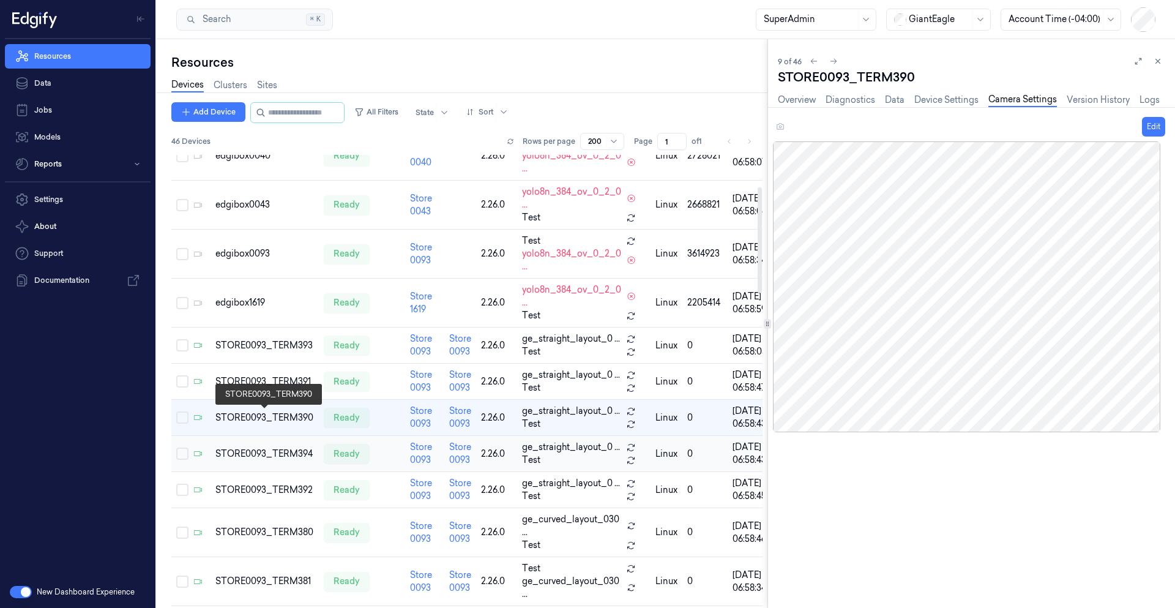
scroll to position [171, 0]
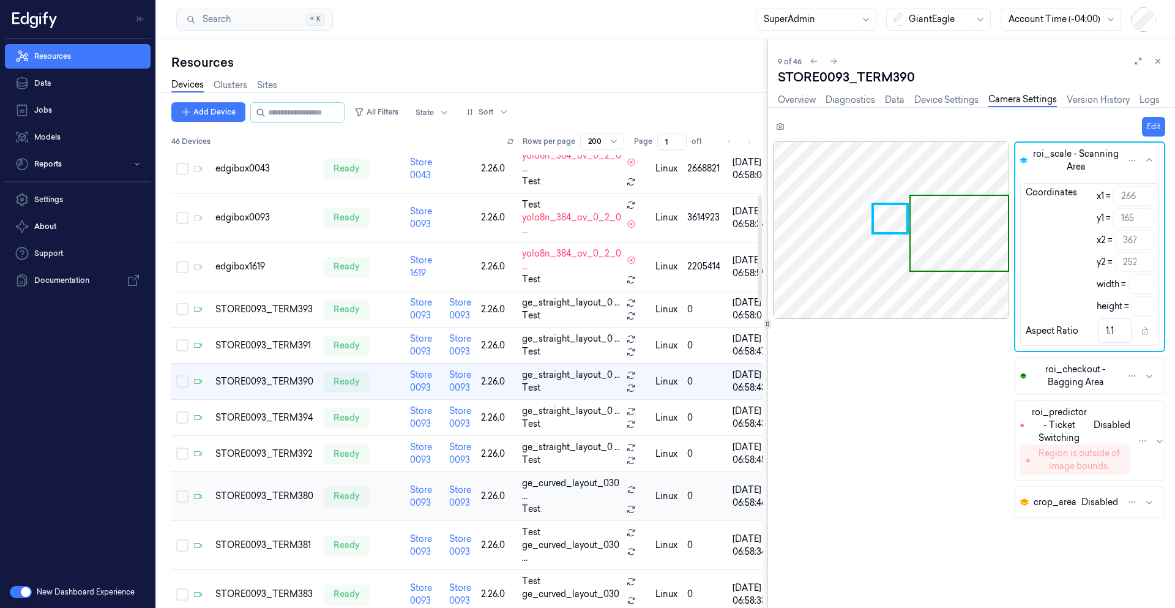
click at [271, 495] on div "STORE0093_TERM380" at bounding box center [265, 496] width 99 height 13
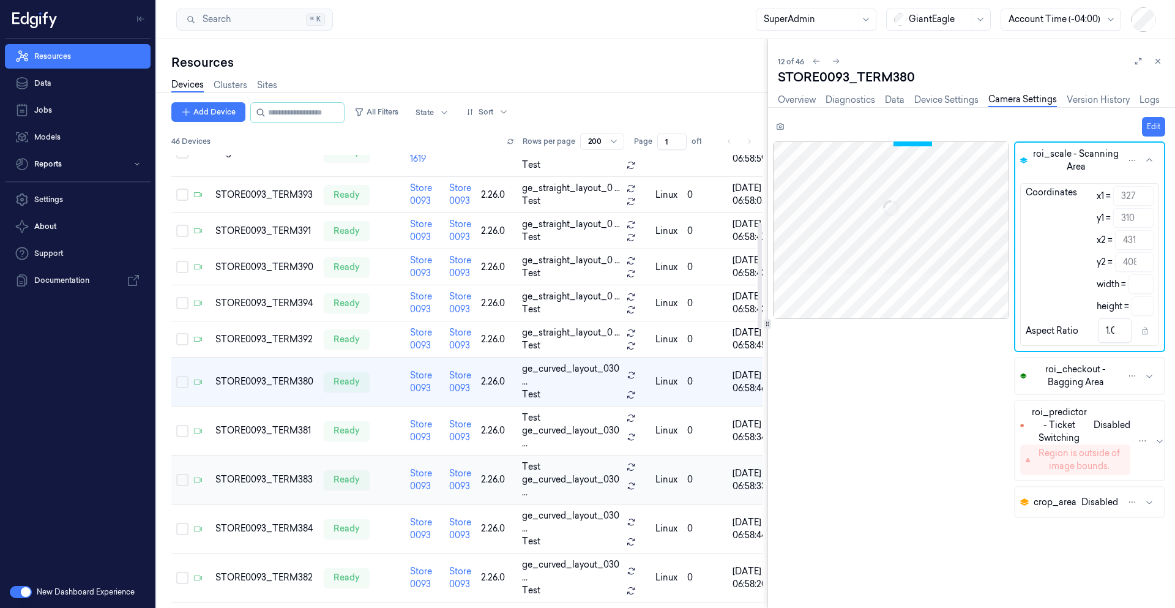
scroll to position [287, 0]
click at [845, 204] on div at bounding box center [891, 230] width 237 height 178
click at [1146, 56] on div at bounding box center [1148, 61] width 34 height 15
click at [1124, 68] on div "12 of 46" at bounding box center [972, 61] width 388 height 15
click at [1132, 67] on div at bounding box center [1148, 61] width 34 height 15
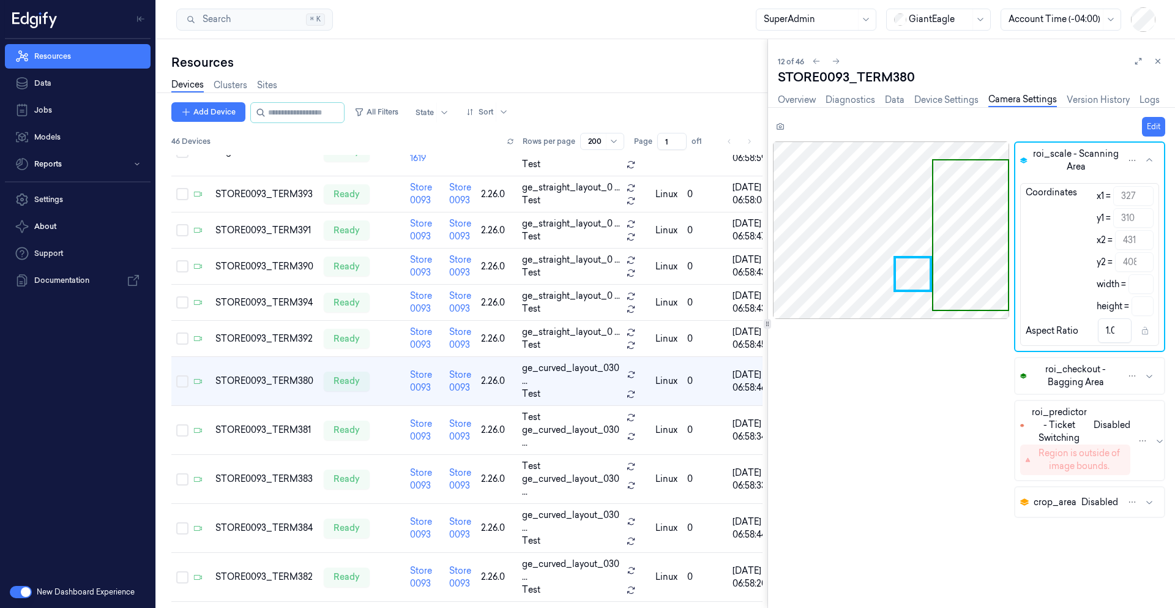
click at [1134, 67] on div at bounding box center [1148, 61] width 34 height 15
click at [1139, 61] on icon at bounding box center [1138, 61] width 9 height 9
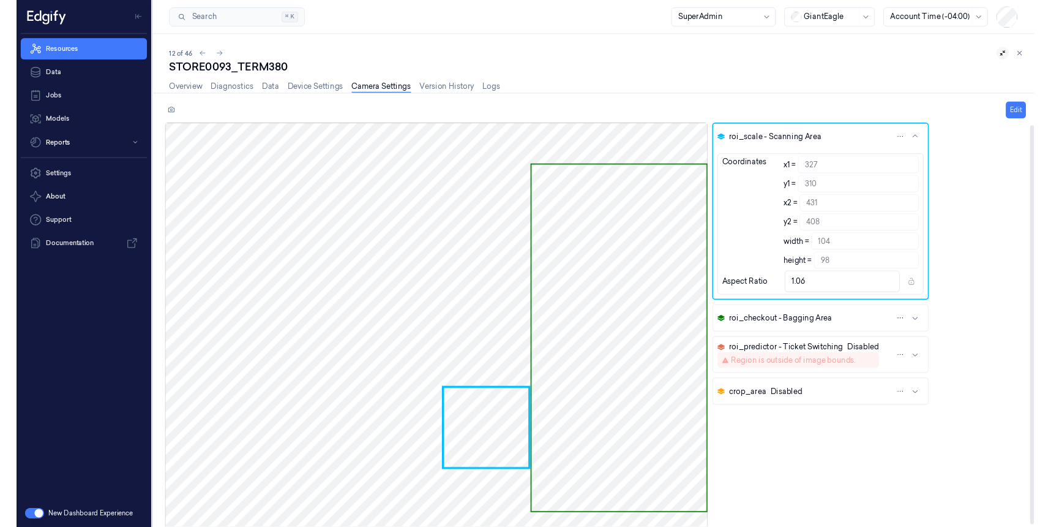
scroll to position [4, 0]
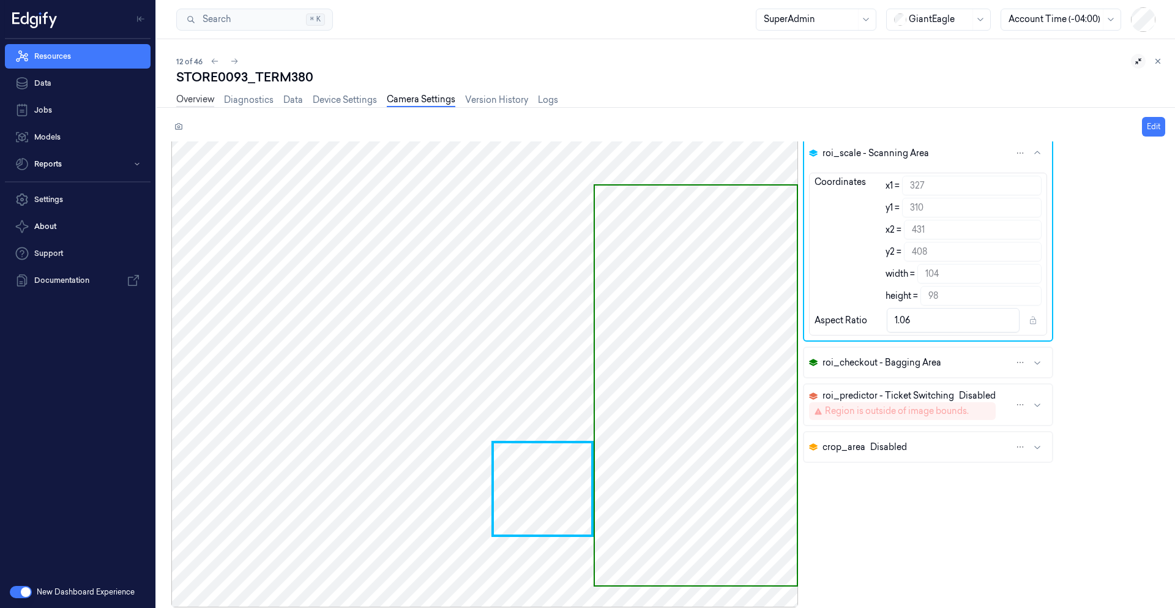
click at [207, 101] on link "Overview" at bounding box center [195, 100] width 38 height 14
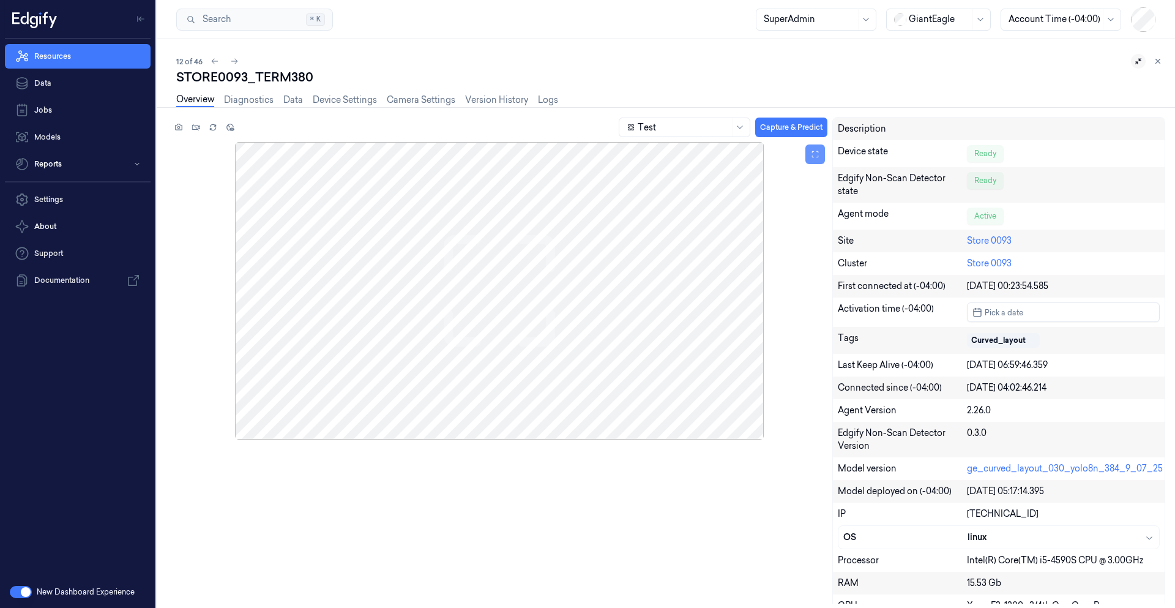
click at [808, 153] on button at bounding box center [816, 154] width 20 height 20
